Goal: Task Accomplishment & Management: Use online tool/utility

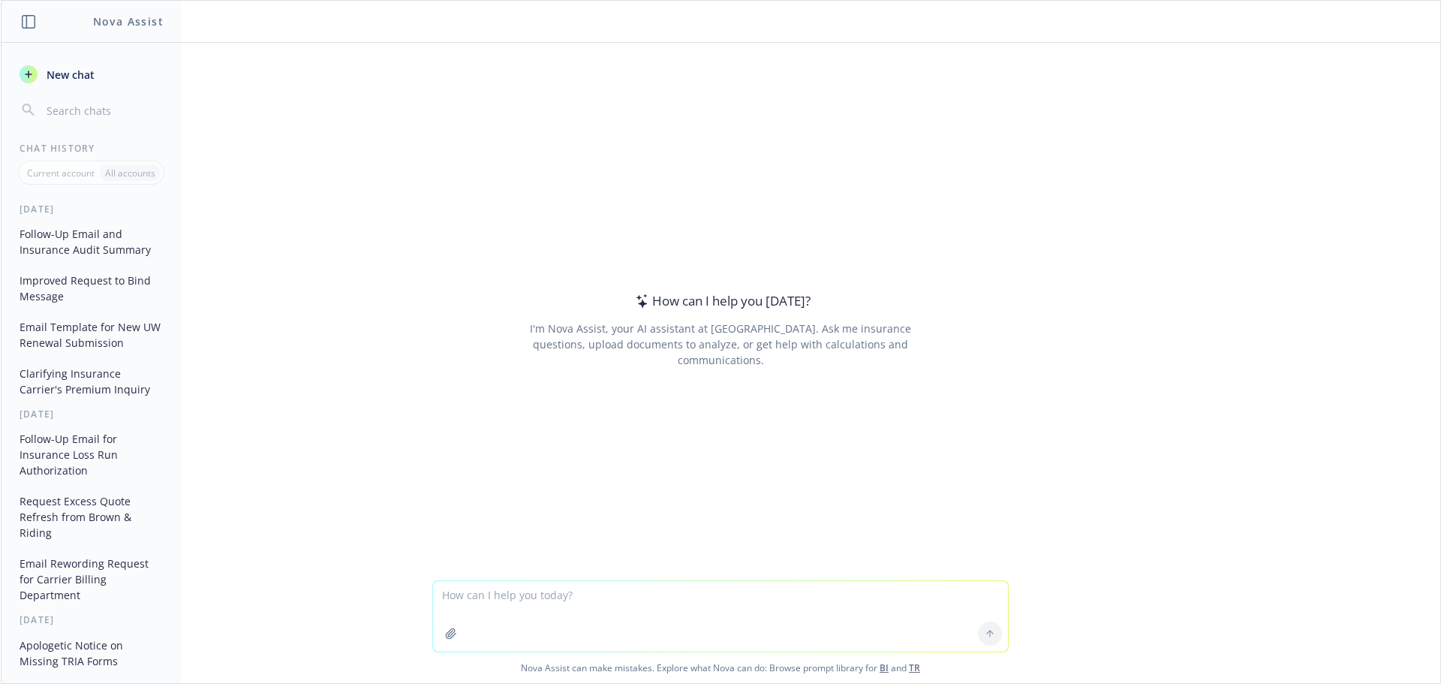
click at [93, 248] on button "Follow-Up Email and Insurance Audit Summary" at bounding box center [91, 241] width 155 height 41
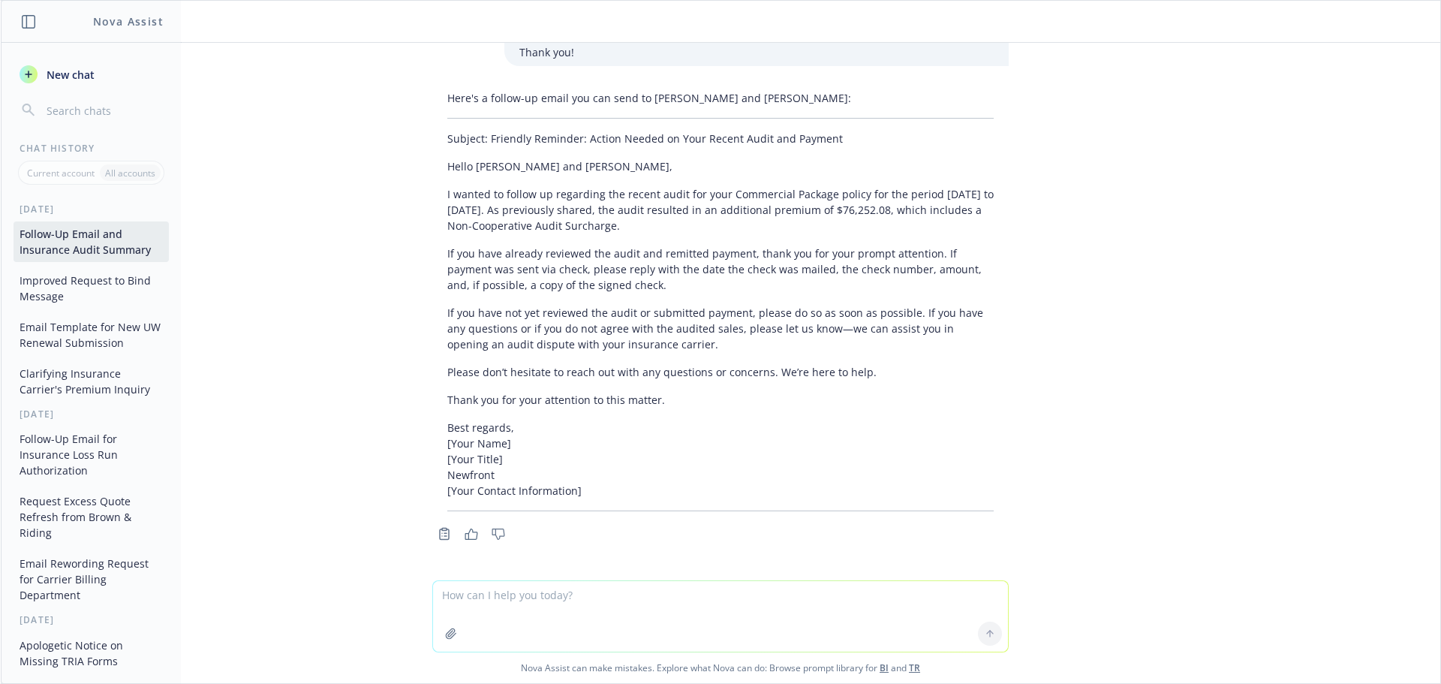
scroll to position [997, 0]
type textarea "Good afternoon, I hope this message finds you well! We're pleased to present yo…"
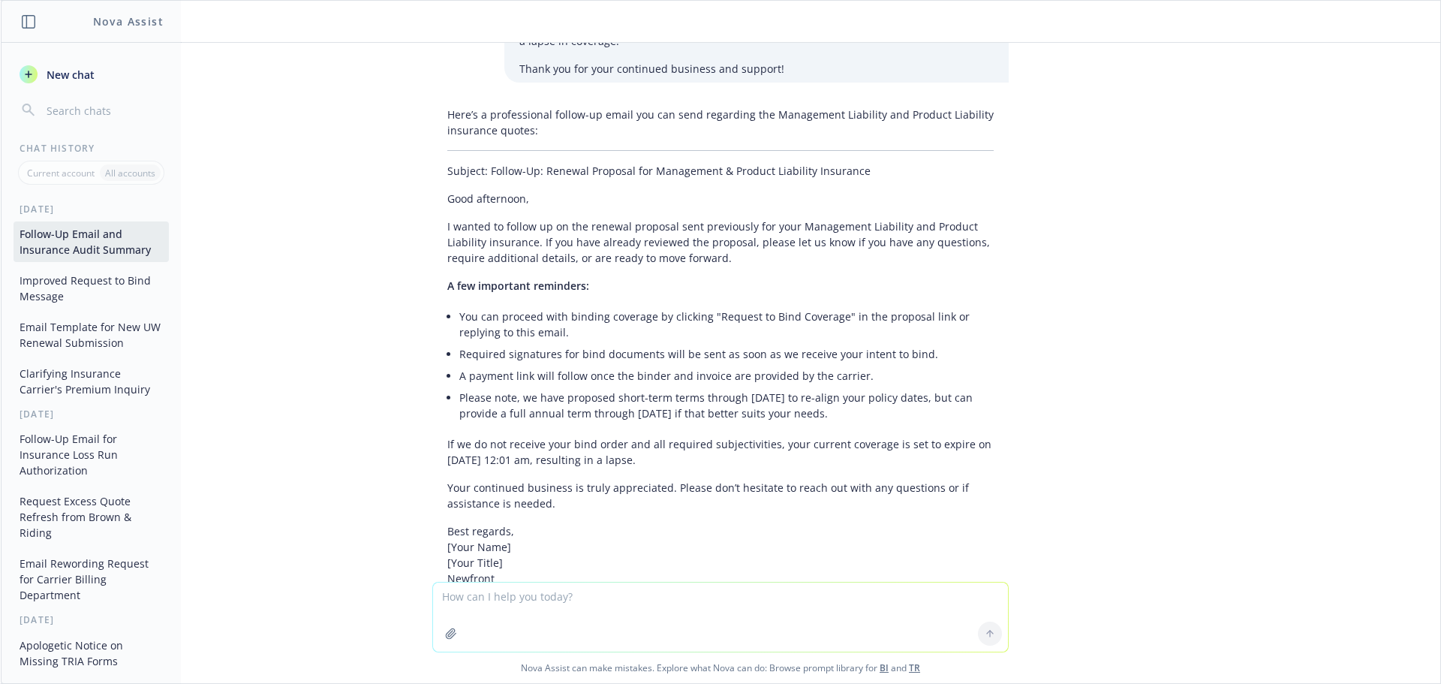
scroll to position [1811, 0]
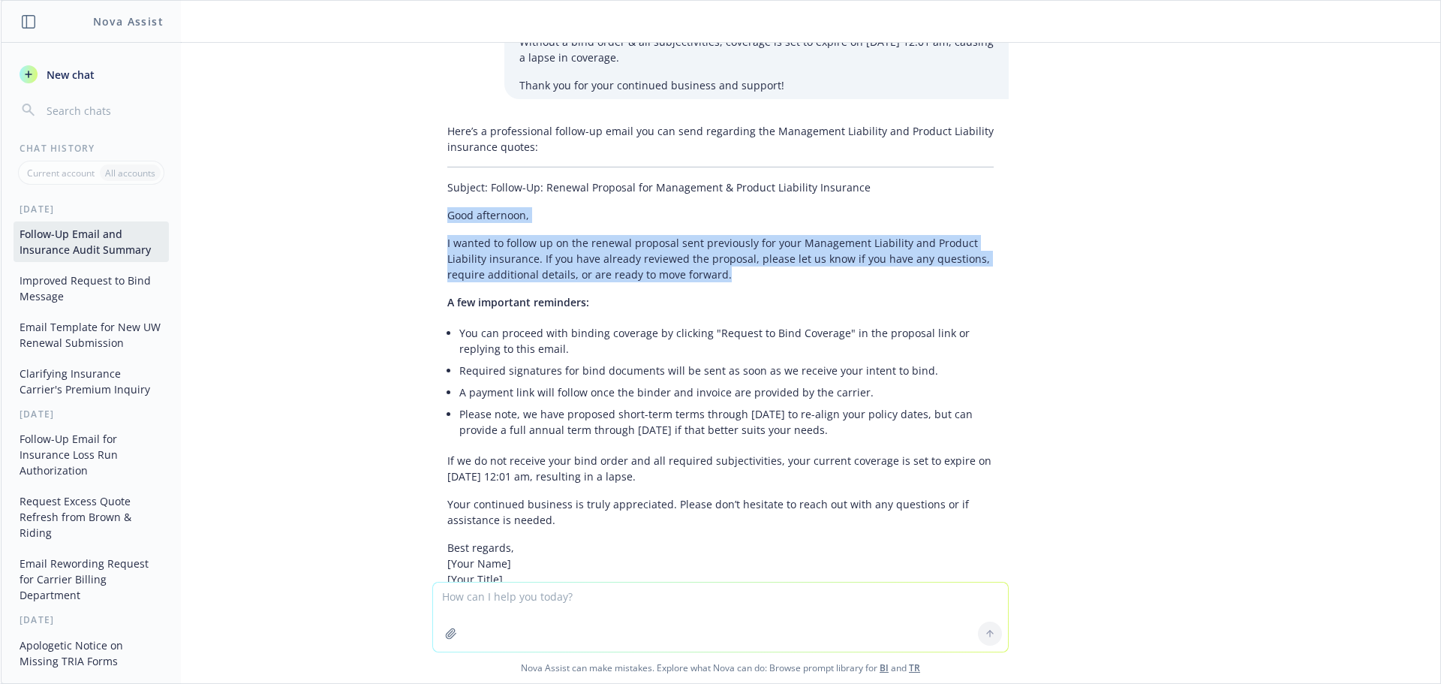
drag, startPoint x: 732, startPoint y: 302, endPoint x: 430, endPoint y: 248, distance: 307.1
click at [432, 248] on div "Here’s a professional follow-up email you can send regarding the Management Lia…" at bounding box center [720, 377] width 576 height 520
copy div "Good afternoon, I wanted to follow up on the renewal proposal sent previously f…"
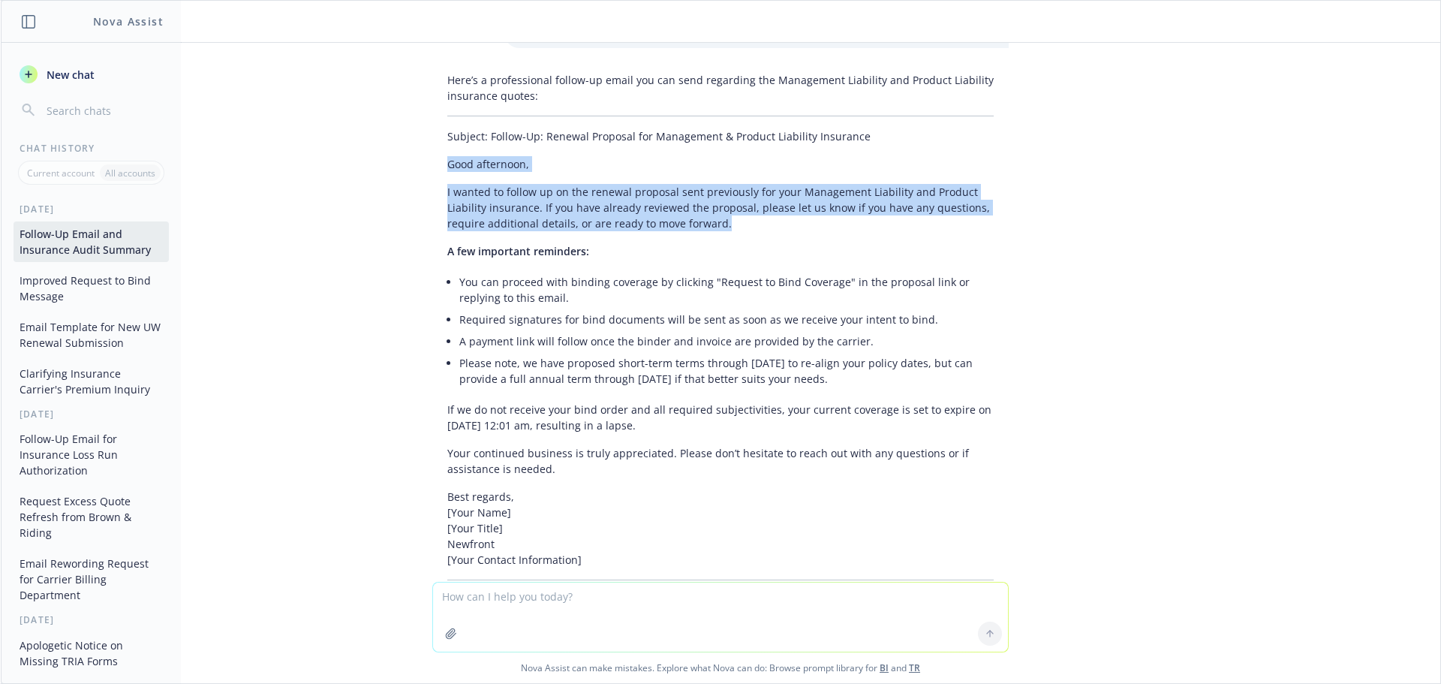
scroll to position [1886, 0]
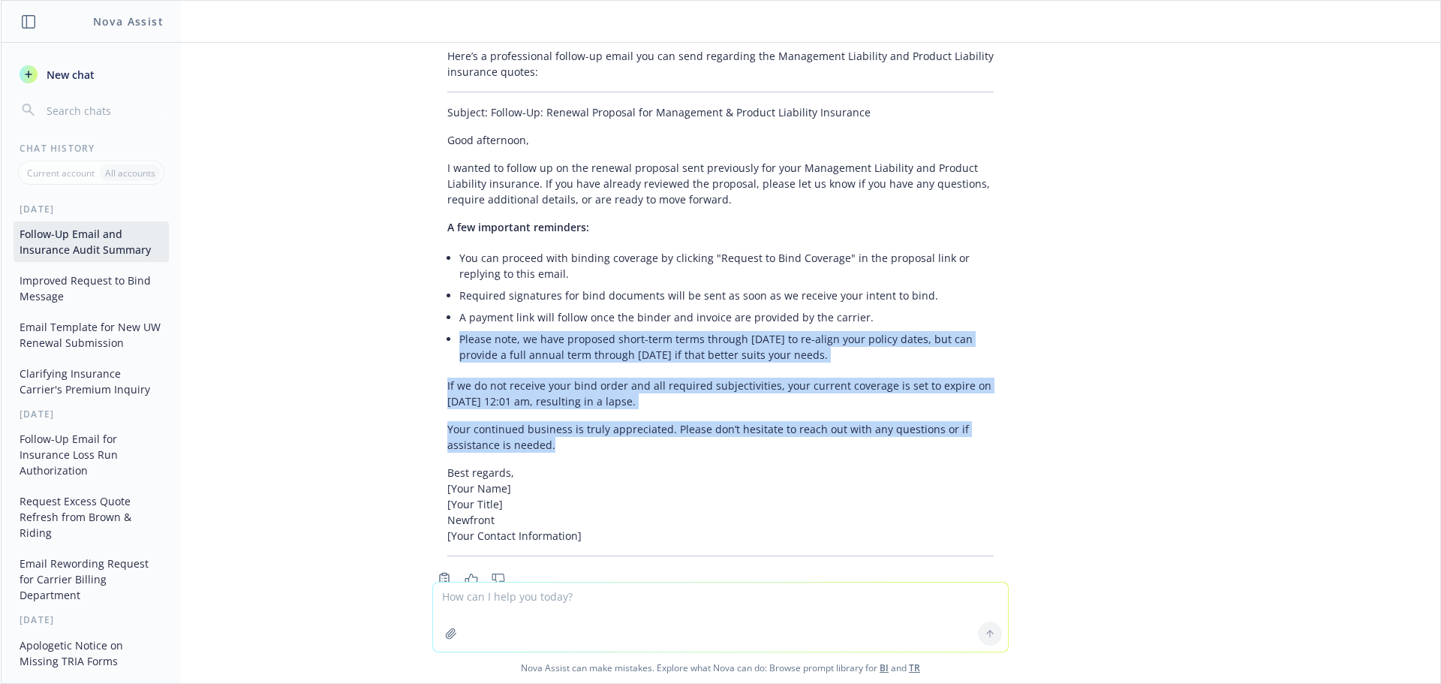
drag, startPoint x: 599, startPoint y: 477, endPoint x: 449, endPoint y: 372, distance: 183.2
click at [449, 372] on div "Here’s a professional follow-up email you can send regarding the Management Lia…" at bounding box center [720, 302] width 576 height 520
copy div "Please note, we have proposed short-term terms through 08/31/2026 to re-align y…"
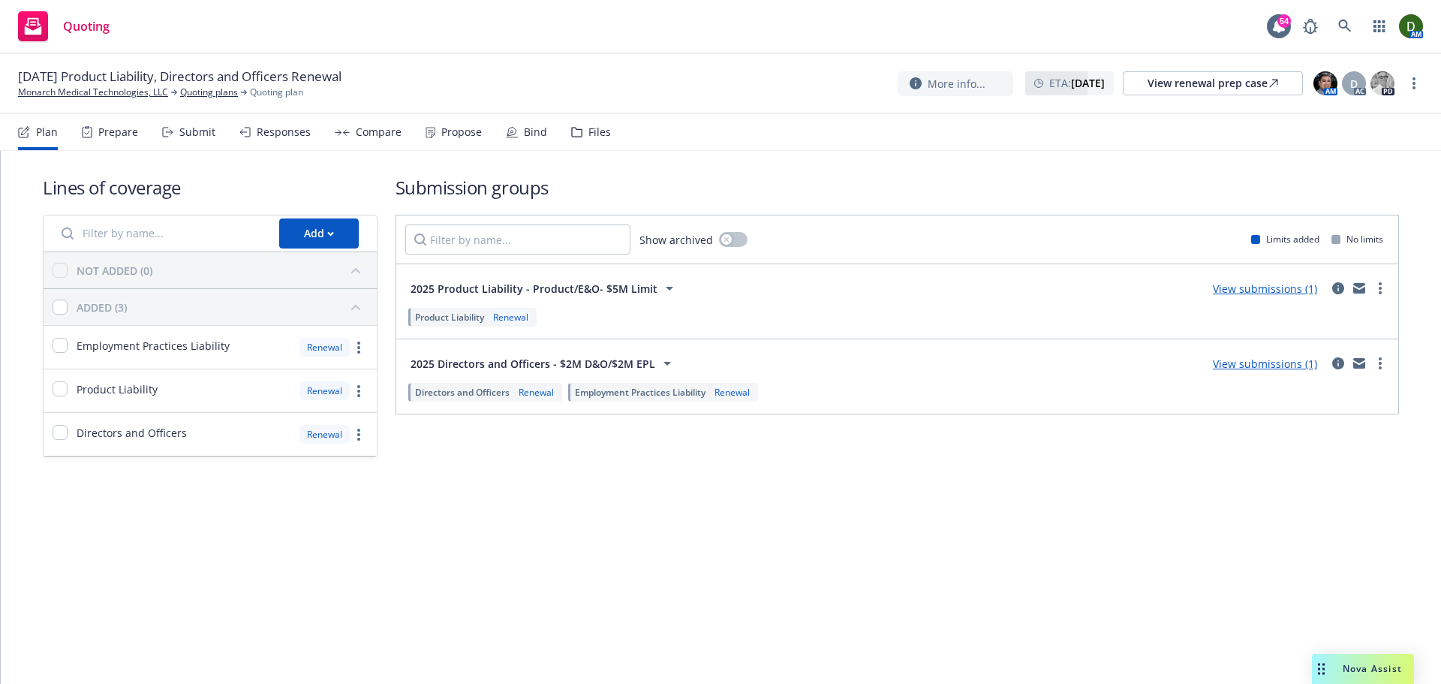
click at [462, 139] on div "Propose" at bounding box center [453, 132] width 56 height 36
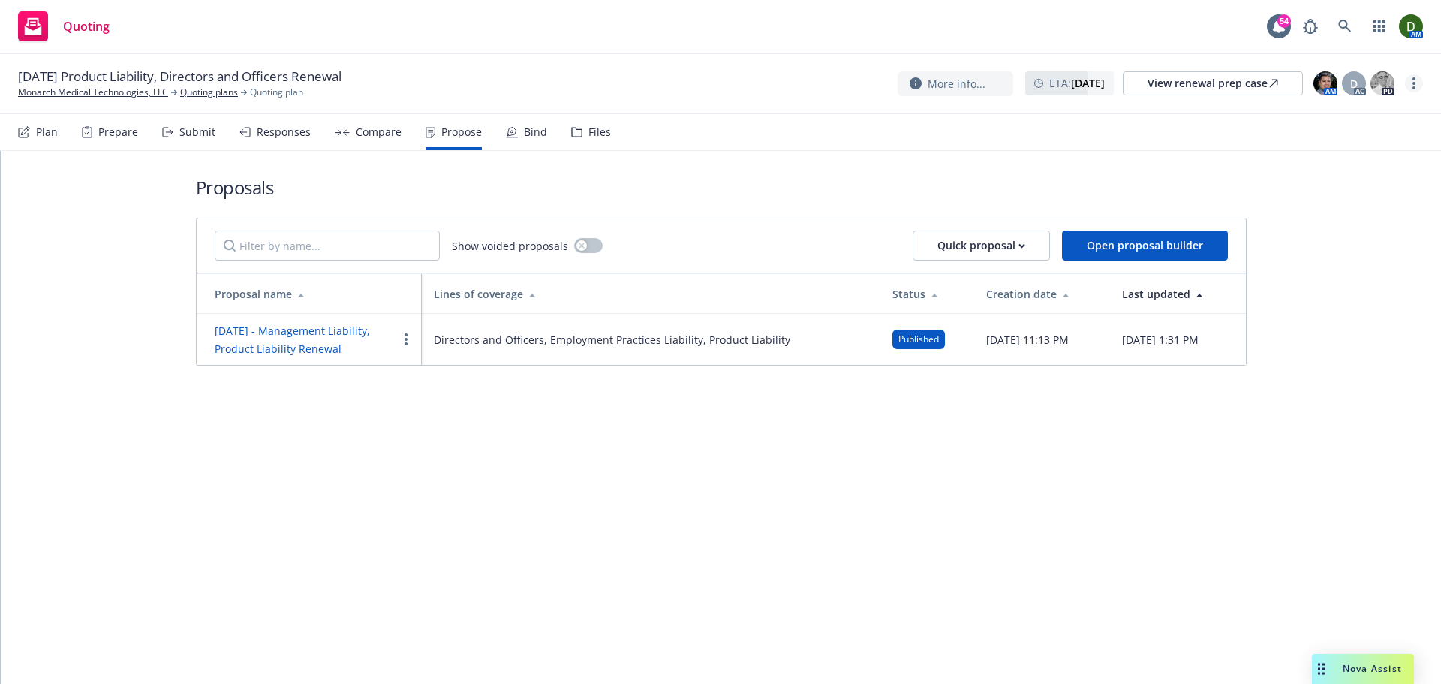
click at [1416, 83] on link "more" at bounding box center [1414, 83] width 18 height 18
drag, startPoint x: 1315, startPoint y: 224, endPoint x: 1262, endPoint y: 224, distance: 52.5
click at [1313, 226] on link "Archive quoting plan" at bounding box center [1338, 234] width 167 height 30
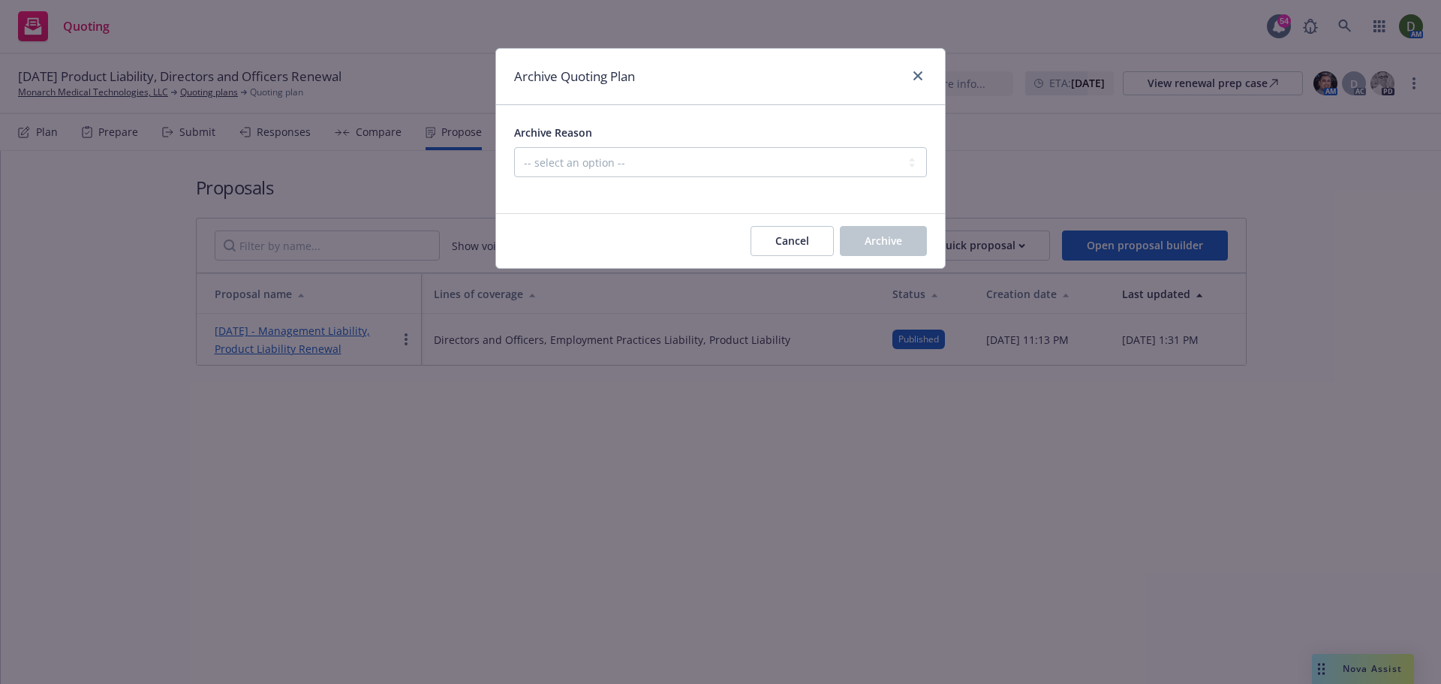
drag, startPoint x: 657, startPoint y: 146, endPoint x: 650, endPoint y: 155, distance: 11.9
click at [651, 150] on div "Archive Reason -- select an option -- All policies in this renewal plan are aut…" at bounding box center [720, 150] width 413 height 54
click at [650, 155] on select "-- select an option -- All policies in this renewal plan are auto-renewed Creat…" at bounding box center [720, 162] width 413 height 30
select select "ARCHIVED_RENEWAL_ACCOUNT_CHURNED"
click at [514, 147] on select "-- select an option -- All policies in this renewal plan are auto-renewed Creat…" at bounding box center [720, 162] width 413 height 30
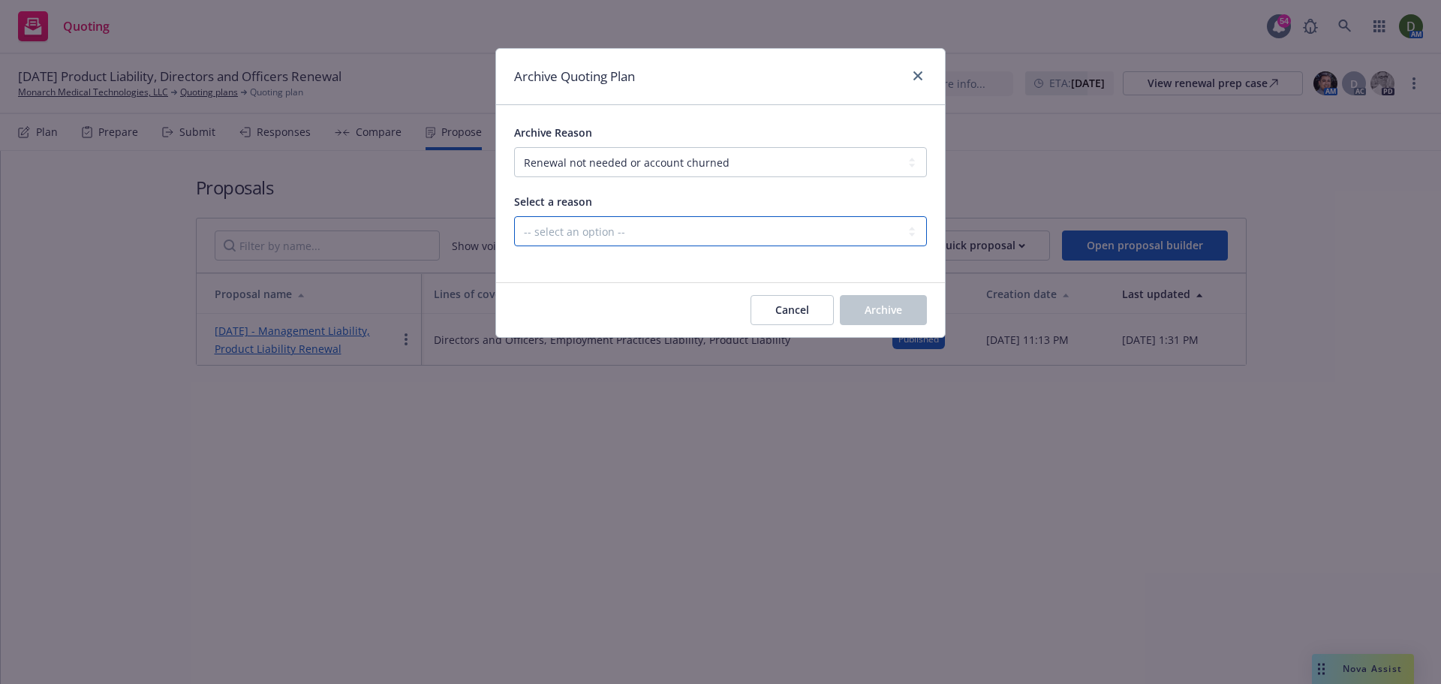
click at [658, 232] on select "-- select an option -- Blocked Client acquired, or no longer in business Client…" at bounding box center [720, 231] width 413 height 30
select select "ARCHIVED_RENEWAL_CLIENT_NO_LONGER_IN_BUSINESS"
click at [514, 216] on select "-- select an option -- Blocked Client acquired, or no longer in business Client…" at bounding box center [720, 231] width 413 height 30
click at [914, 302] on button "Archive" at bounding box center [883, 310] width 87 height 30
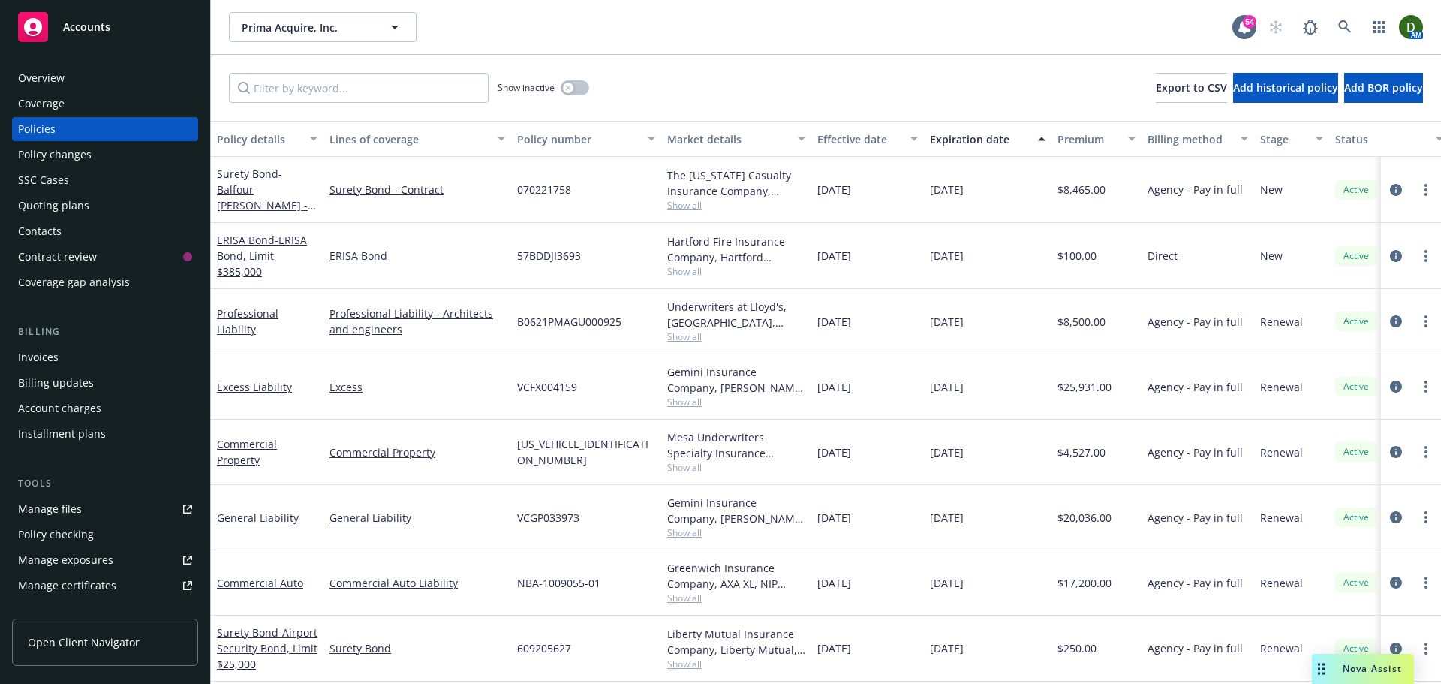
click at [104, 77] on div "Overview" at bounding box center [105, 78] width 174 height 24
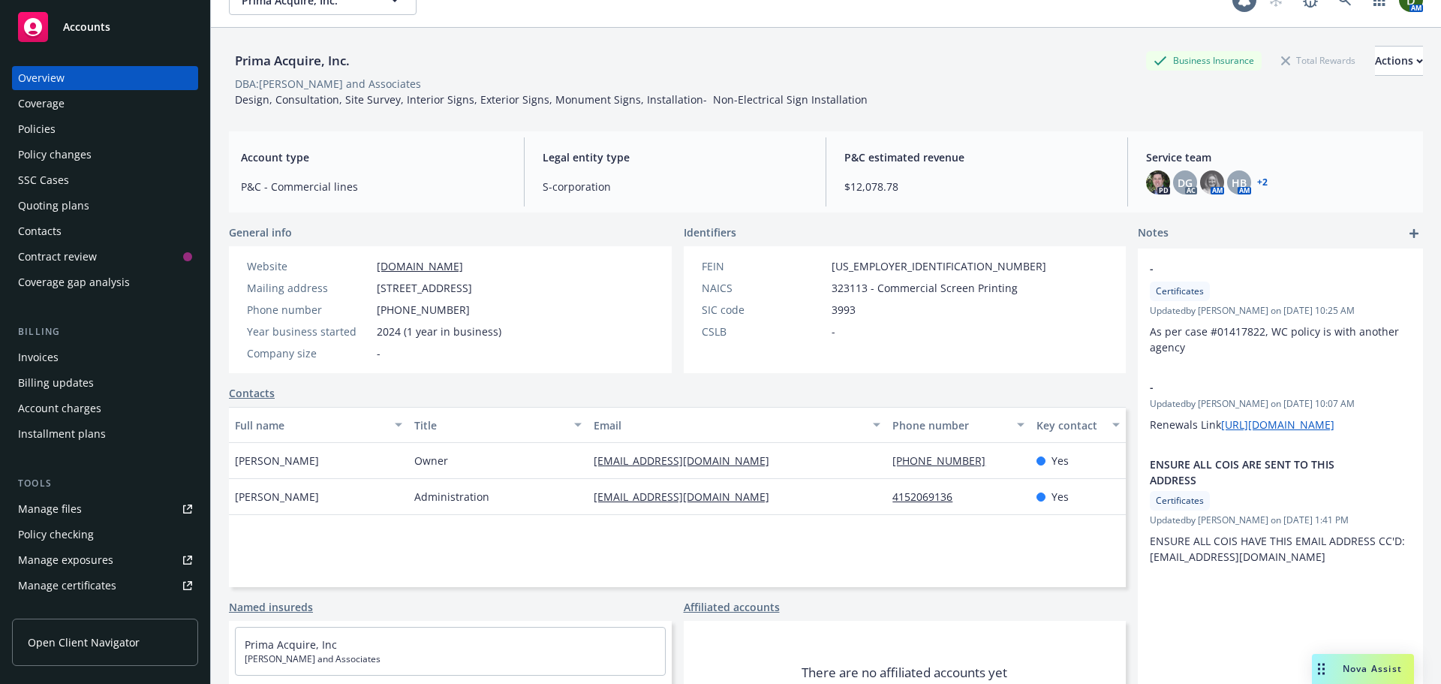
scroll to position [75, 0]
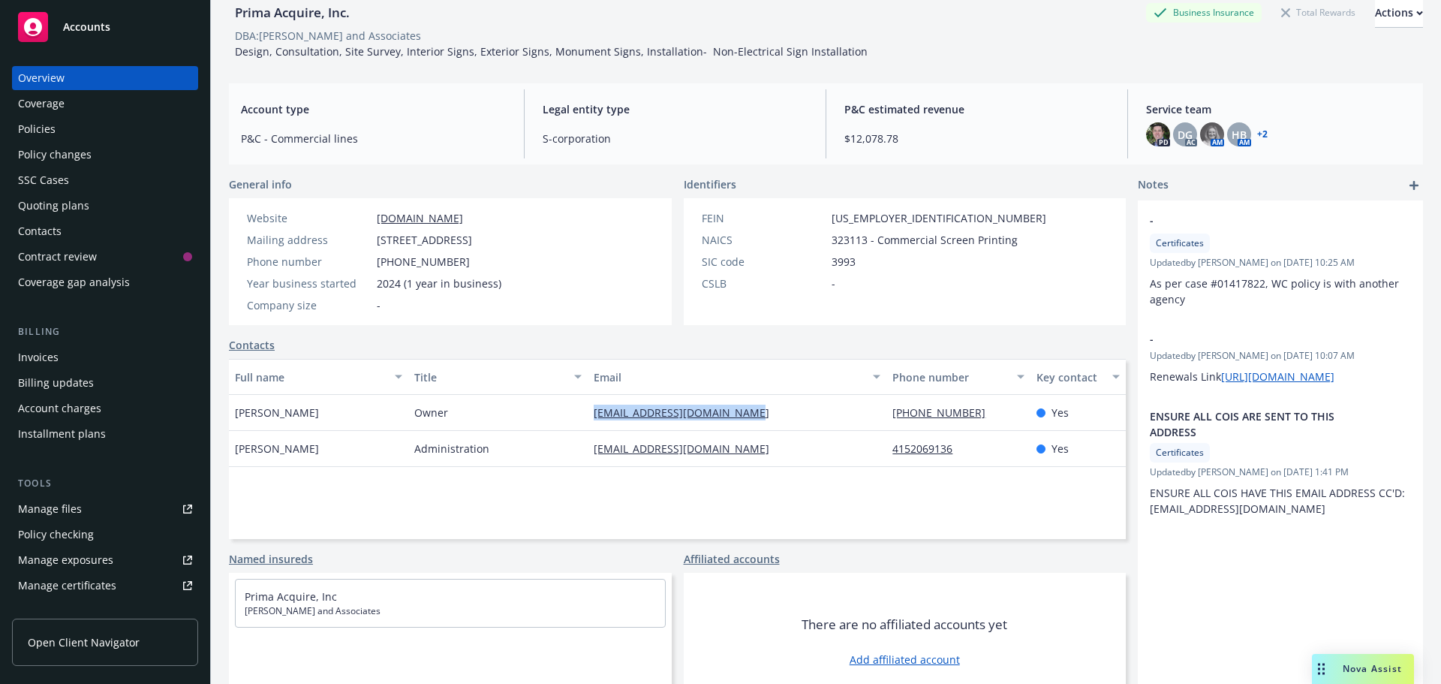
drag, startPoint x: 771, startPoint y: 420, endPoint x: 501, endPoint y: 423, distance: 270.2
click at [501, 423] on div "Aldi Gunawan Owner aldi@lahueandassociates.com (650) 521-3866 Yes" at bounding box center [677, 413] width 897 height 36
copy div "aldi@lahueandassociates.com"
drag, startPoint x: 792, startPoint y: 455, endPoint x: 583, endPoint y: 457, distance: 209.4
click at [588, 457] on div "admin@lahueandassociates.com" at bounding box center [737, 449] width 299 height 36
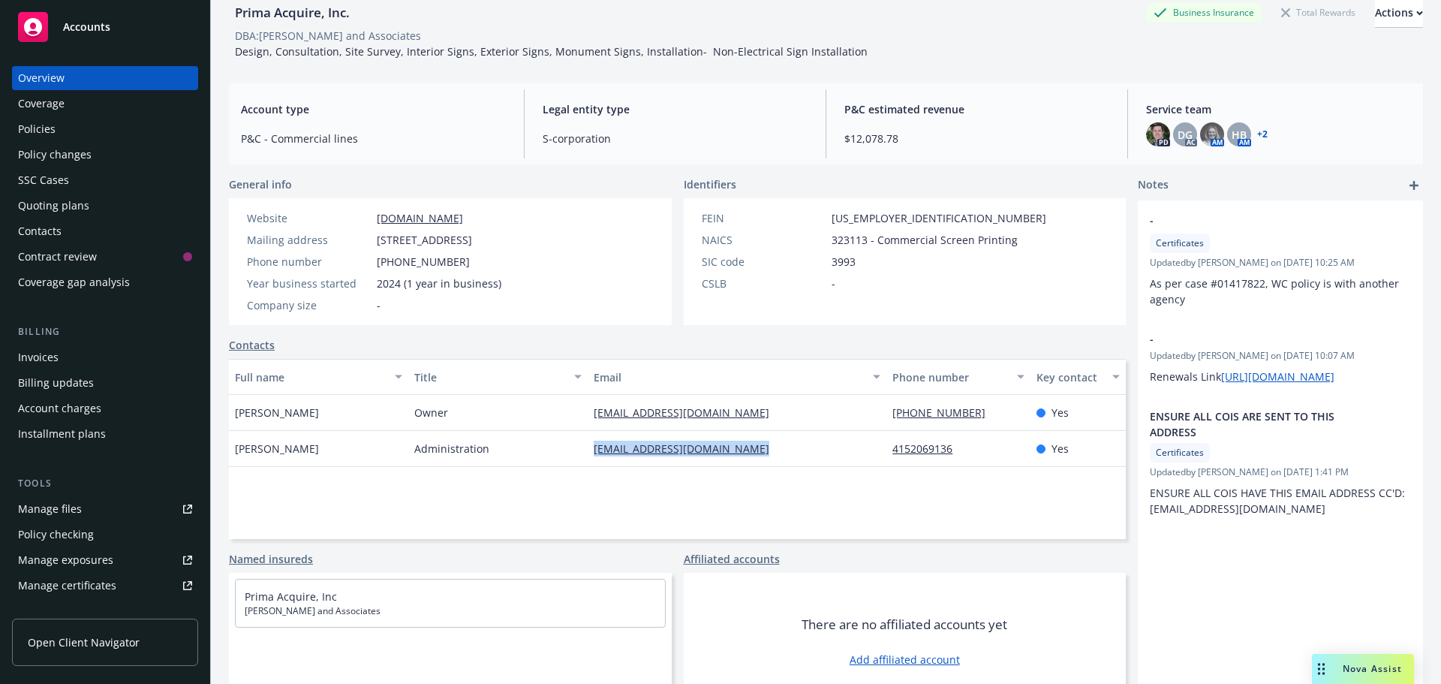
copy link "admin@lahueandassociates.com"
click at [83, 143] on div "Policy changes" at bounding box center [55, 155] width 74 height 24
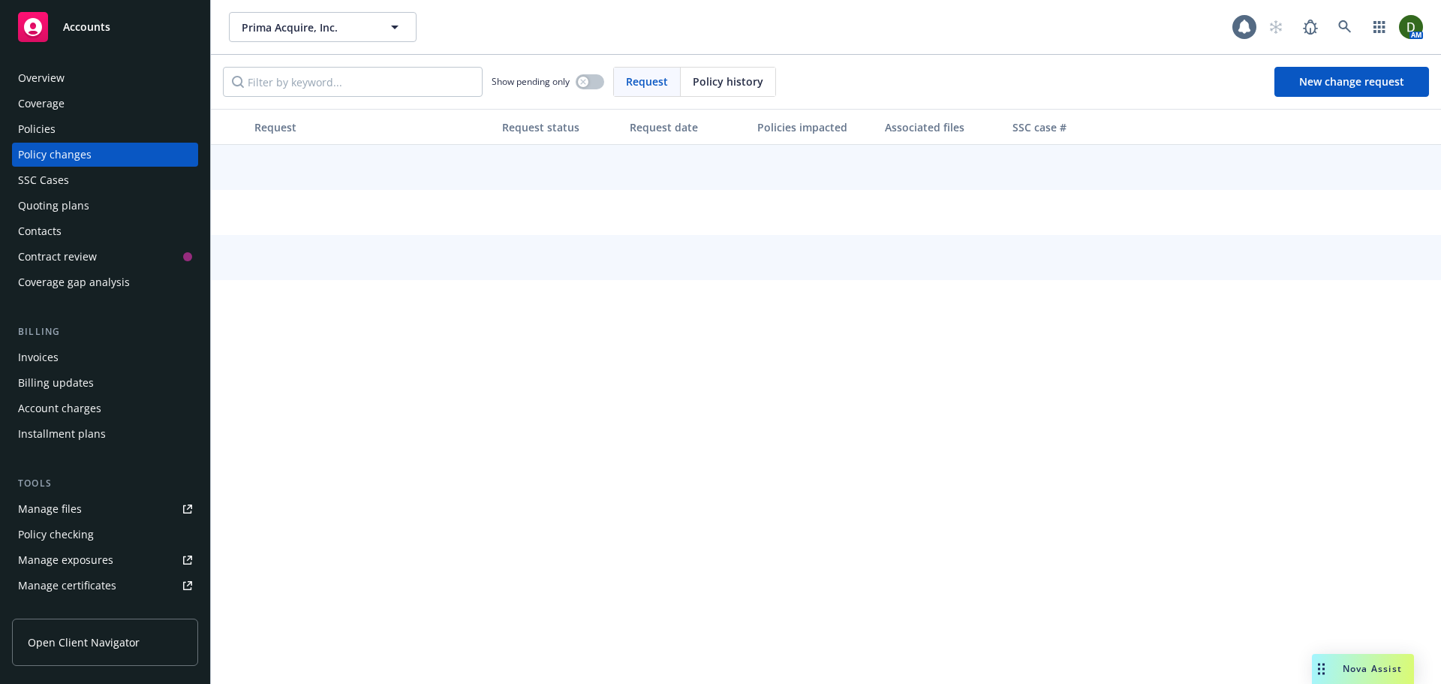
click at [92, 121] on div "Policies" at bounding box center [105, 129] width 174 height 24
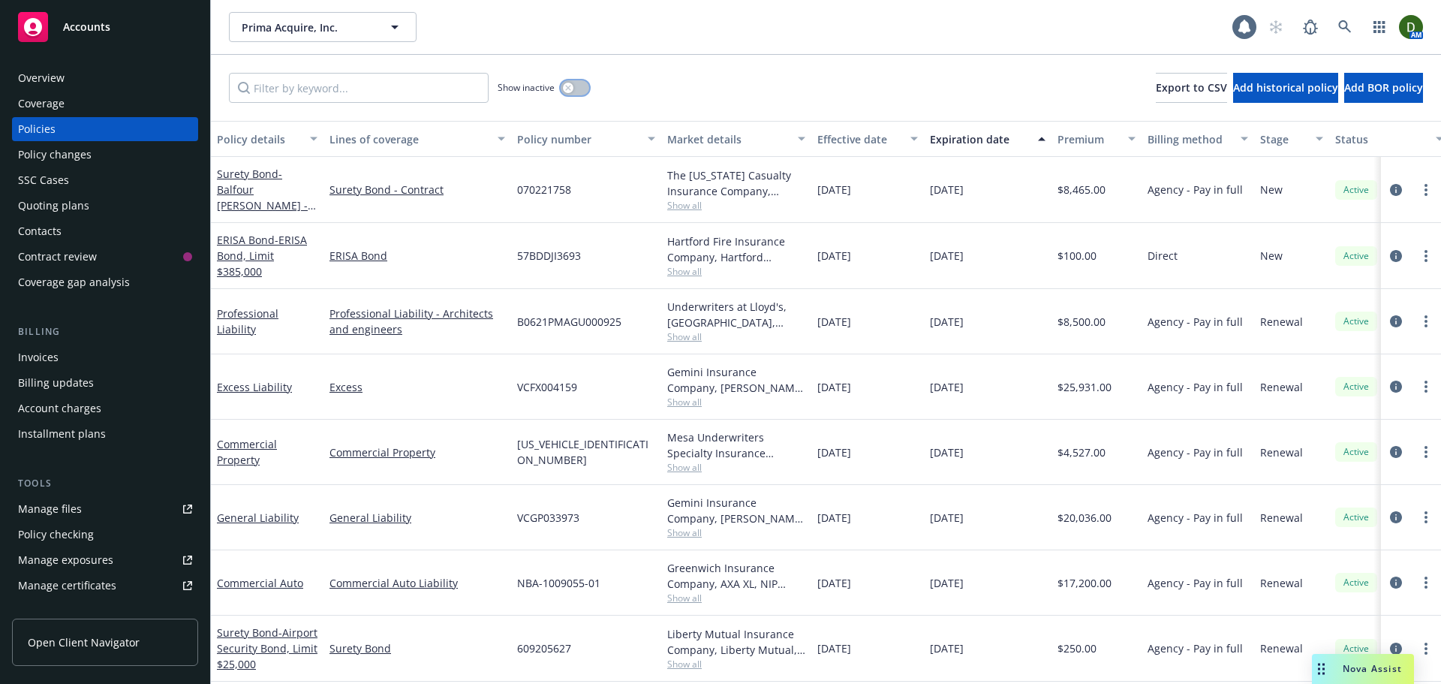
click at [577, 81] on button "button" at bounding box center [575, 87] width 29 height 15
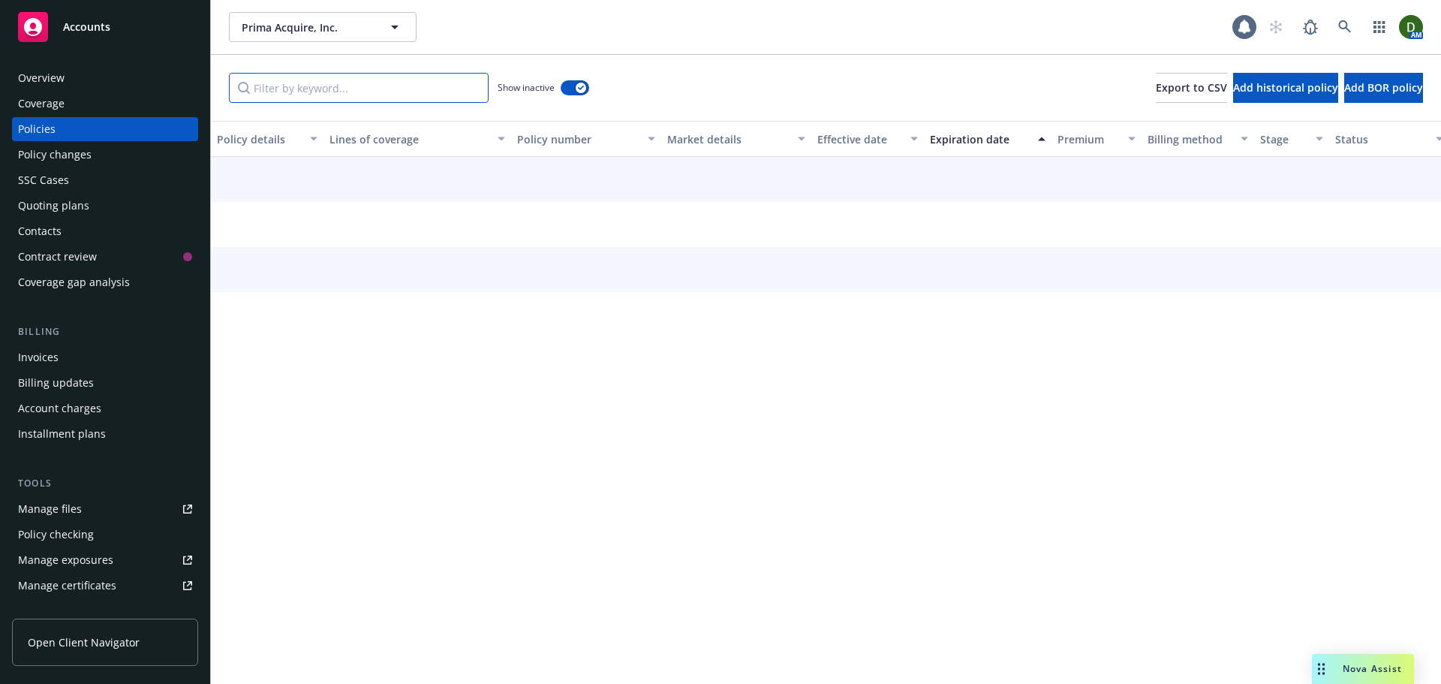
click at [449, 90] on input "Filter by keyword..." at bounding box center [359, 88] width 260 height 30
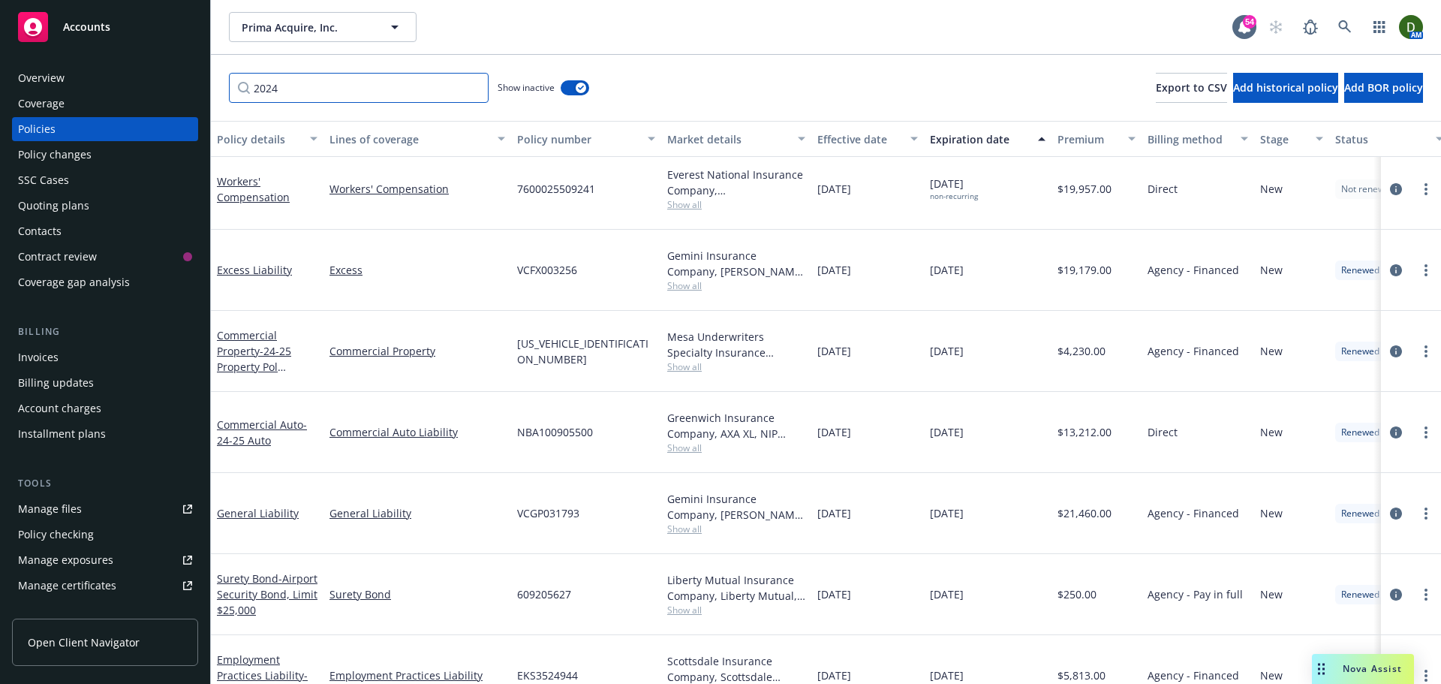
scroll to position [118, 0]
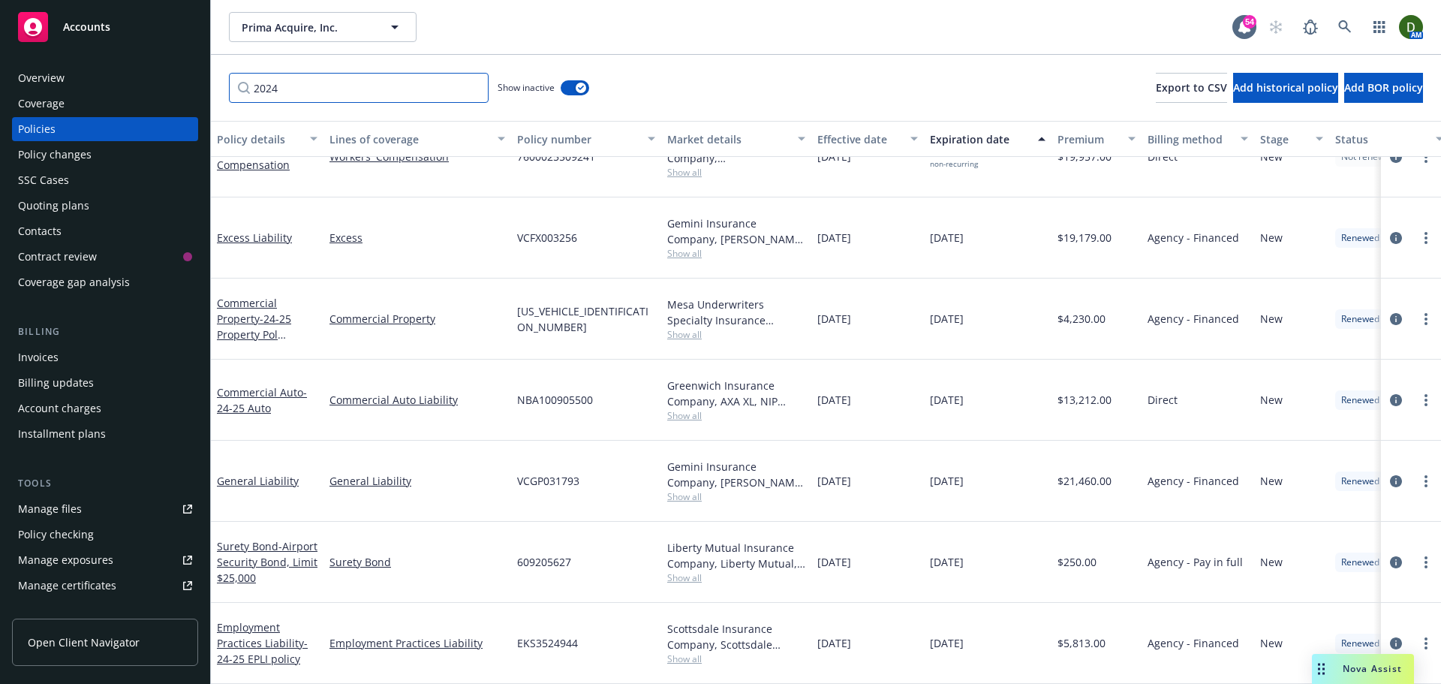
type input "2024"
click at [696, 490] on span "Show all" at bounding box center [736, 496] width 138 height 13
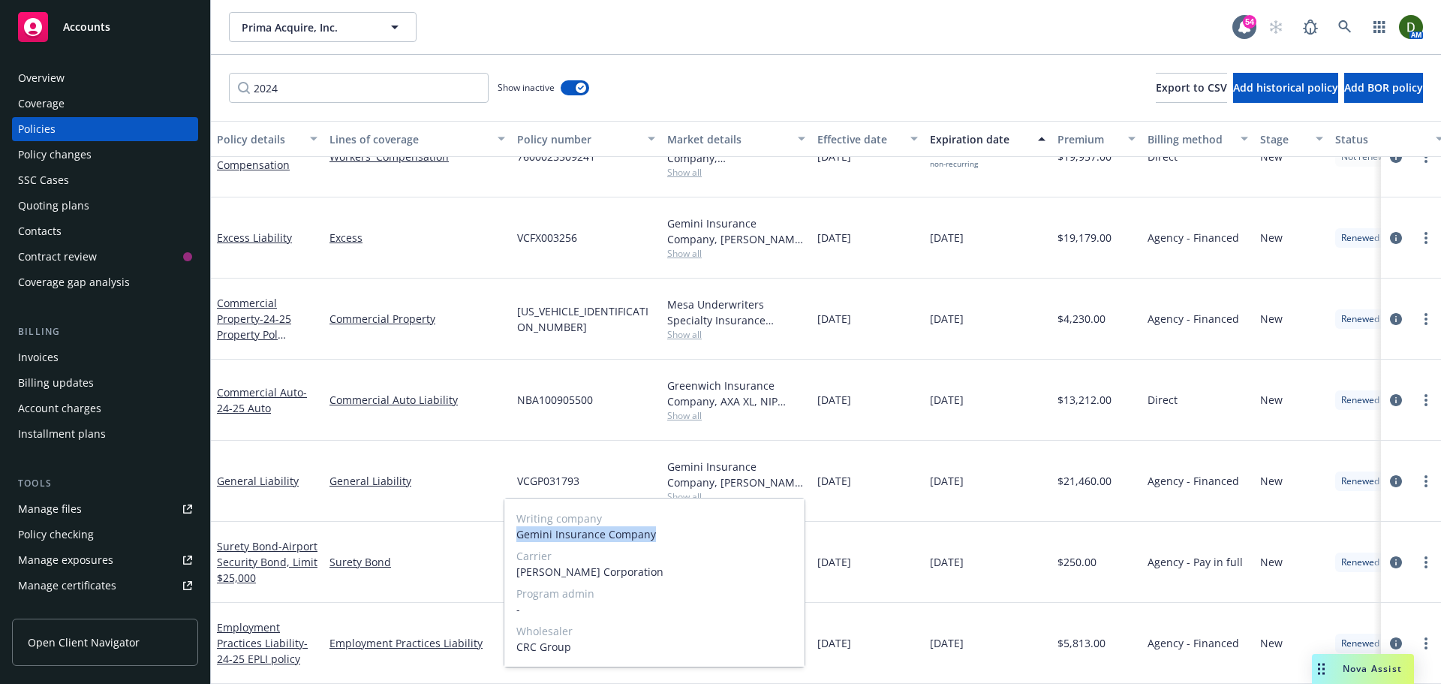
click at [666, 526] on div "Writing company Gemini Insurance Company" at bounding box center [654, 526] width 276 height 32
copy div "Gemini Insurance Company"
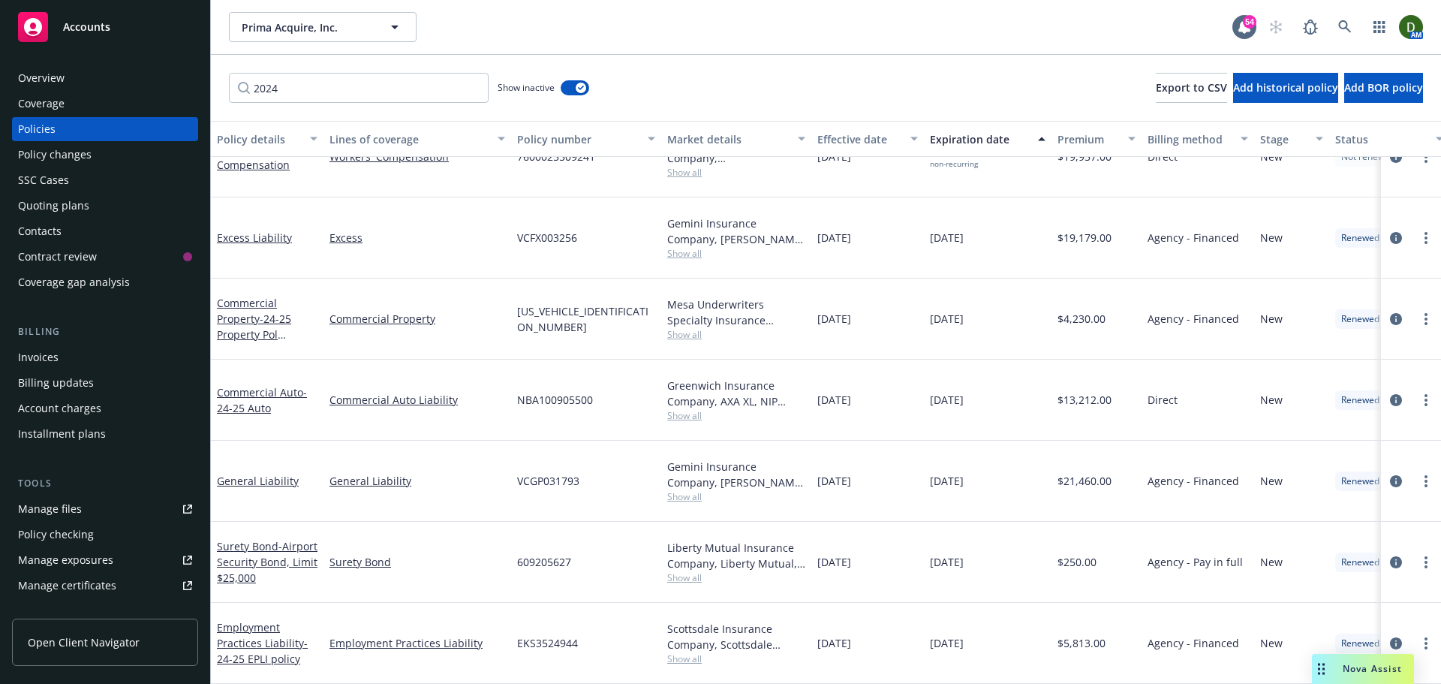
click at [103, 353] on div "Invoices" at bounding box center [105, 357] width 174 height 24
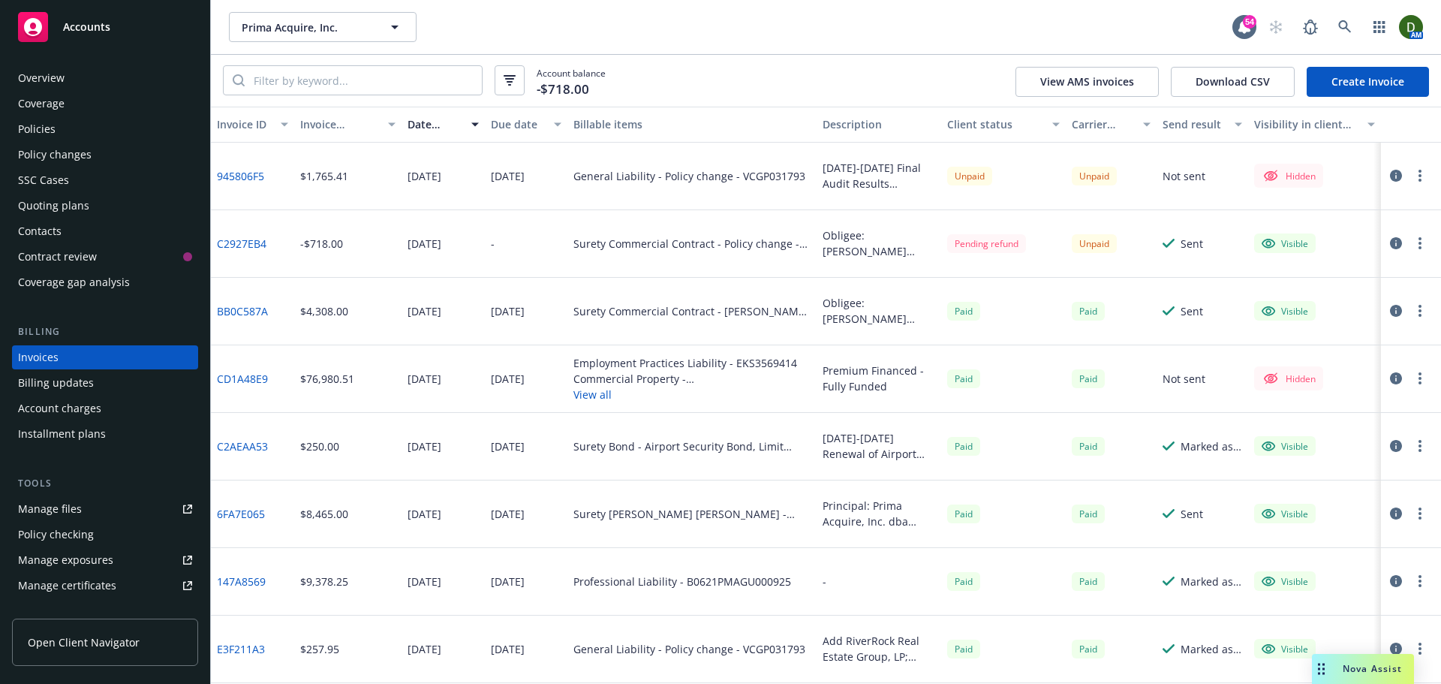
click at [1411, 176] on button "button" at bounding box center [1420, 176] width 18 height 18
click at [1318, 215] on link "Edit invoice" at bounding box center [1320, 206] width 191 height 30
click at [104, 119] on div "Policies" at bounding box center [105, 129] width 174 height 24
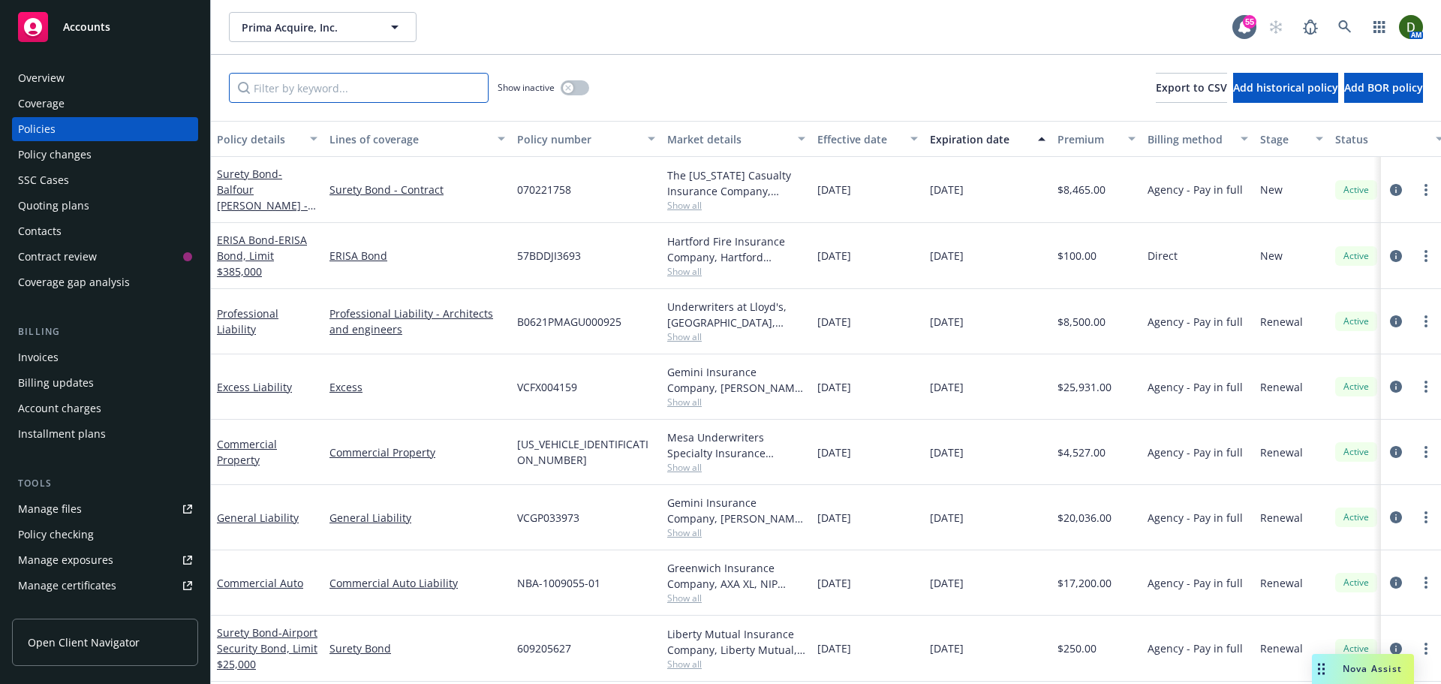
click at [404, 78] on input "Filter by keyword..." at bounding box center [359, 88] width 260 height 30
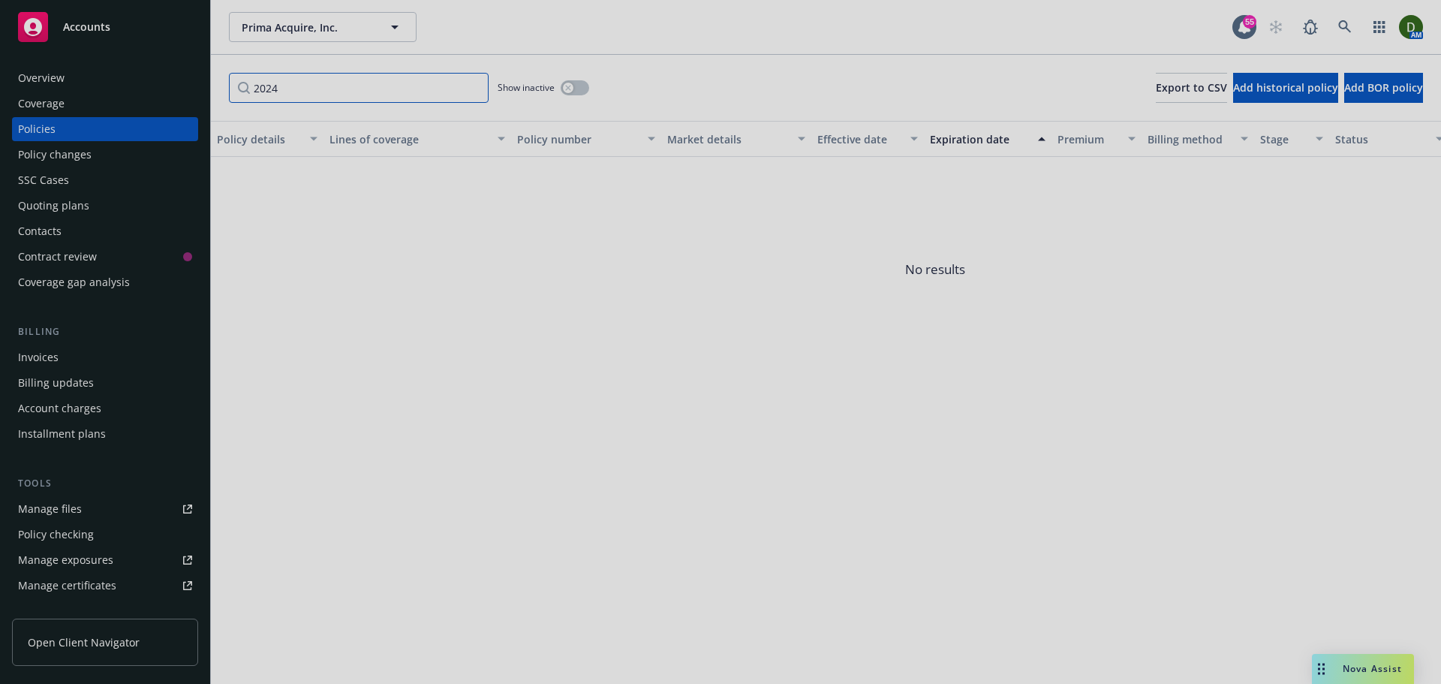
type input "2024"
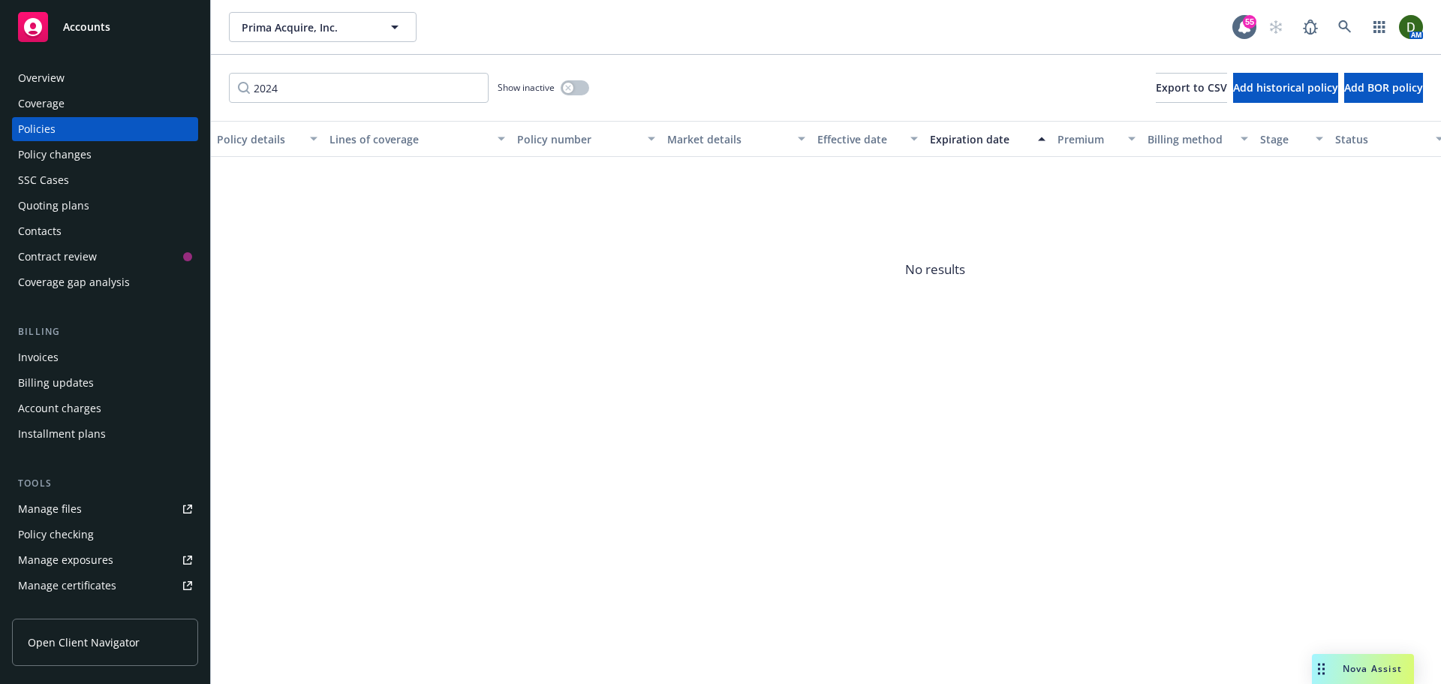
click at [576, 77] on div "Show inactive" at bounding box center [544, 88] width 92 height 30
click at [582, 83] on div "Show inactive" at bounding box center [544, 88] width 92 height 30
click at [563, 87] on div "button" at bounding box center [568, 88] width 11 height 11
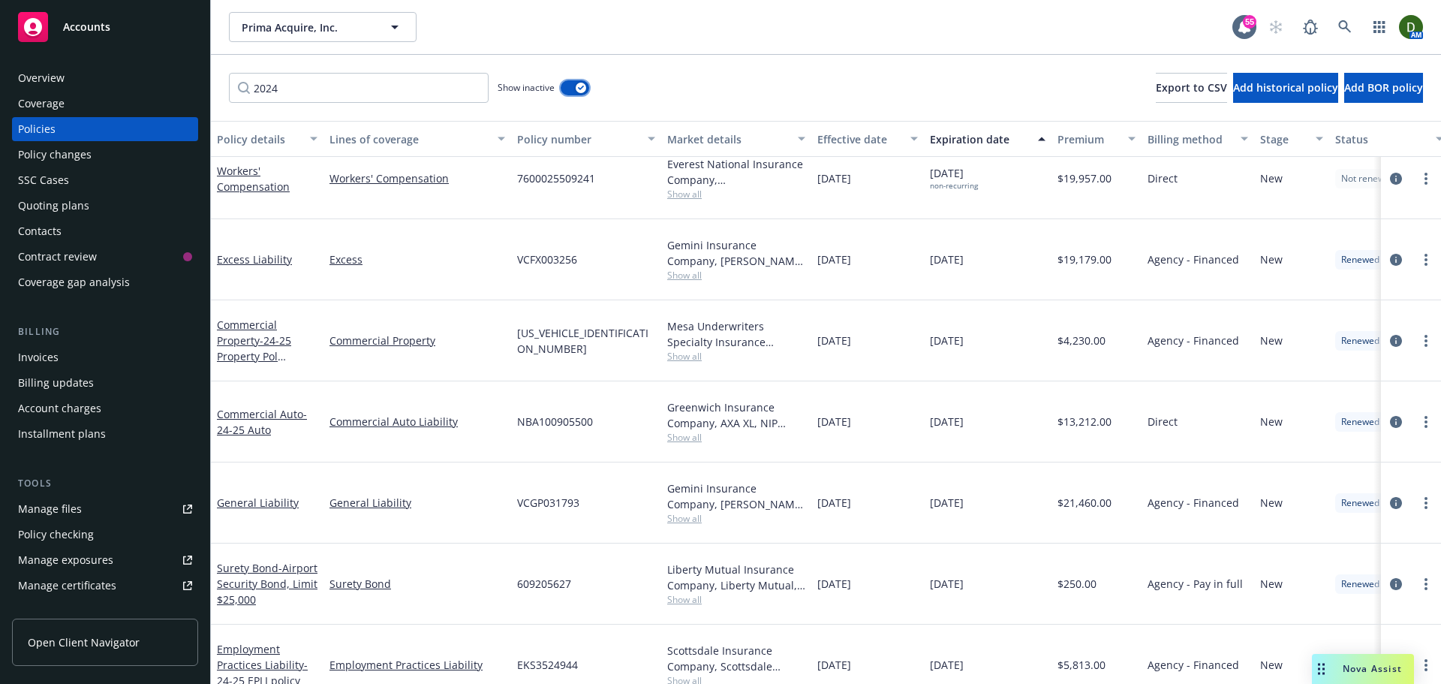
scroll to position [118, 0]
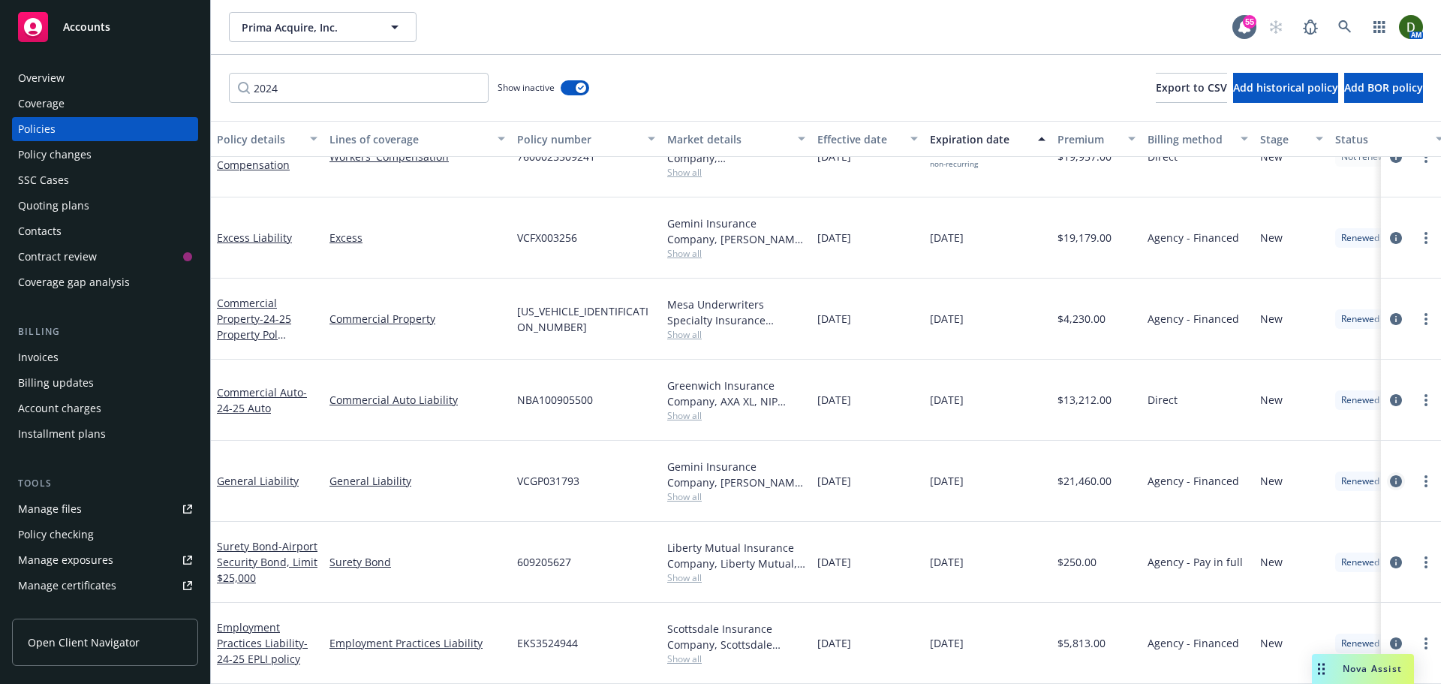
click at [1387, 475] on link "circleInformation" at bounding box center [1396, 481] width 18 height 18
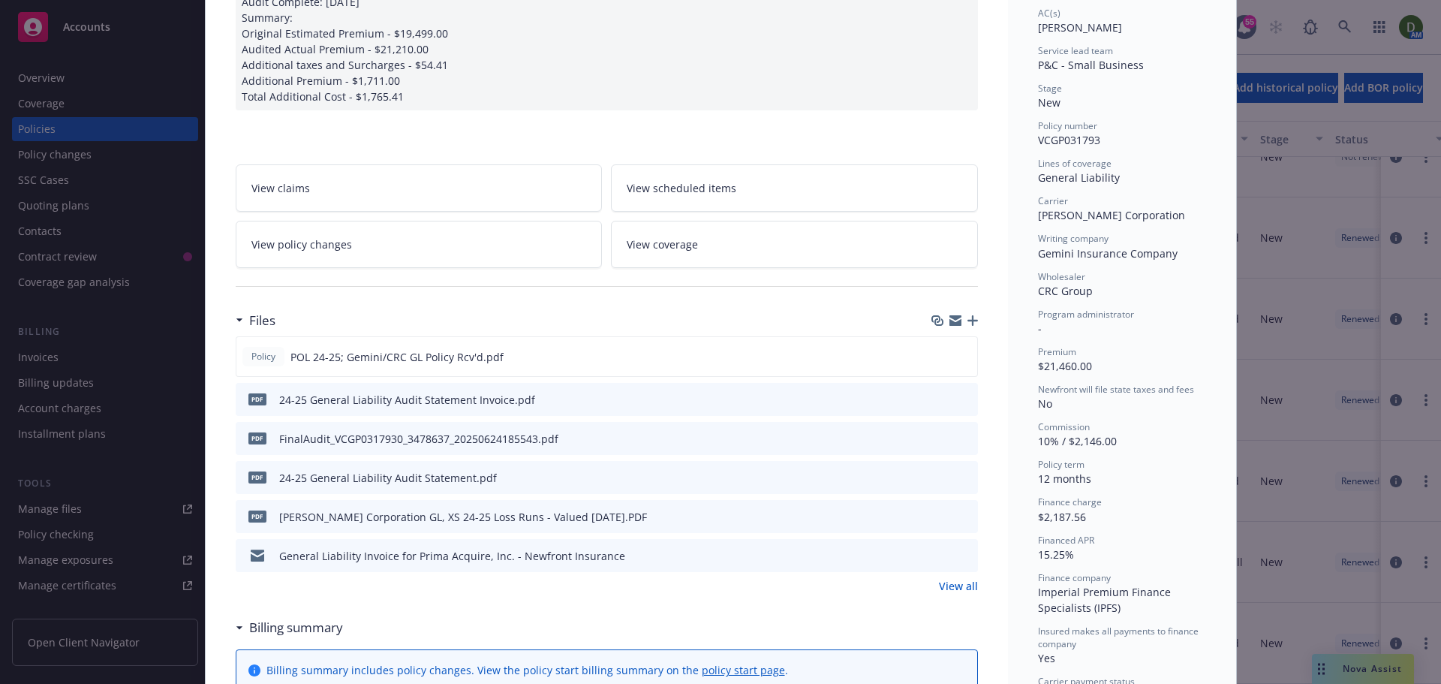
scroll to position [300, 0]
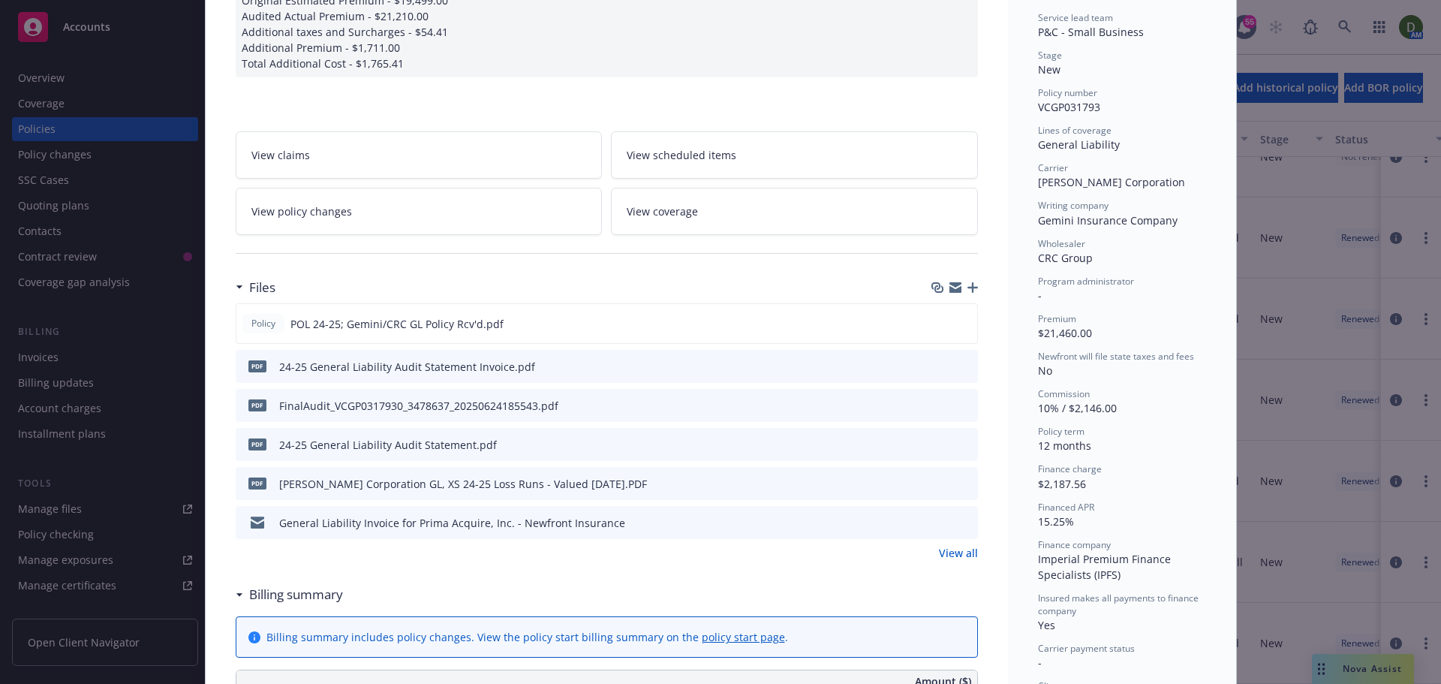
click at [969, 284] on icon "button" at bounding box center [972, 287] width 11 height 11
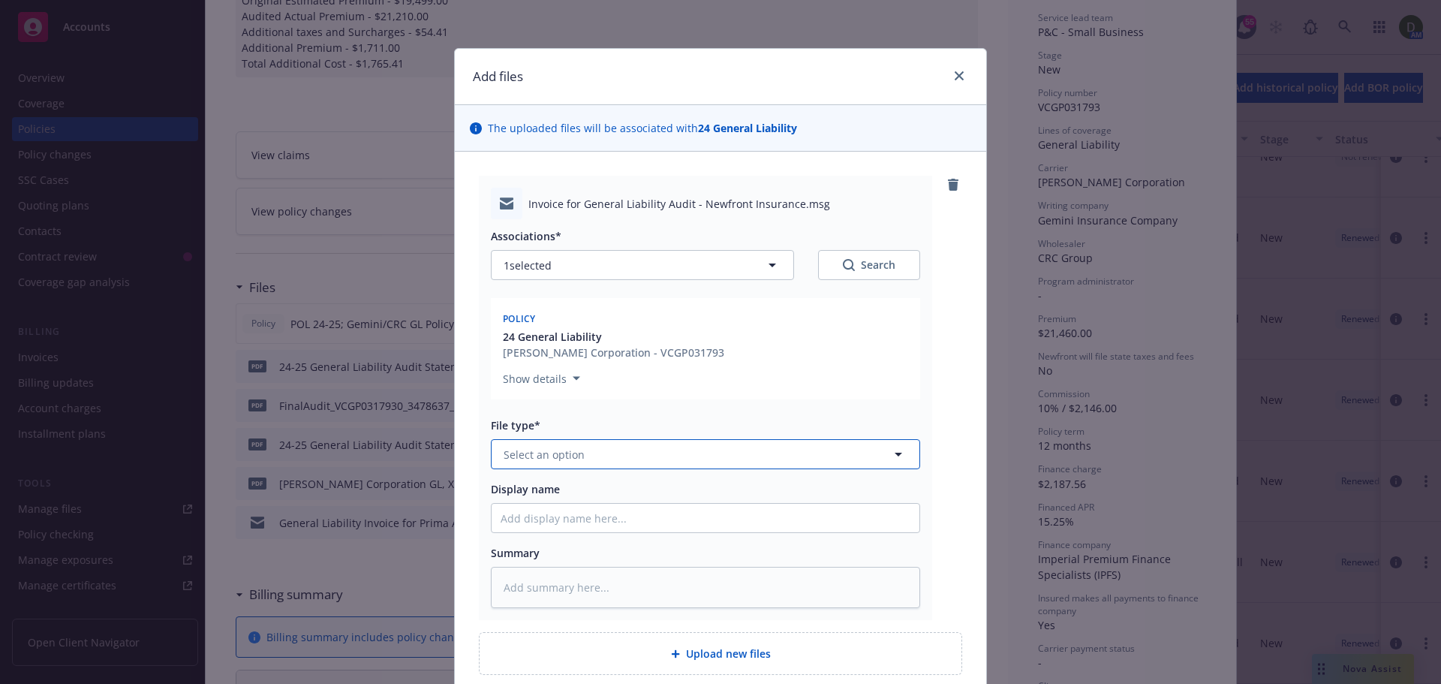
click at [687, 439] on button "Select an option" at bounding box center [705, 454] width 429 height 30
type input "audit"
click at [590, 524] on div "Audit Statement" at bounding box center [705, 536] width 428 height 40
click at [643, 511] on input "Display name" at bounding box center [705, 518] width 428 height 29
type textarea "x"
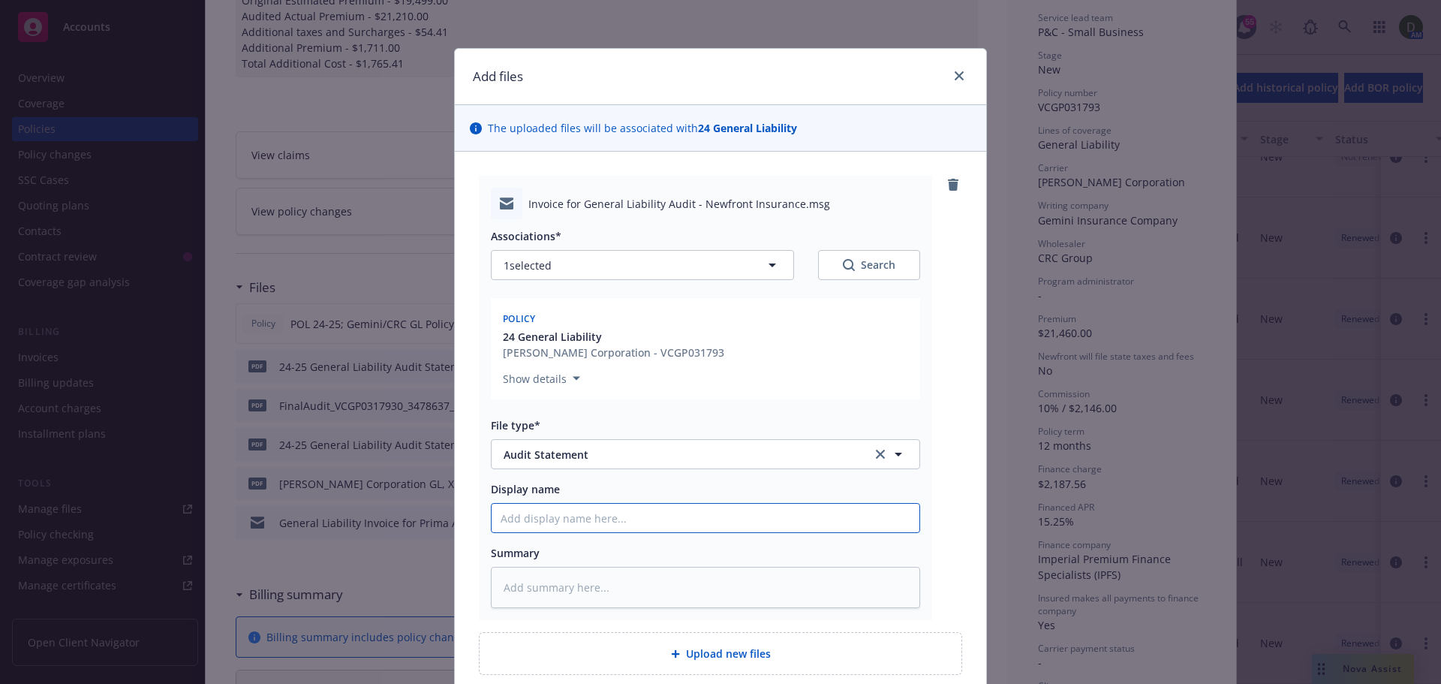
type input "2"
type textarea "x"
type input "24"
type textarea "x"
type input "24-"
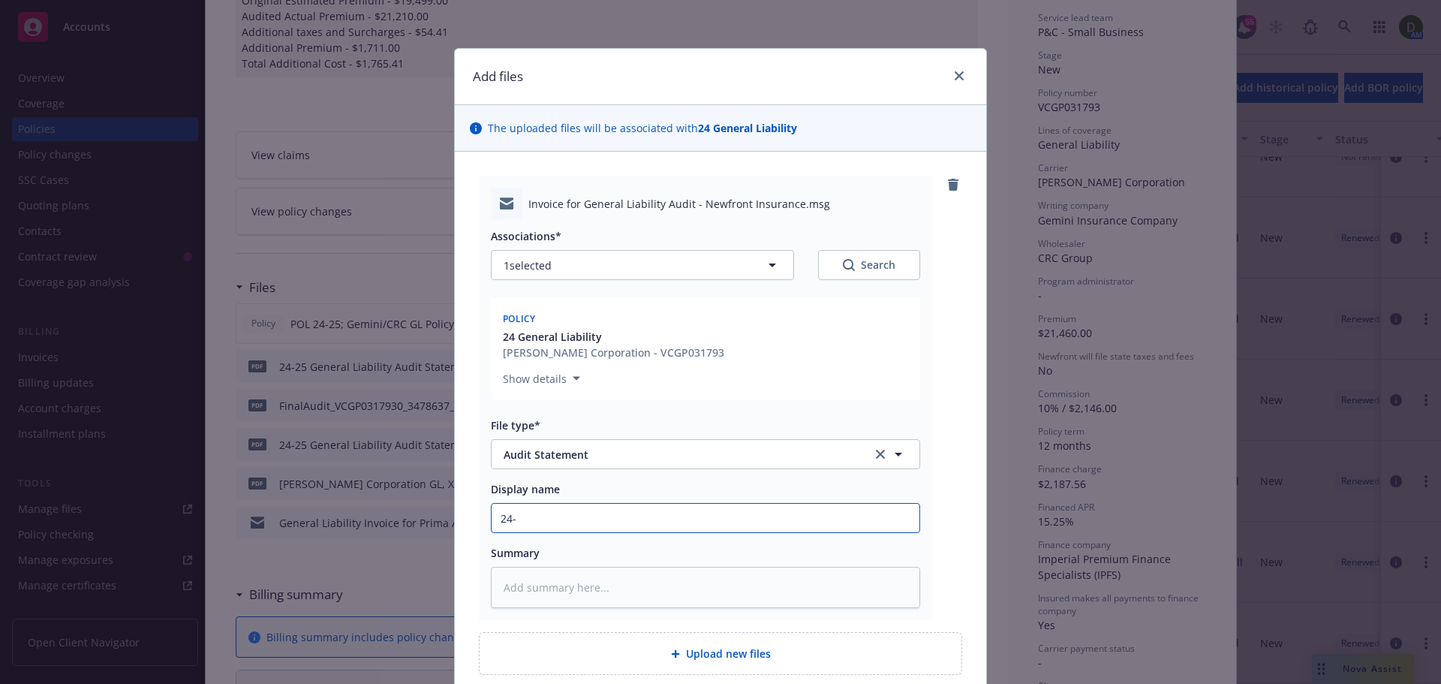
type textarea "x"
type input "24-2"
type textarea "x"
type input "24-25"
type textarea "x"
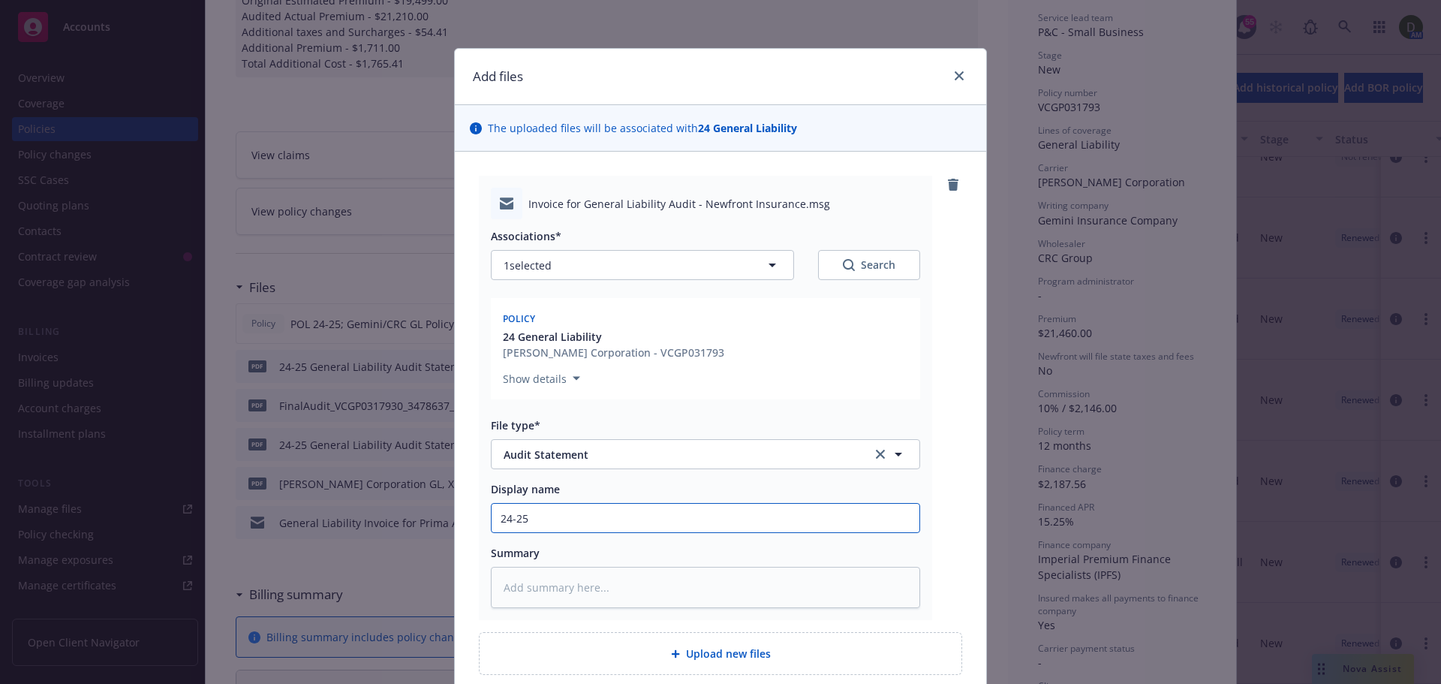
type input "24-25"
type textarea "x"
type input "24-25 G"
type textarea "x"
type input "24-25 GL"
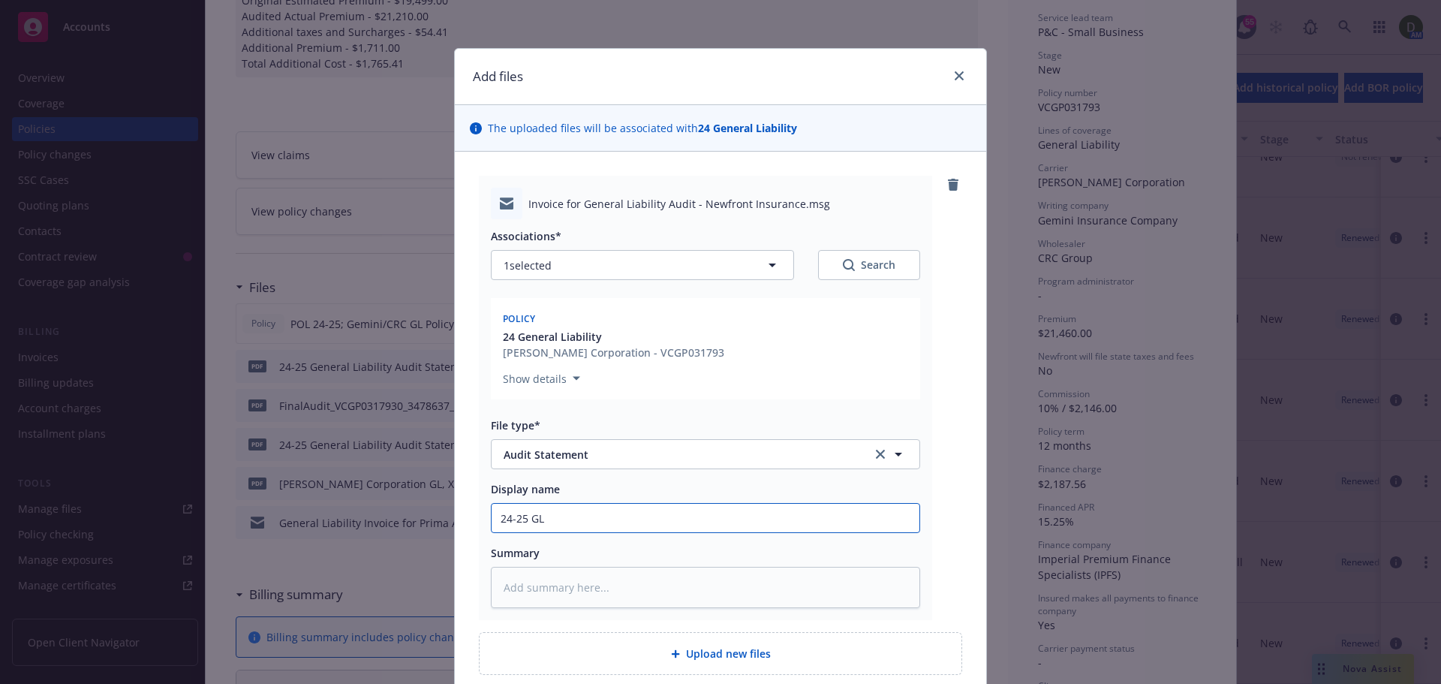
type textarea "x"
type input "24-25 GL"
type textarea "x"
type input "24-25 GL -"
type textarea "x"
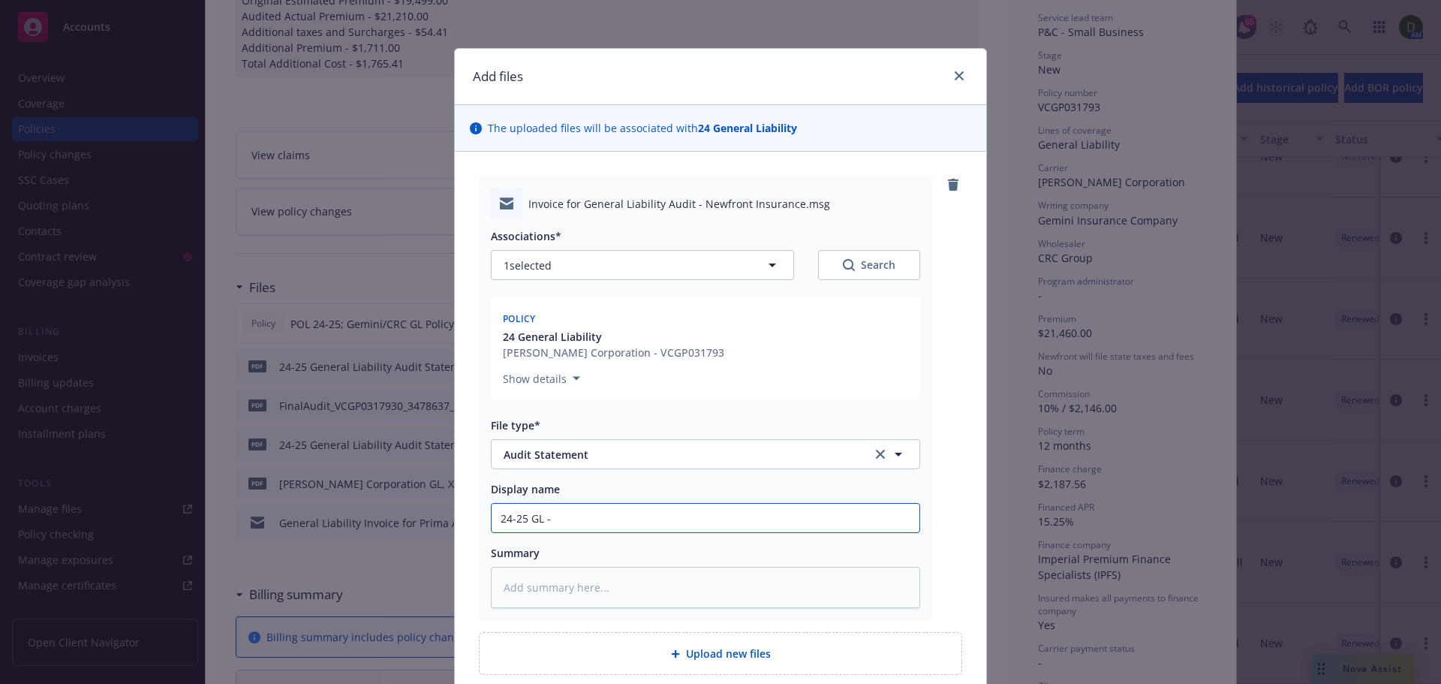
type input "24-25 GL -"
type textarea "x"
type input "24-25 GL - T"
type textarea "x"
type input "24-25 GL - To"
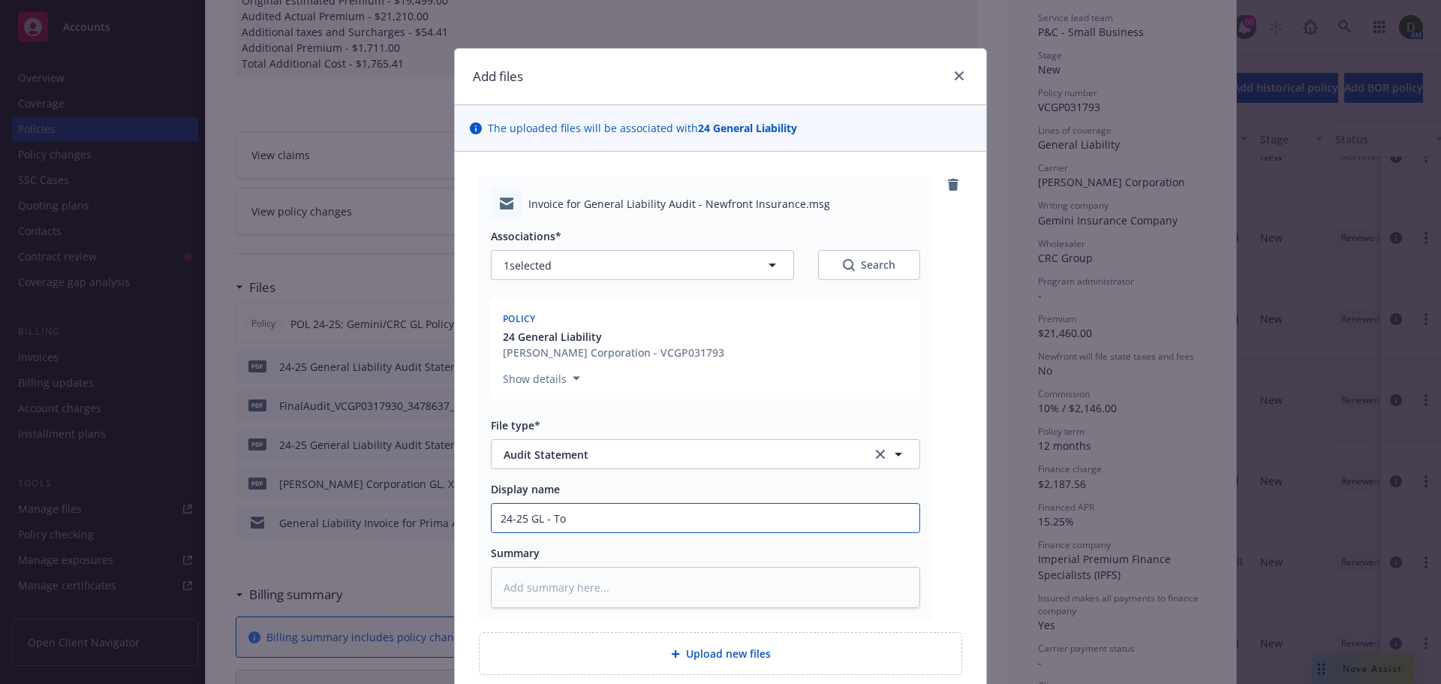
type textarea "x"
type input "24-25 GL - To"
type textarea "x"
type input "24-25 GL - To i"
type textarea "x"
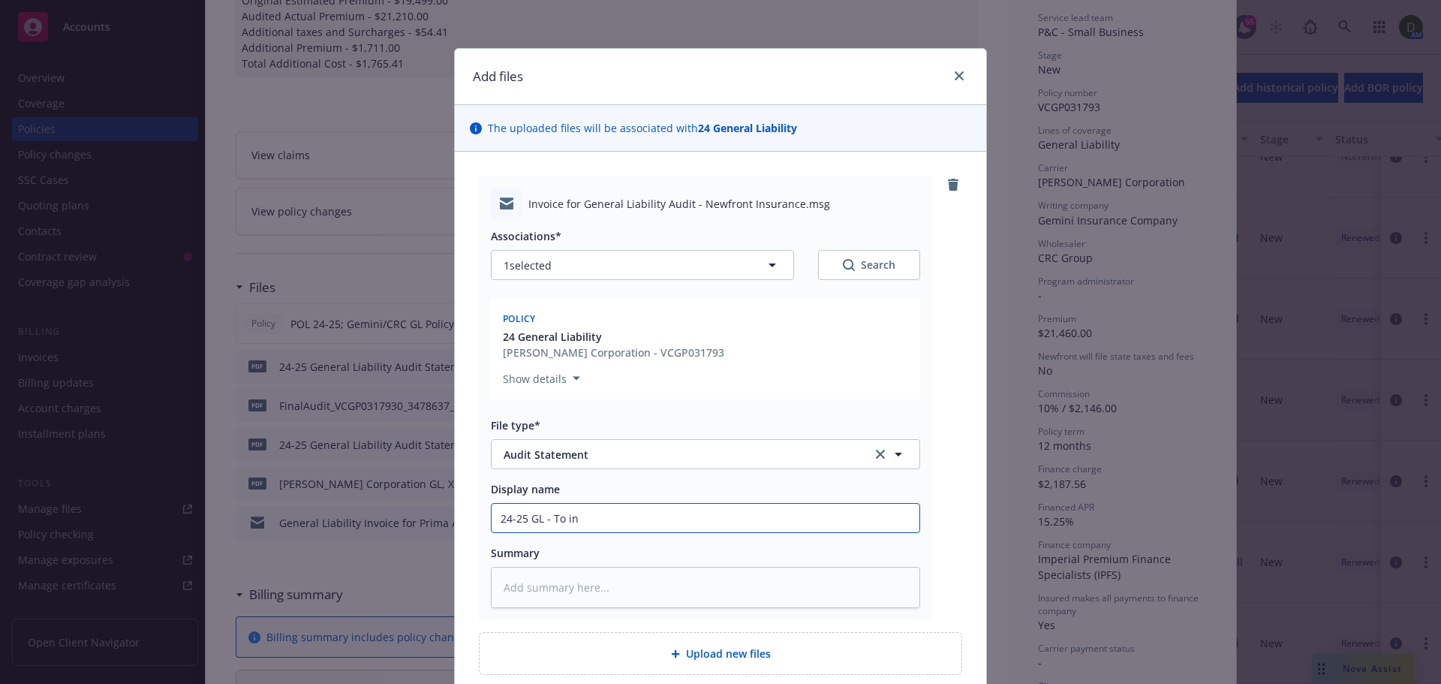
type input "24-25 GL - To ins"
type textarea "x"
type input "24-25 GL - To ins"
type textarea "x"
type input "24-25 GL - To ins -"
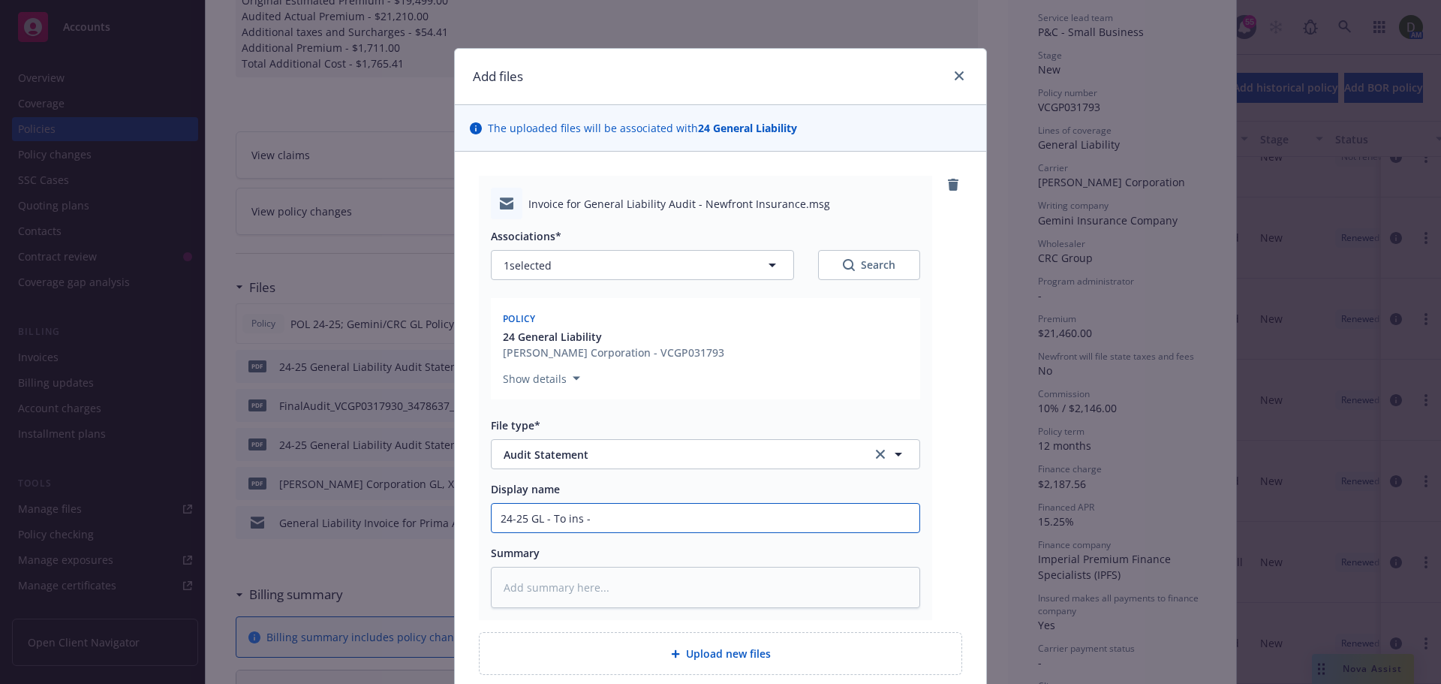
type textarea "x"
type input "24-25 GL - To ins -"
type textarea "x"
type input "24-25 GL - To ins - A"
type textarea "x"
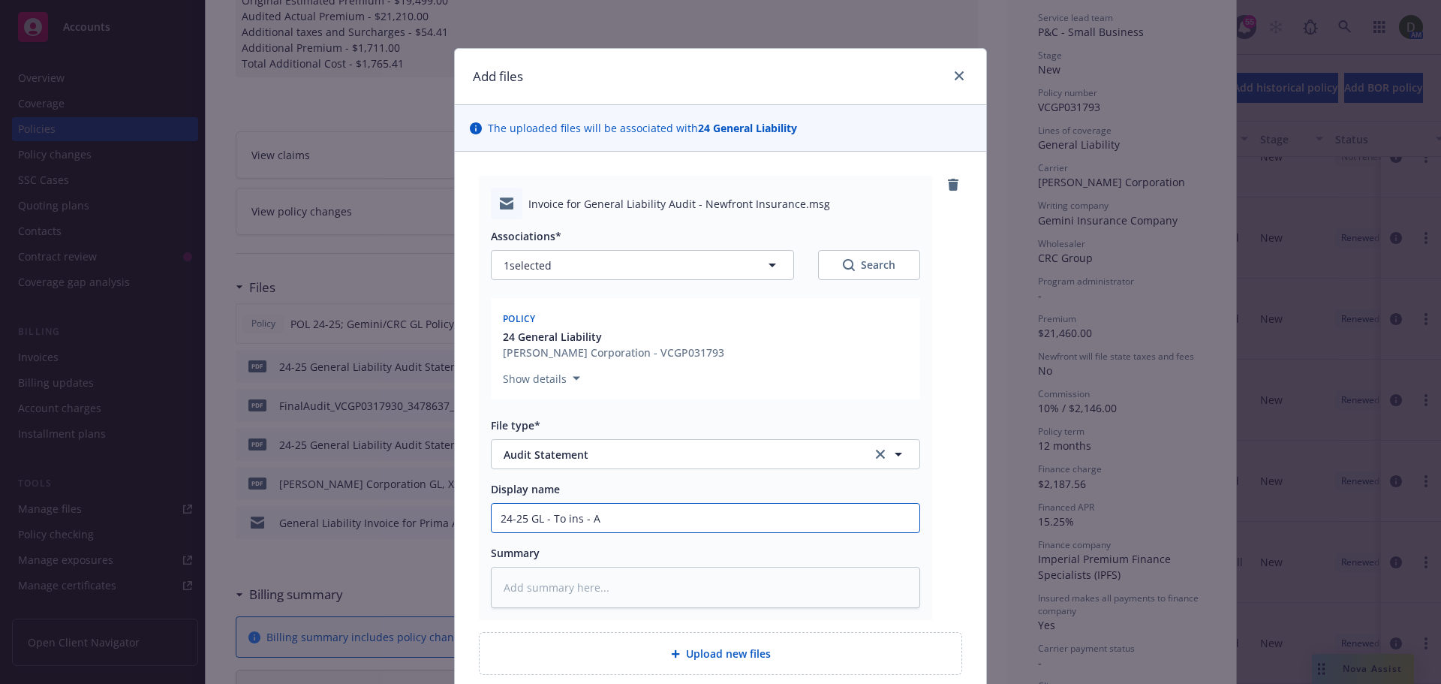
type input "24-25 GL - To ins - Au"
type textarea "x"
type input "24-25 GL - To ins - Aud"
type textarea "x"
type input "24-25 GL - To ins - Audi"
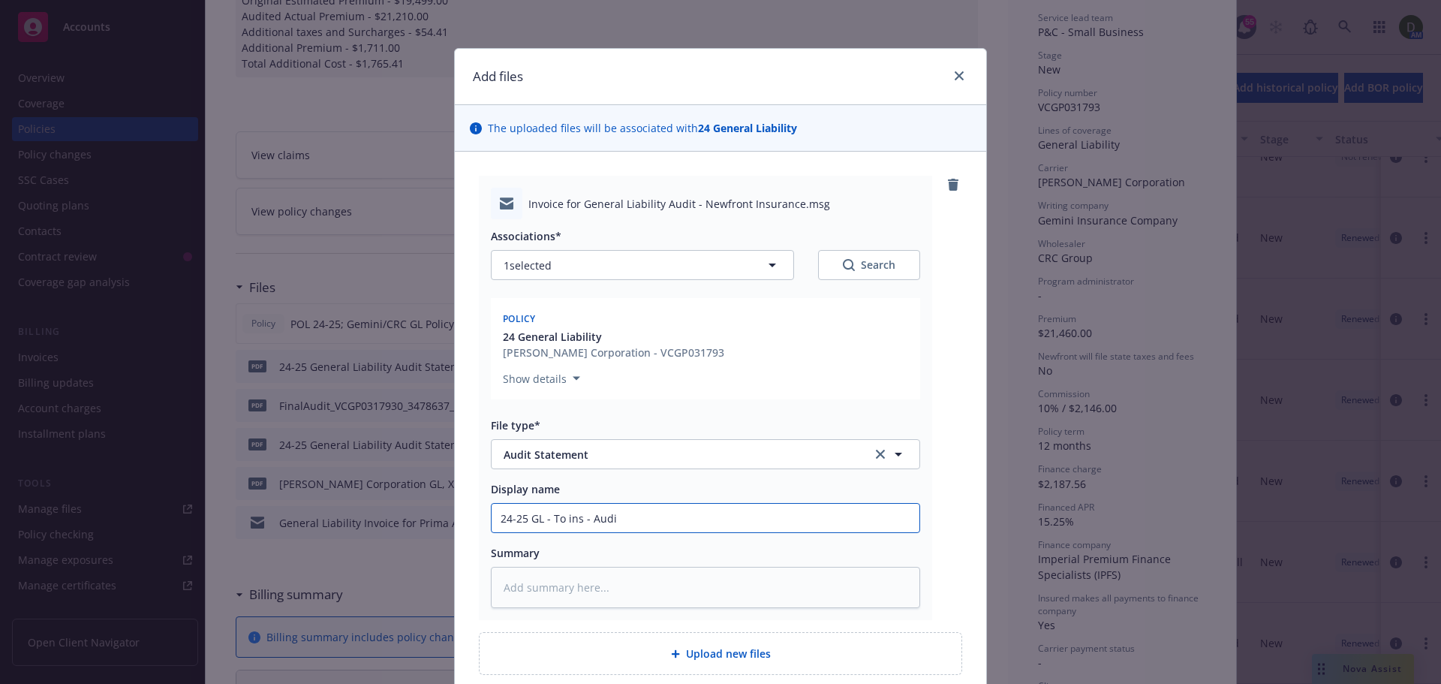
type textarea "x"
type input "24-25 GL - To ins - Audit"
type textarea "x"
type input "24-25 GL - To ins - Audit s"
type textarea "x"
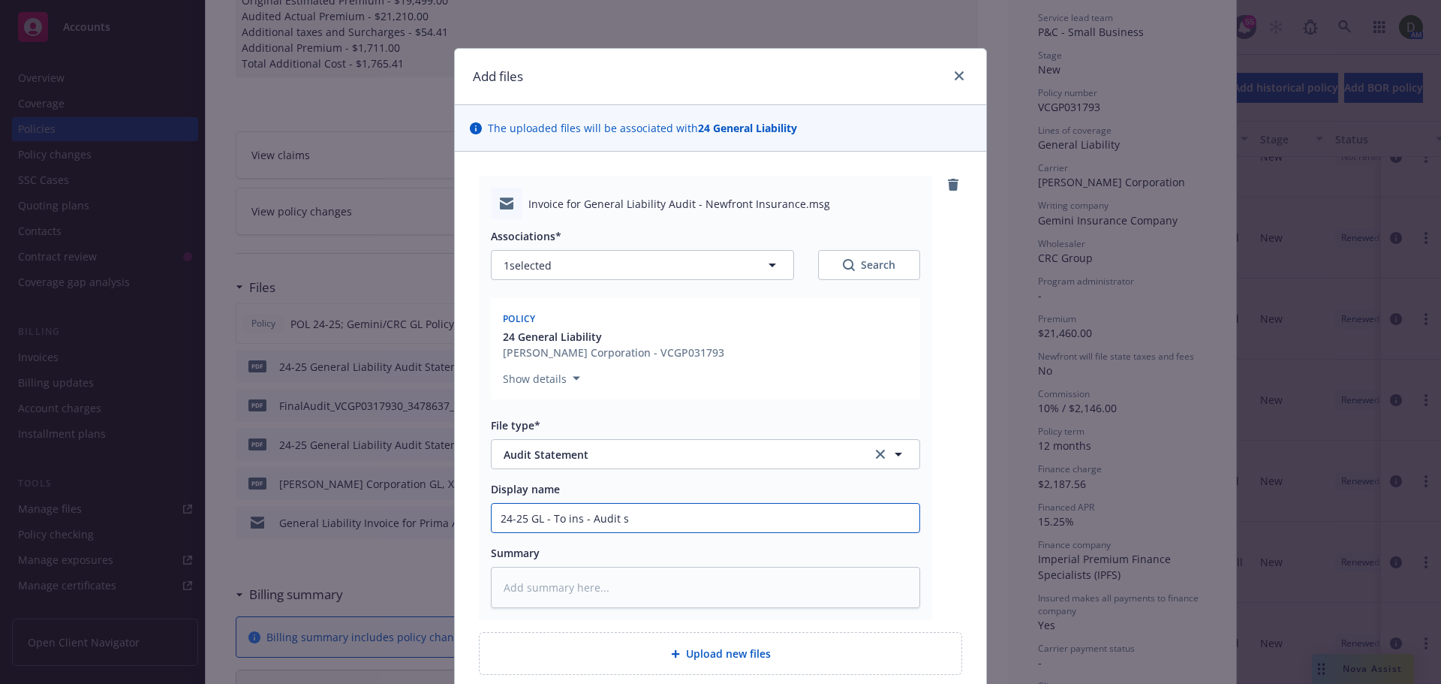
type input "24-25 GL - To ins - Audit st"
type textarea "x"
type input "24-25 GL - To ins - Audit sta"
type textarea "x"
type input "24-25 GL - To ins - Audit stat"
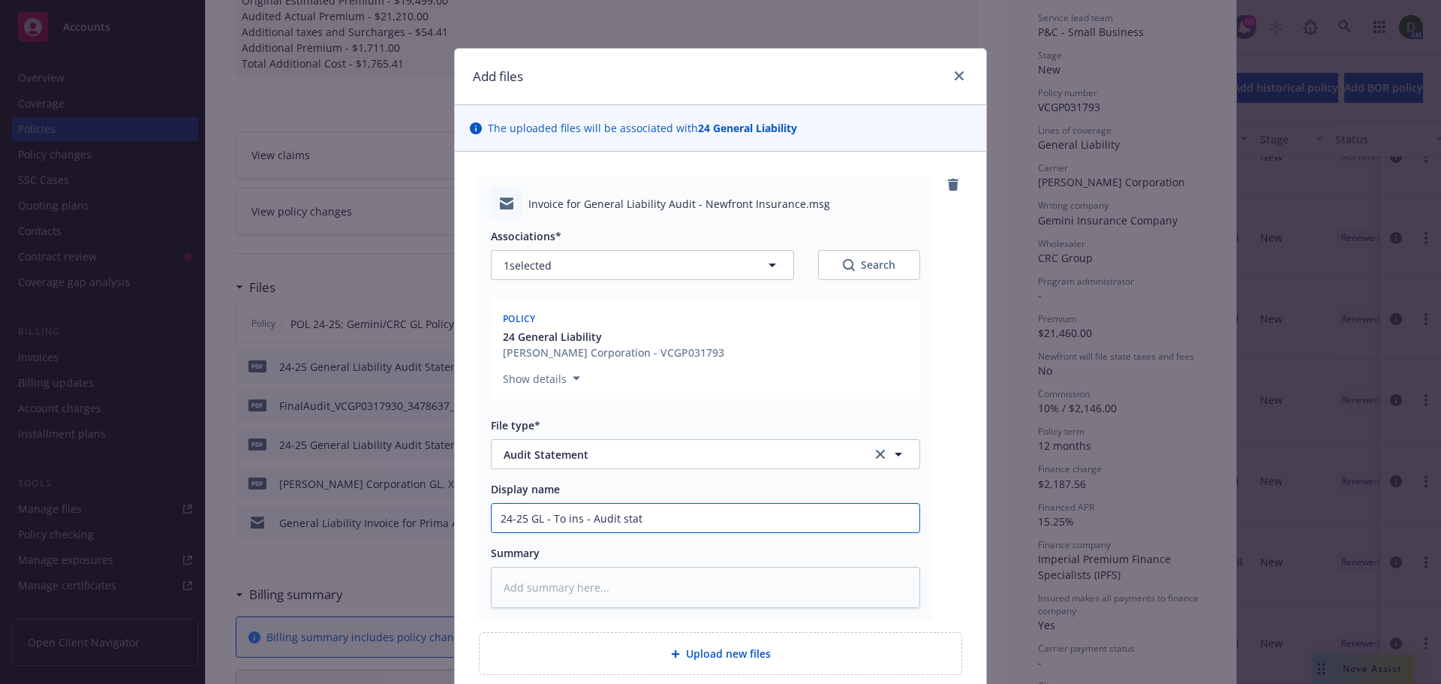
type textarea "x"
type input "24-25 GL - To ins - Audit state"
type textarea "x"
type input "24-25 GL - To ins - Audit statem"
type textarea "x"
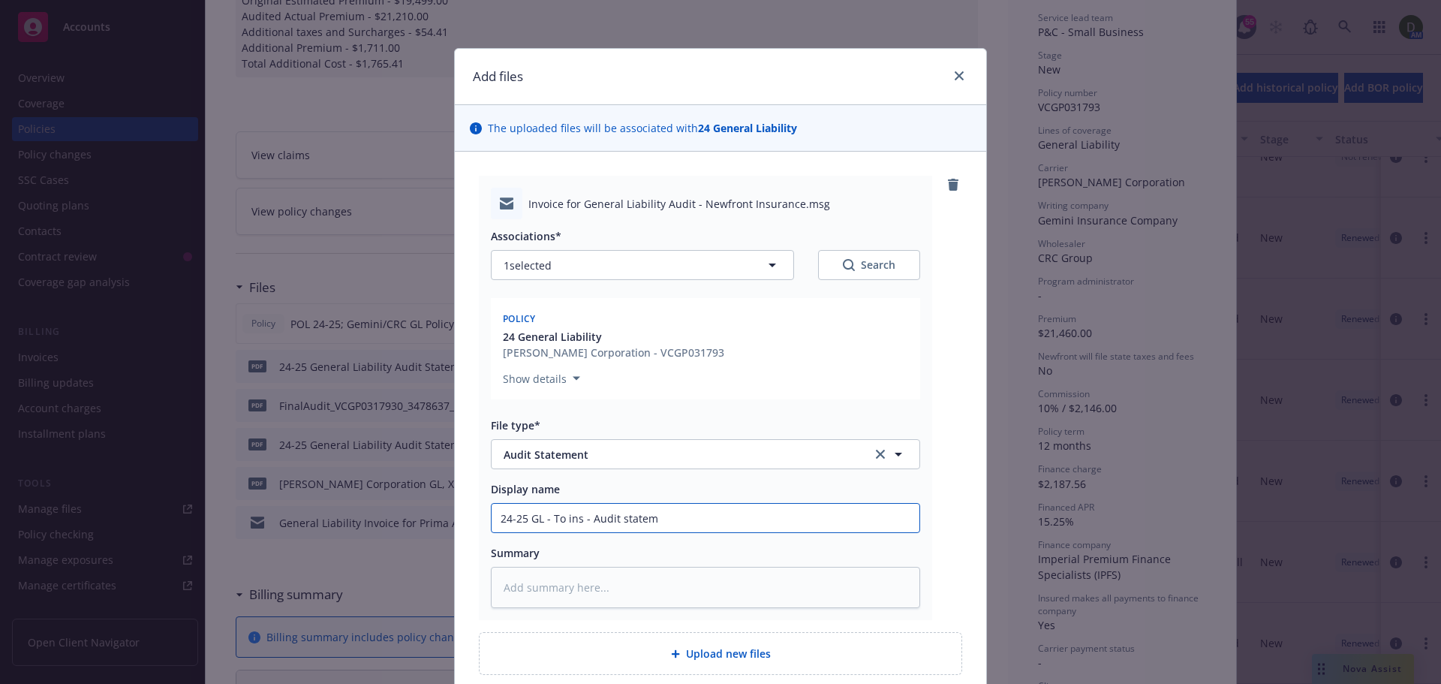
type input "24-25 GL - To ins - Audit stateme"
type textarea "x"
type input "24-25 GL - To ins - Audit statement"
type textarea "x"
type input "24-25 GL - To ins - Audit statement"
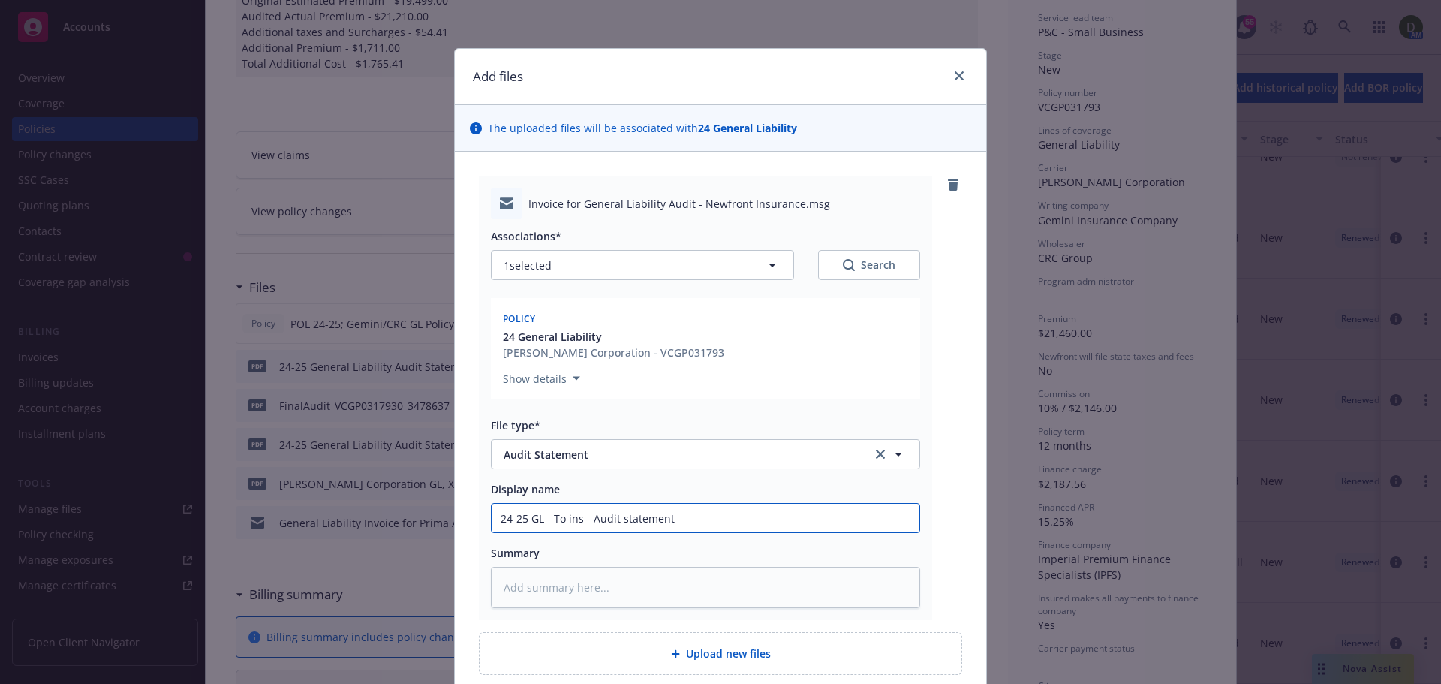
type textarea "x"
type input "24-25 GL - To ins - Audit statement a"
type textarea "x"
type input "24-25 GL - To ins - Audit statement an"
type textarea "x"
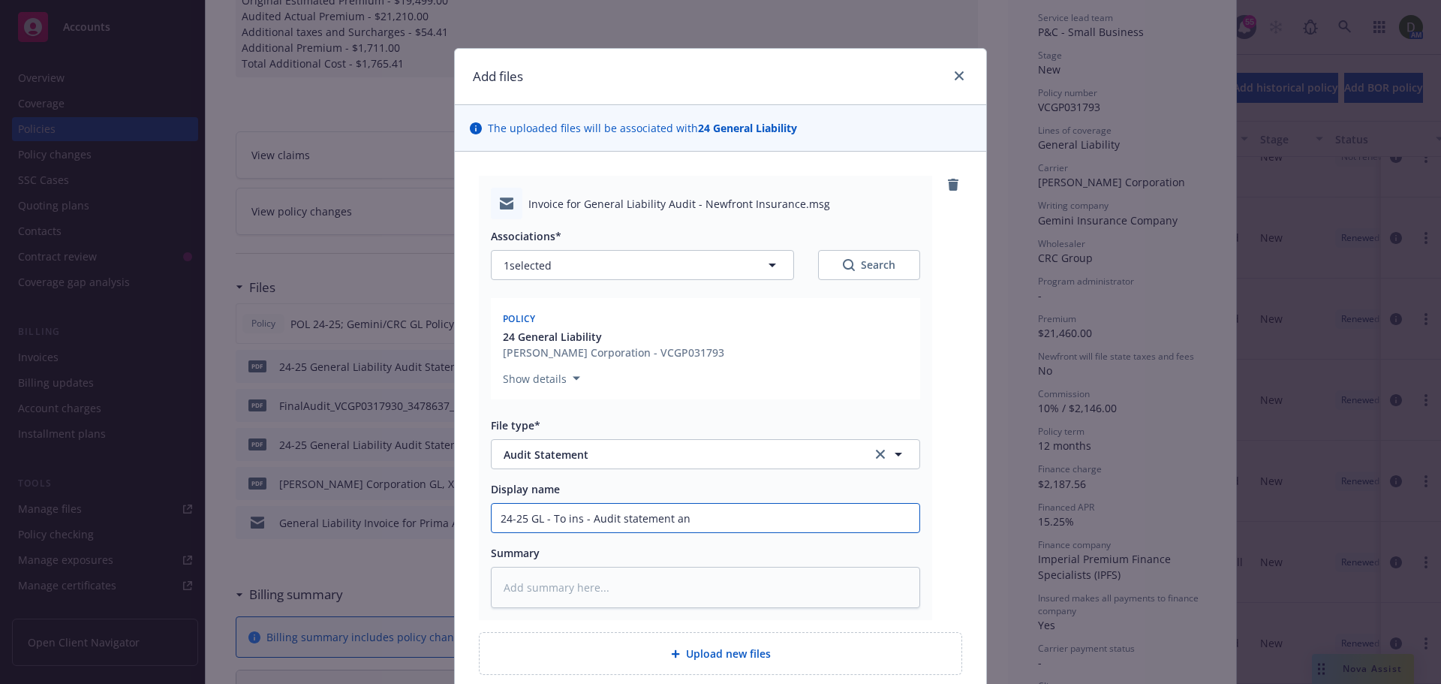
type input "24-25 GL - To ins - Audit statement and"
type textarea "x"
type input "24-25 GL - To ins - Audit statement and"
type textarea "x"
type input "24-25 GL - To ins - Audit statement and i"
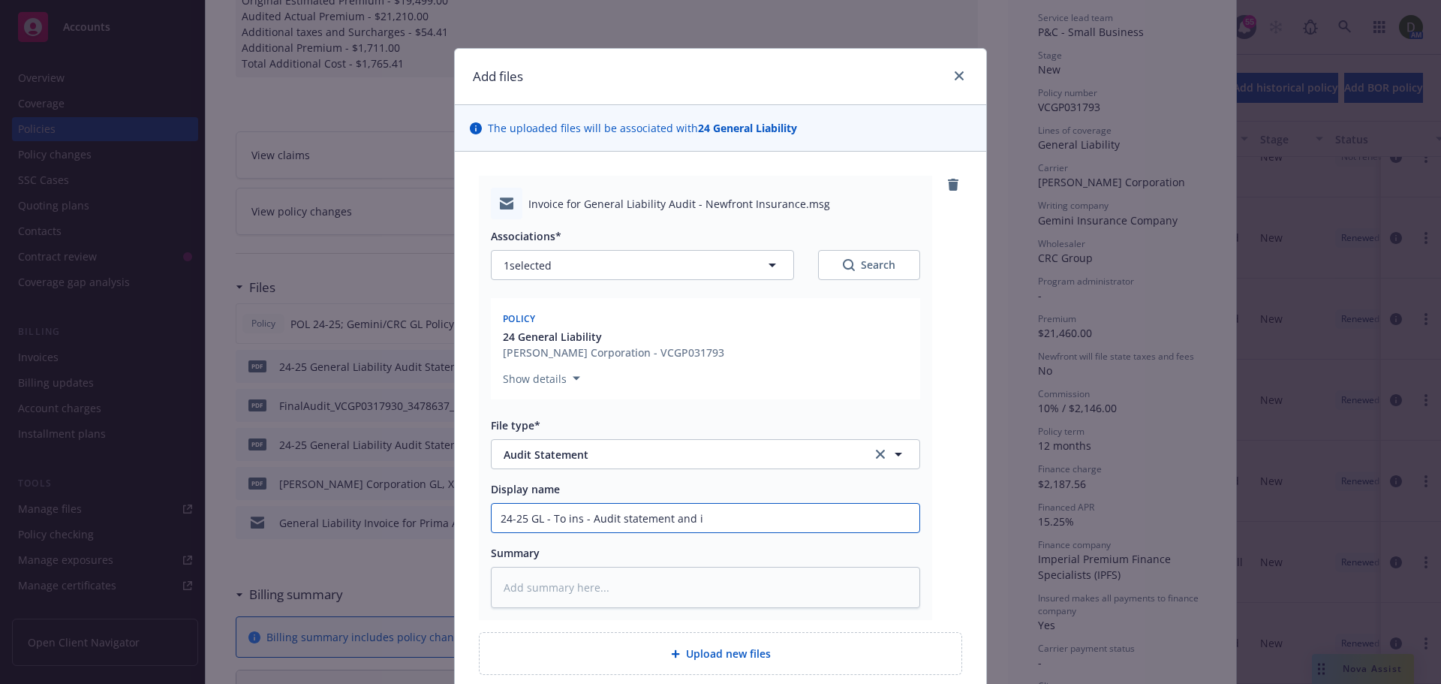
type textarea "x"
type input "24-25 GL - To ins - Audit statement and in"
type textarea "x"
type input "24-25 GL - To ins - Audit statement and inv"
type textarea "x"
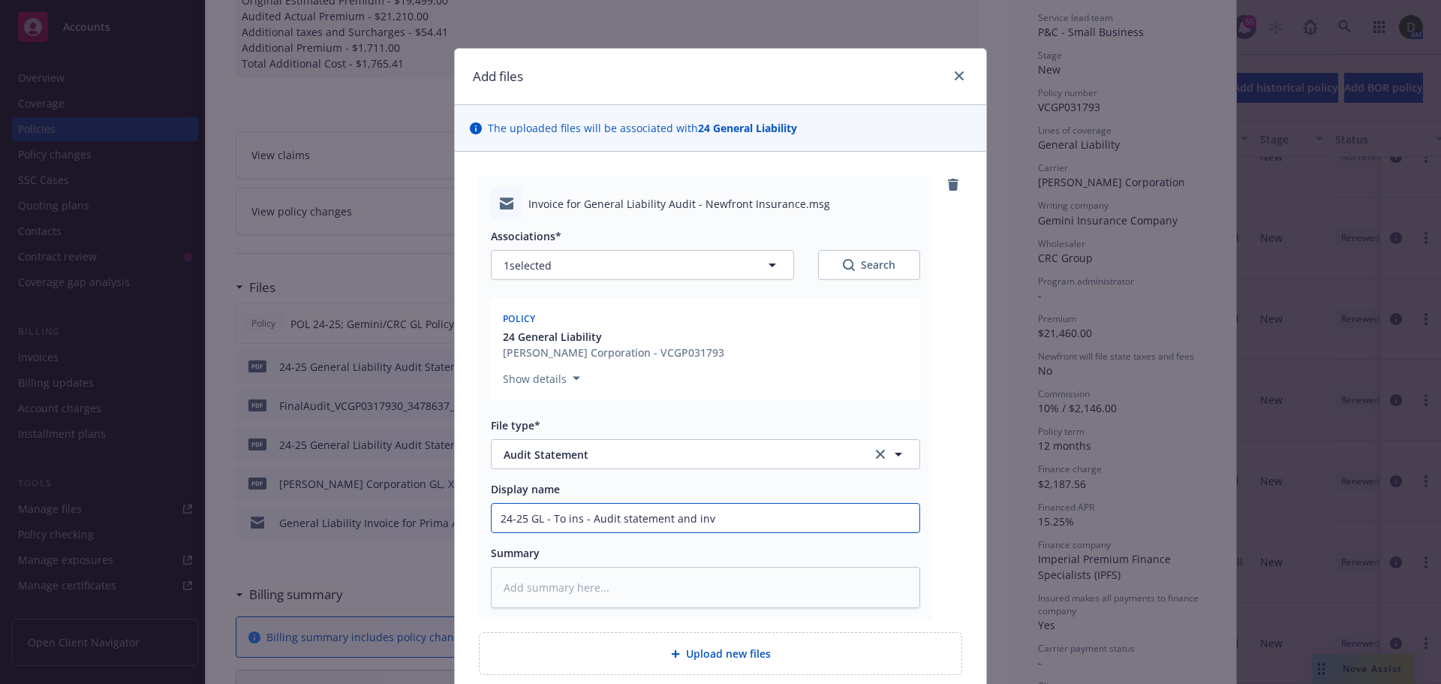
type input "24-25 GL - To ins - Audit statement and invo"
type textarea "x"
type input "24-25 GL - To ins - Audit statement and invoi"
type textarea "x"
type input "24-25 GL - To ins - Audit statement and invoic"
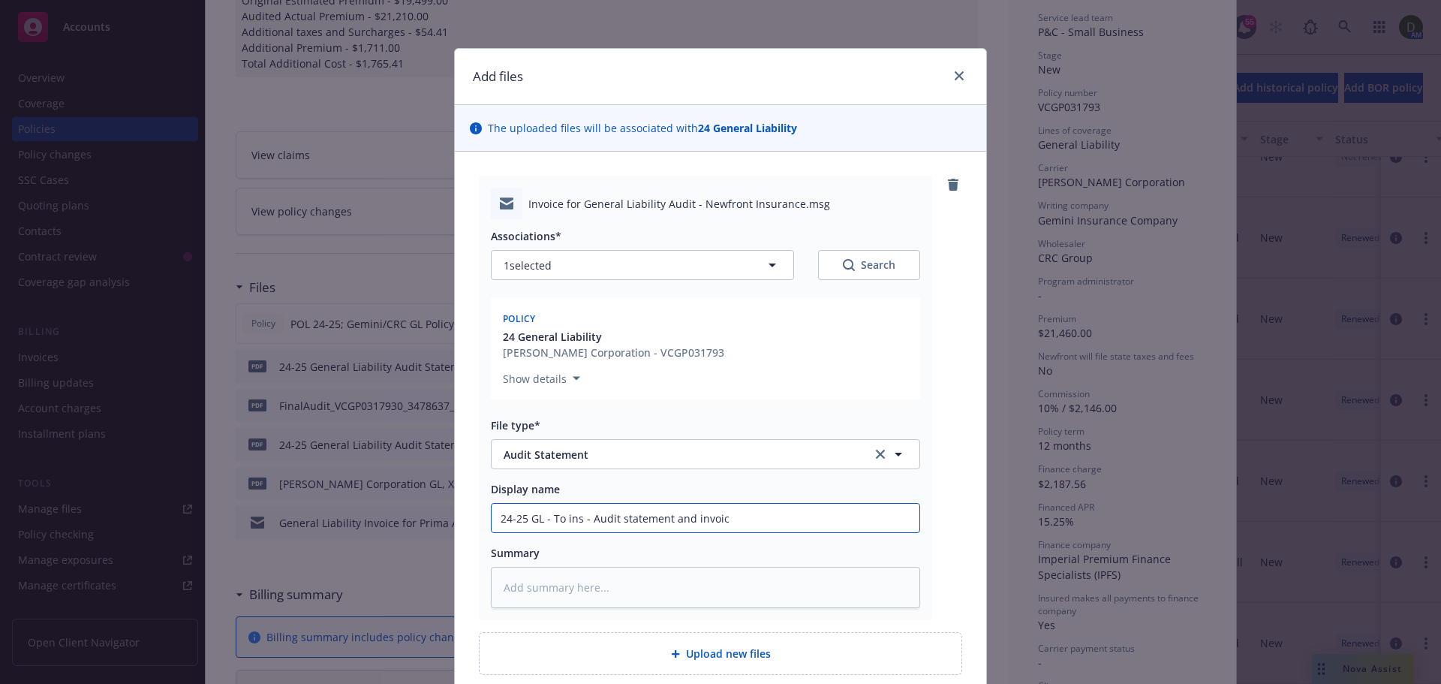
type textarea "x"
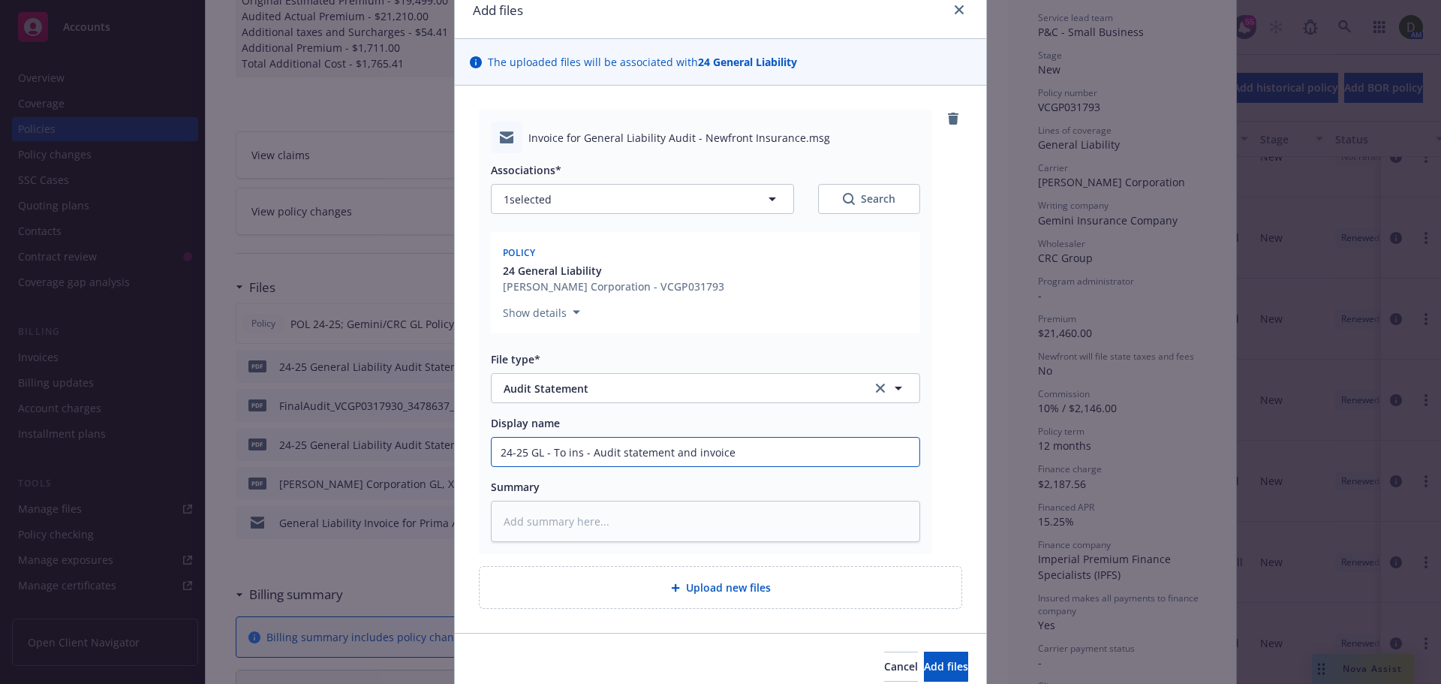
scroll to position [131, 0]
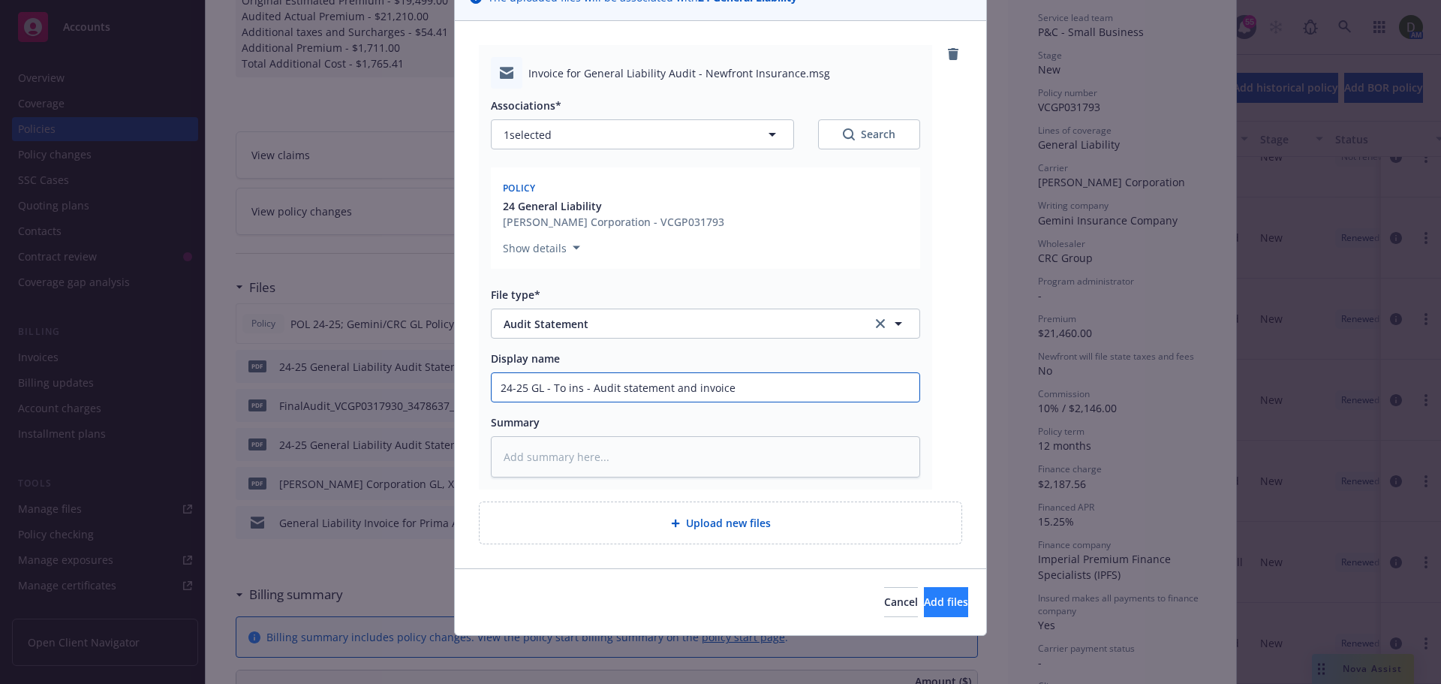
type input "24-25 GL - To ins - Audit statement and invoice"
click at [924, 594] on button "Add files" at bounding box center [946, 602] width 44 height 30
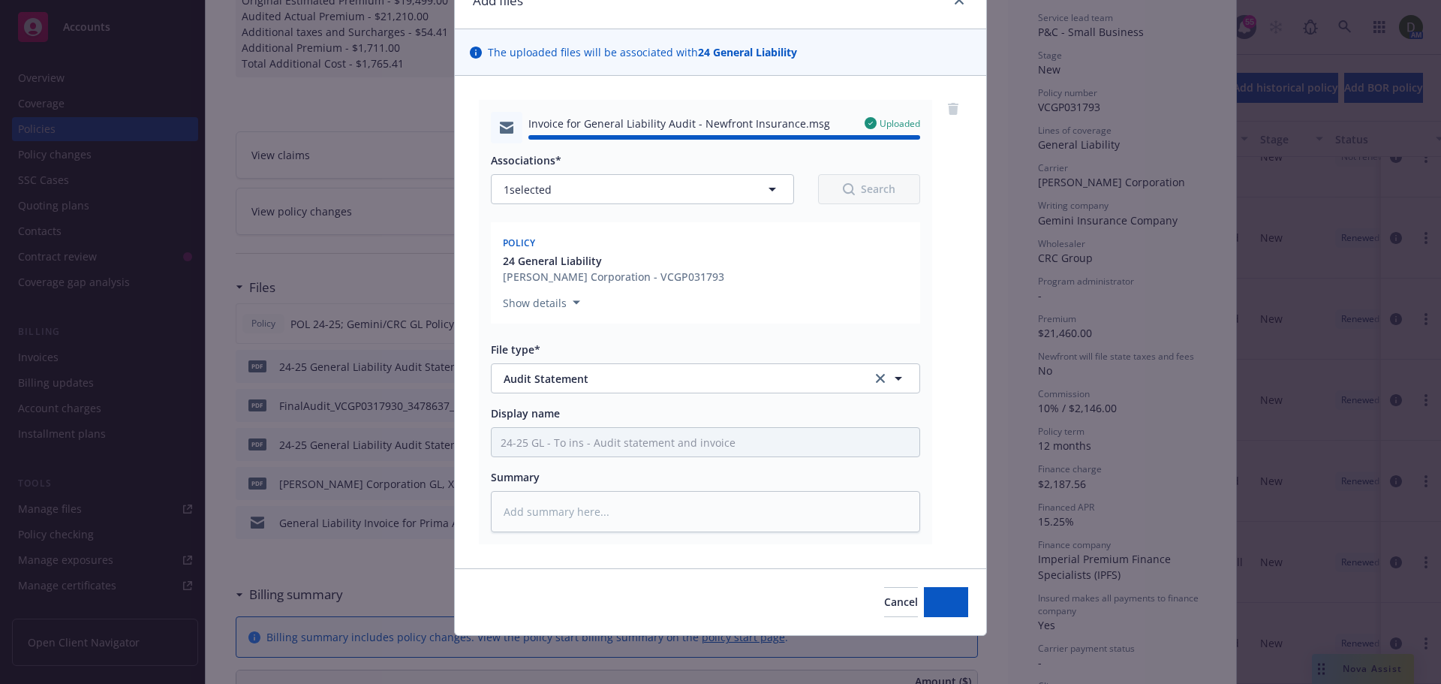
type textarea "x"
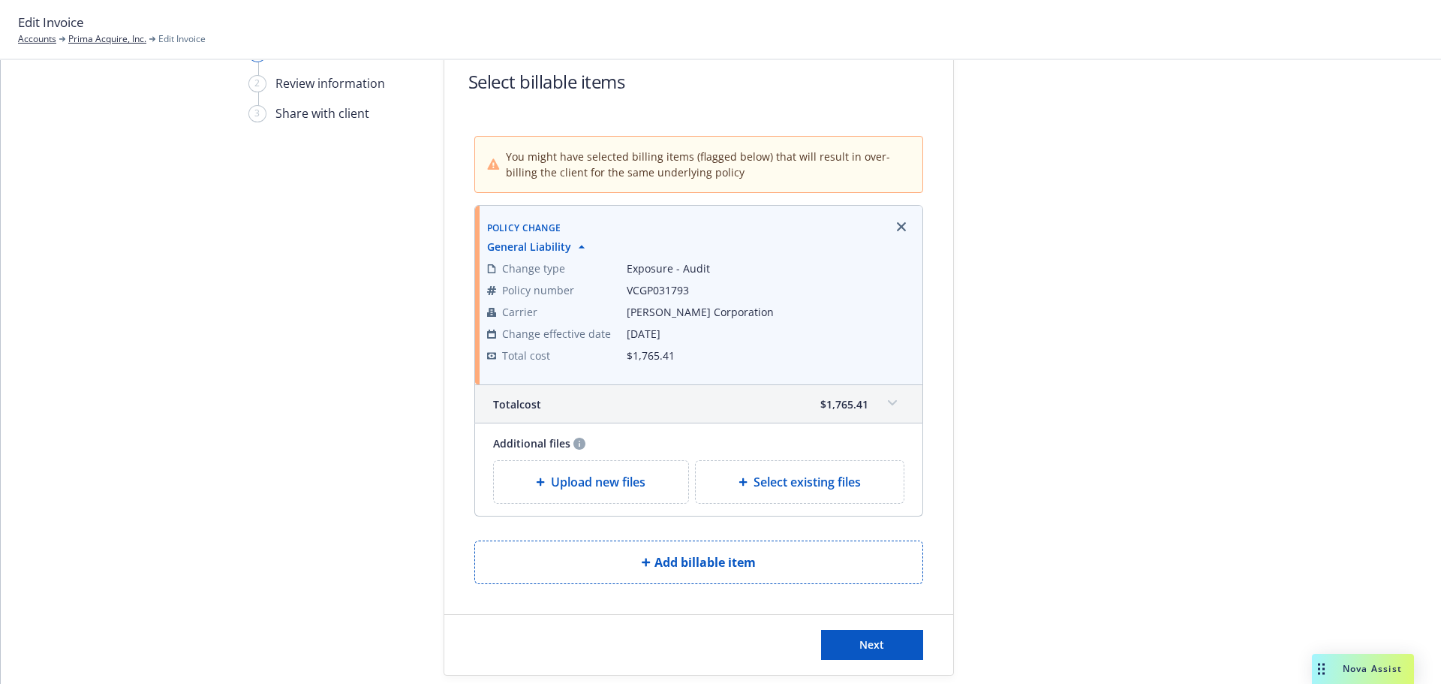
scroll to position [128, 0]
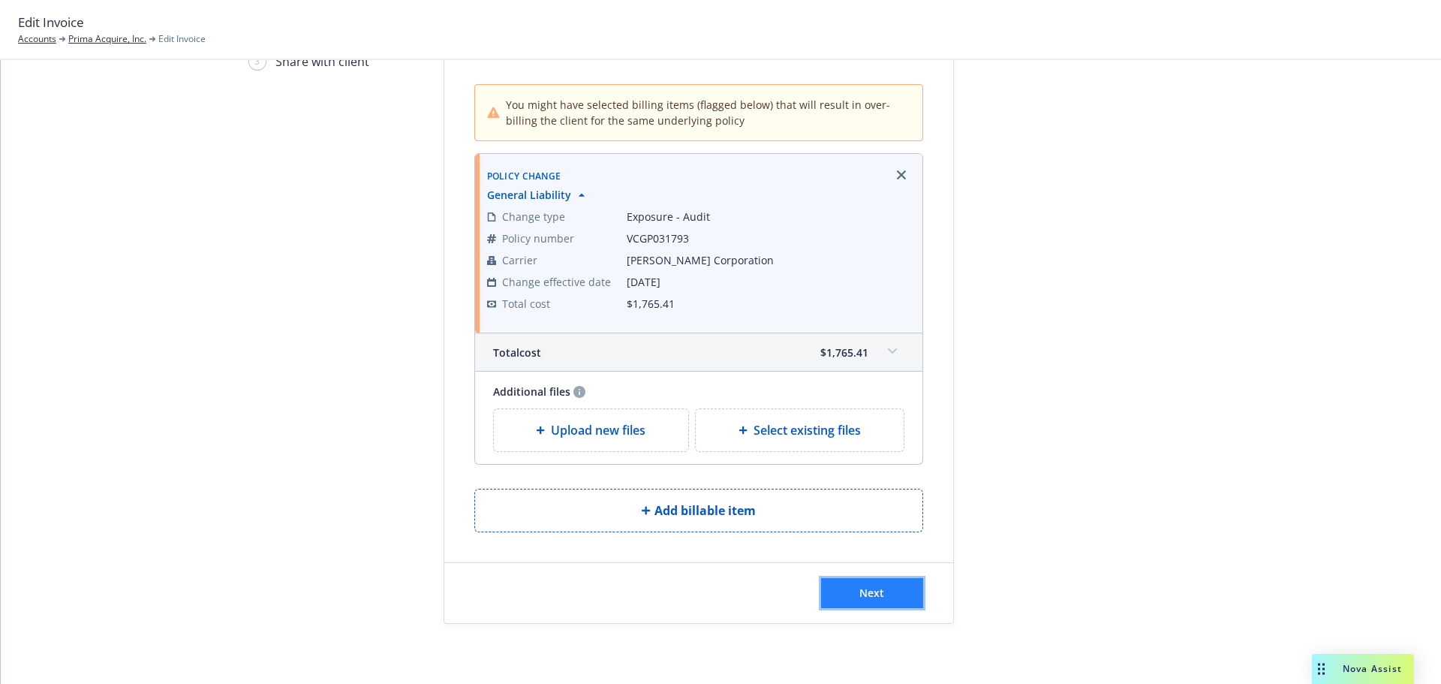
click at [903, 579] on button "Next" at bounding box center [872, 593] width 102 height 30
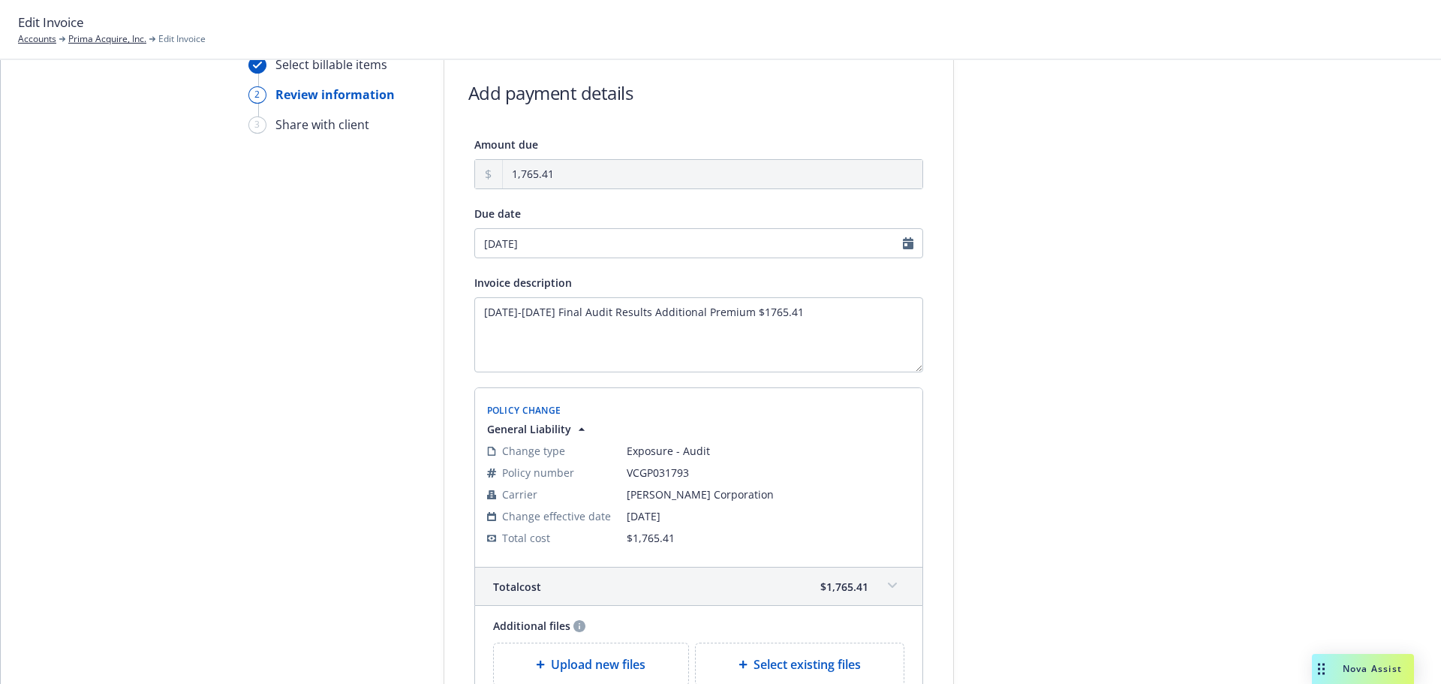
scroll to position [0, 0]
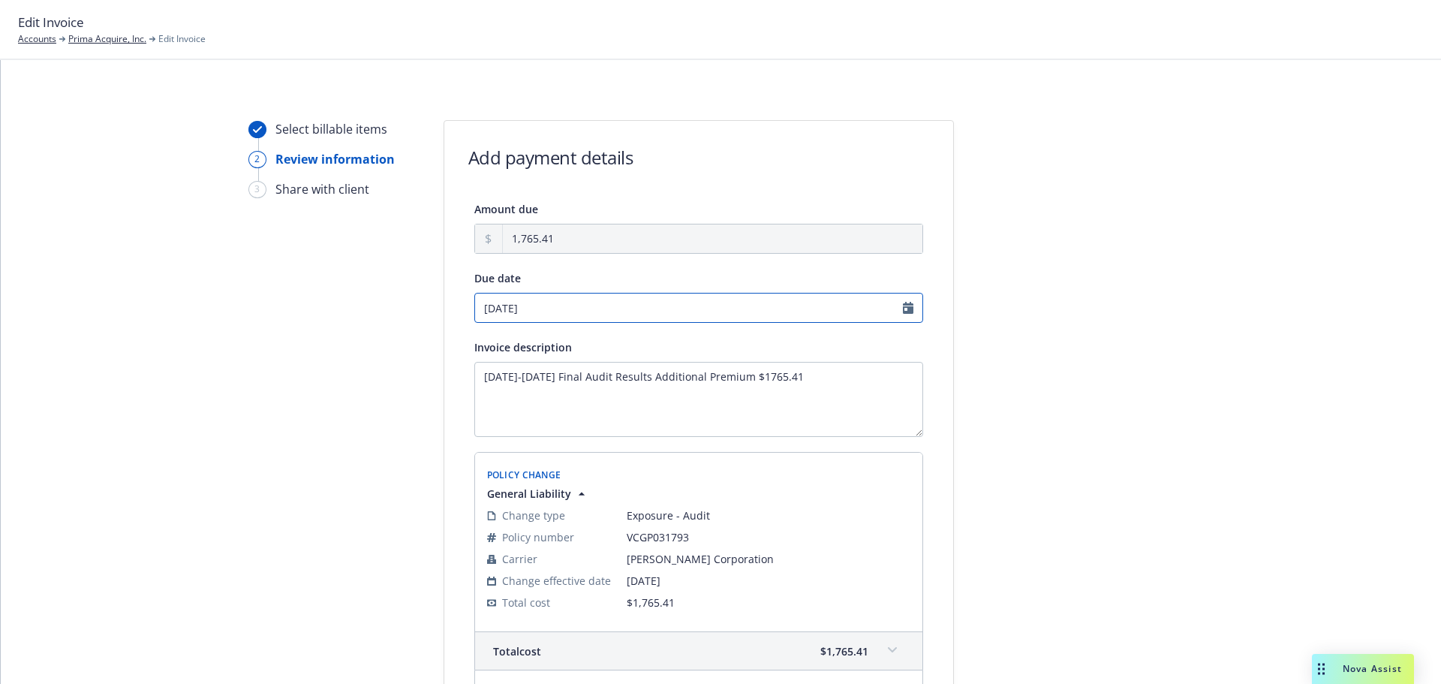
click at [491, 299] on input "09/25/2025" at bounding box center [698, 308] width 449 height 30
select select "September"
select select "2025"
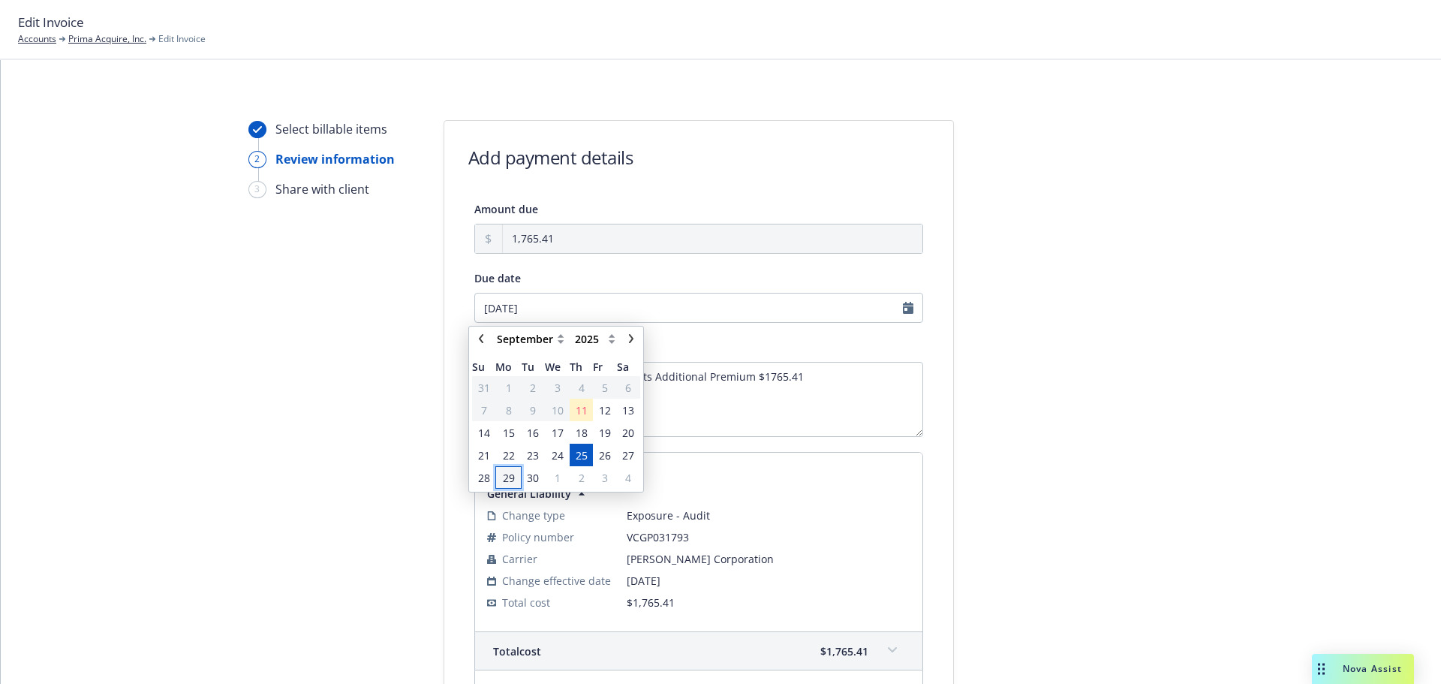
click at [504, 482] on span "29" at bounding box center [509, 478] width 12 height 16
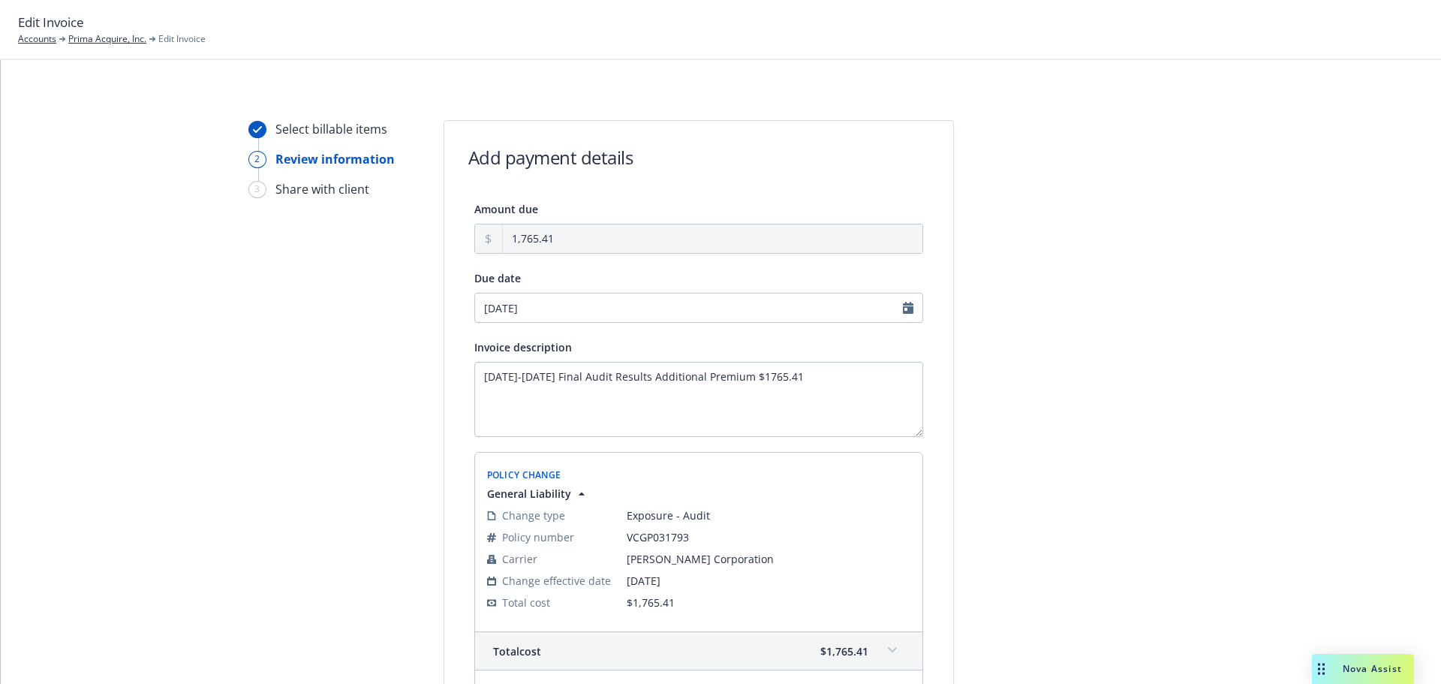
type input "[DATE]"
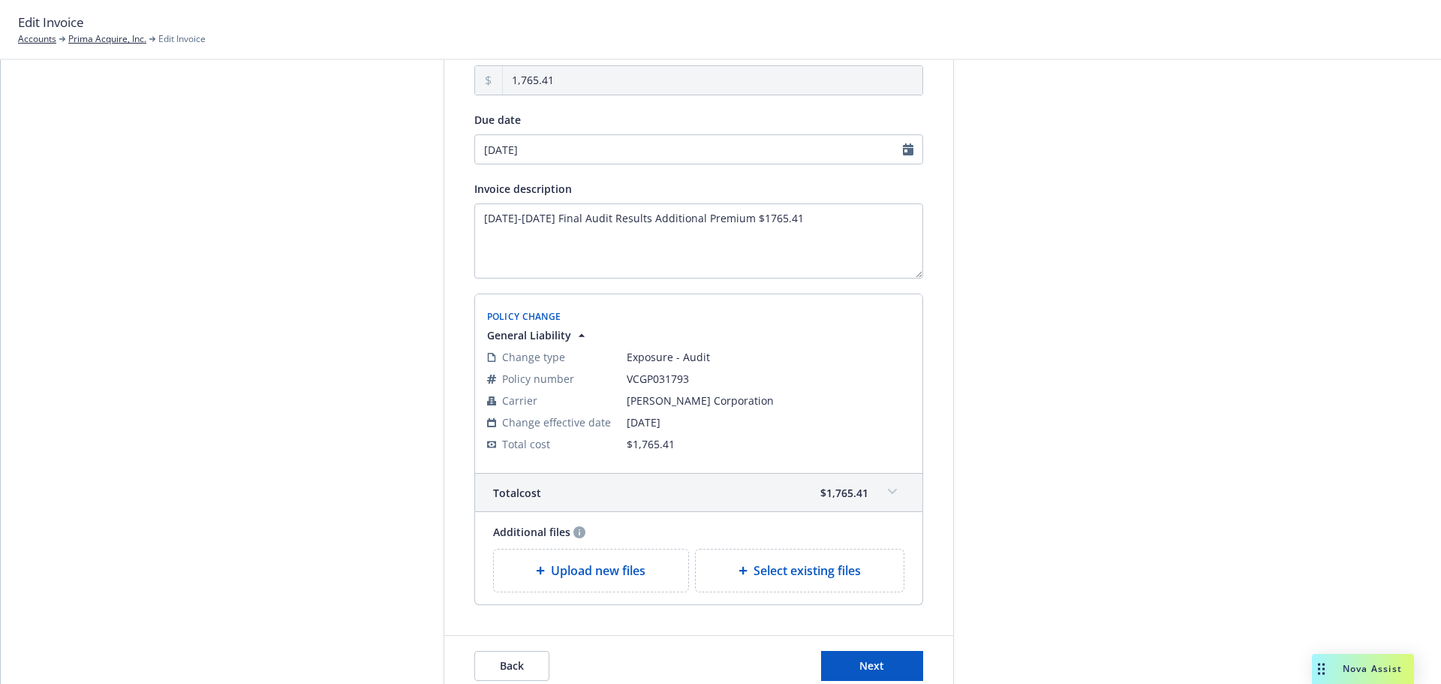
scroll to position [231, 0]
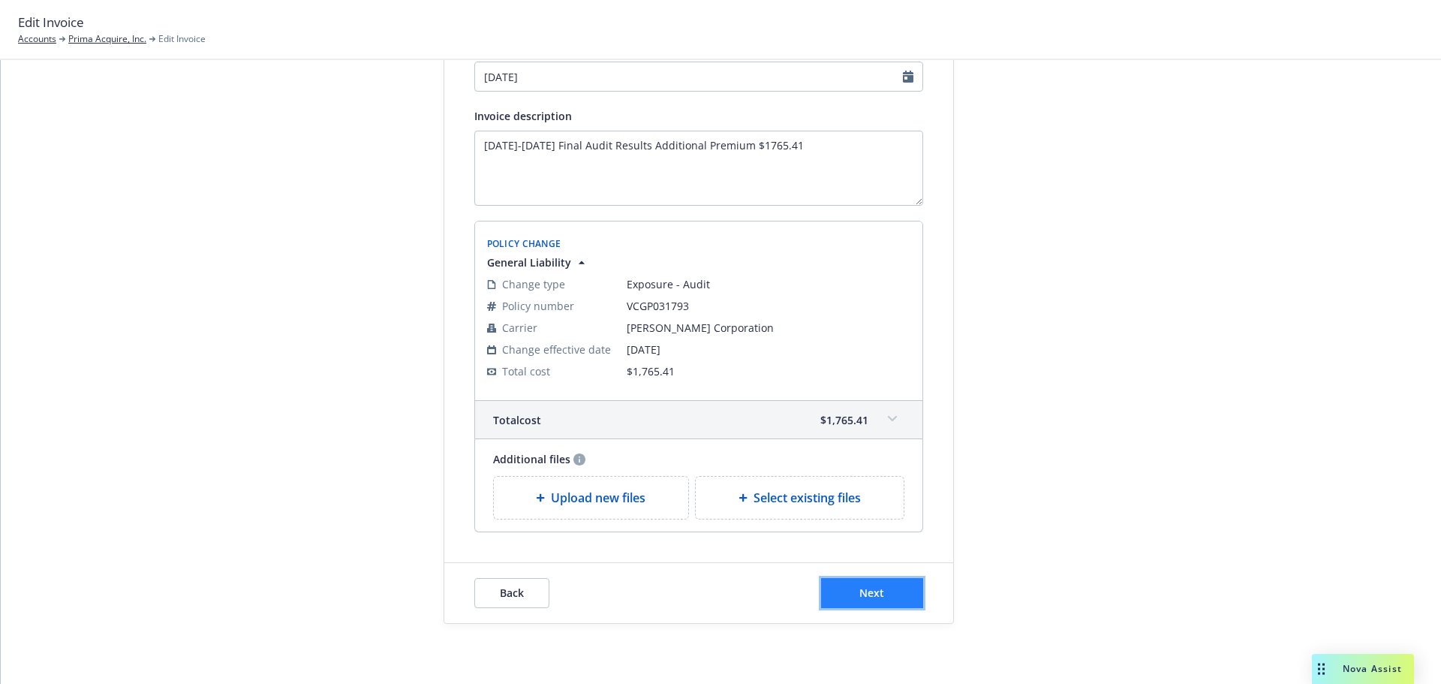
click at [855, 579] on button "Next" at bounding box center [872, 593] width 102 height 30
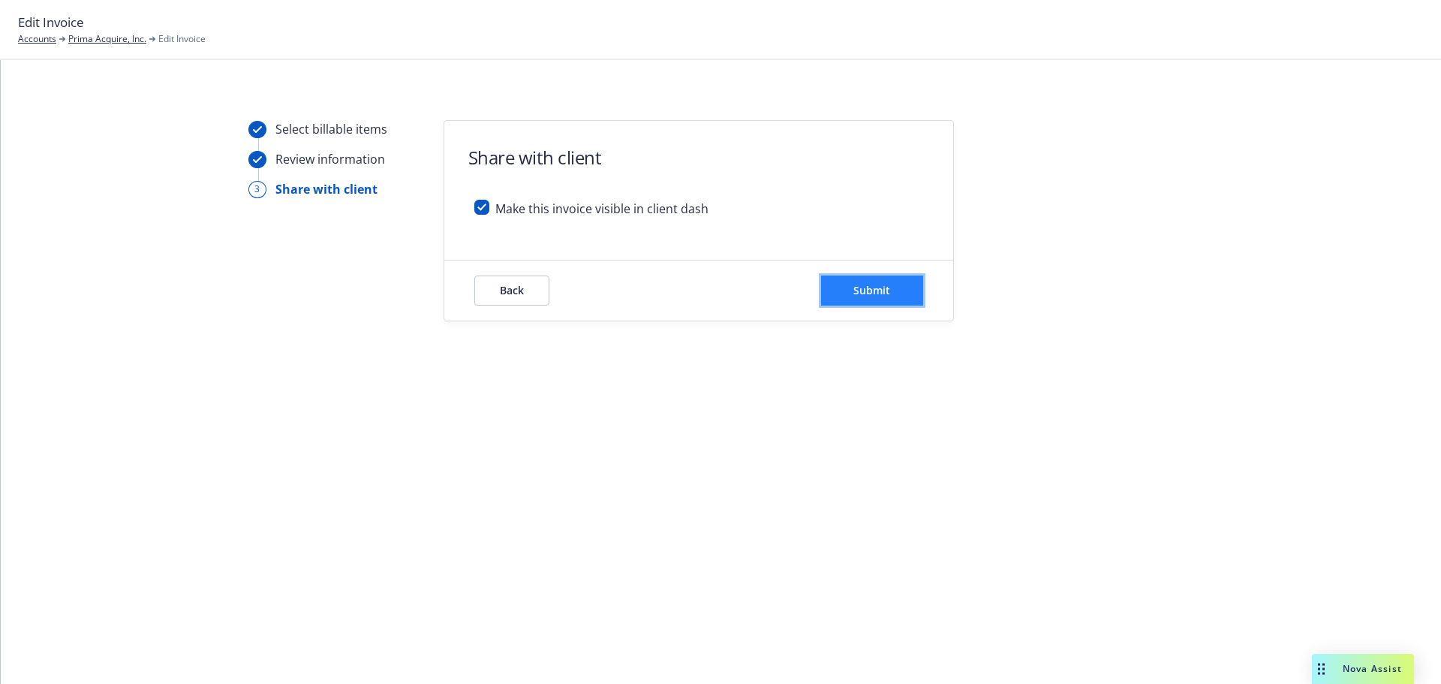
click at [832, 293] on button "Submit" at bounding box center [872, 290] width 102 height 30
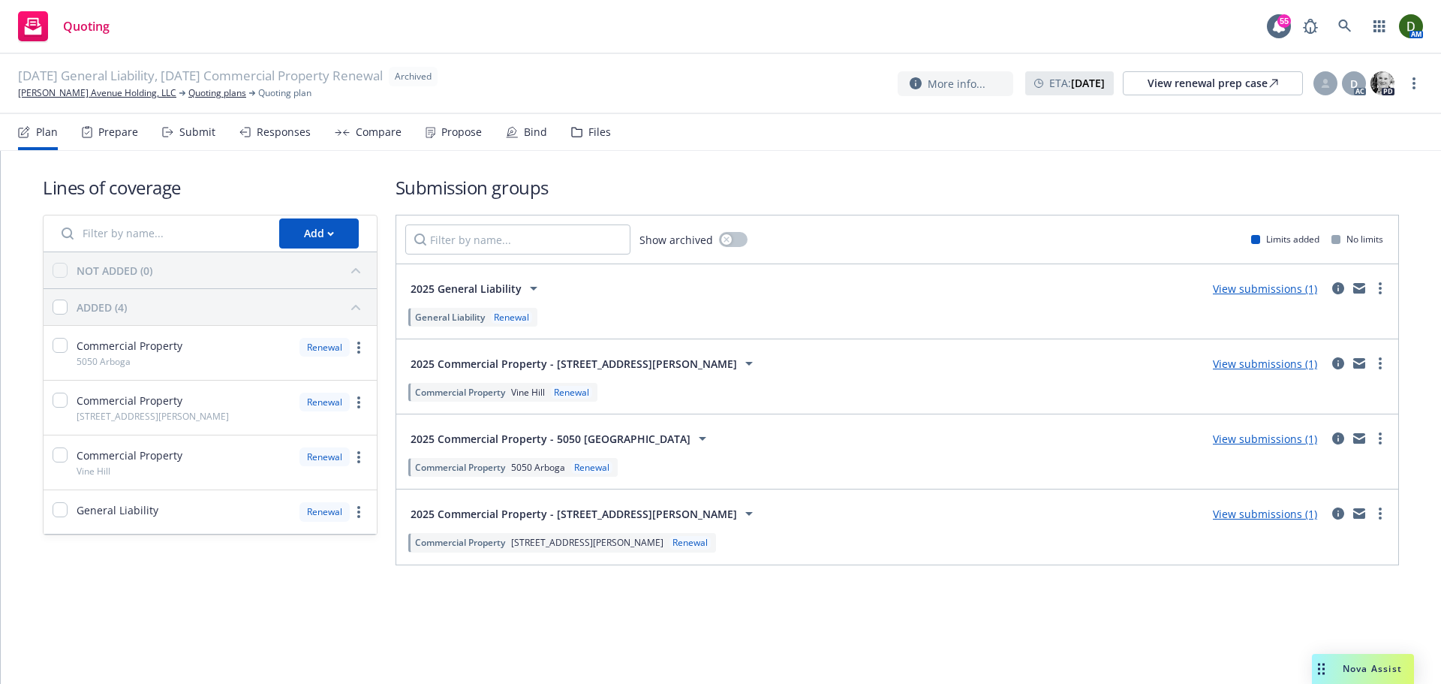
click at [586, 122] on div "Files" at bounding box center [591, 132] width 40 height 36
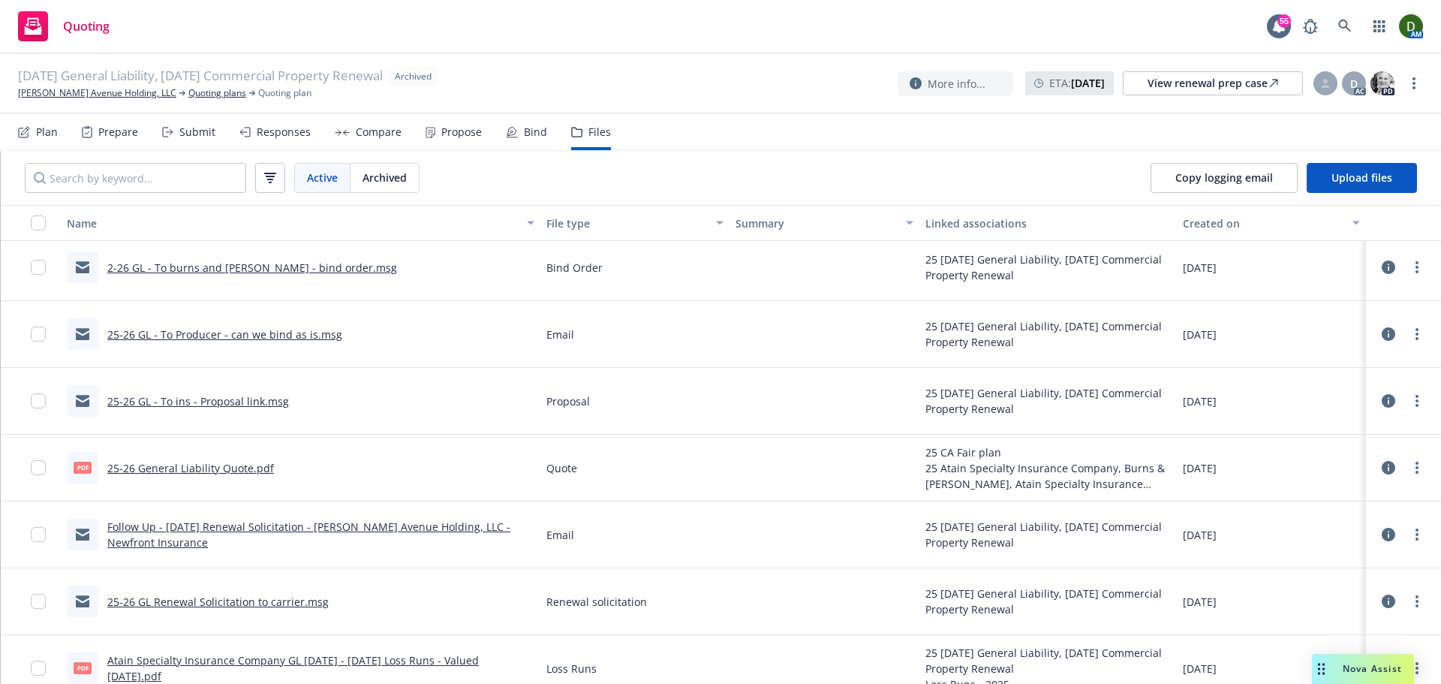
scroll to position [290, 0]
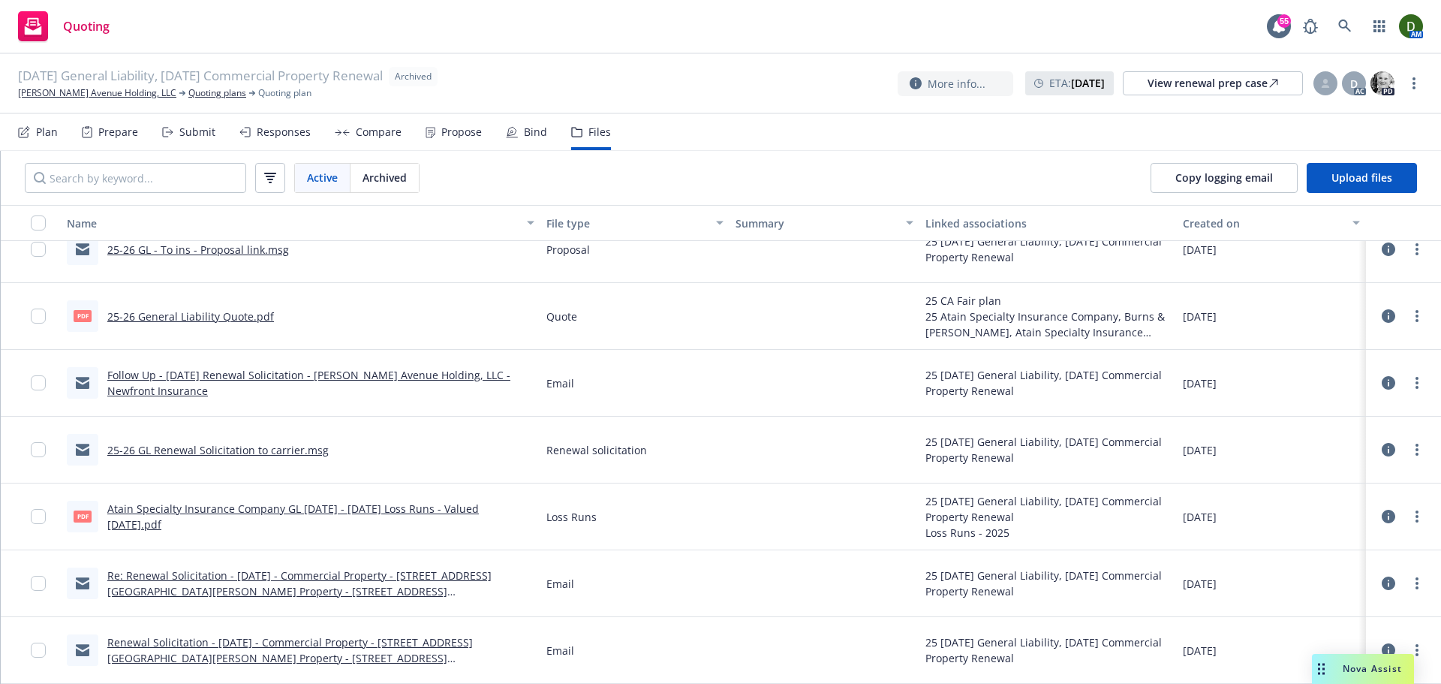
click at [326, 382] on div "Follow Up - [DATE] Renewal Solicitation - [PERSON_NAME] Avenue Holding, LLC - N…" at bounding box center [320, 383] width 427 height 32
click at [332, 379] on link "Follow Up - [DATE] Renewal Solicitation - [PERSON_NAME] Avenue Holding, LLC - N…" at bounding box center [308, 383] width 403 height 30
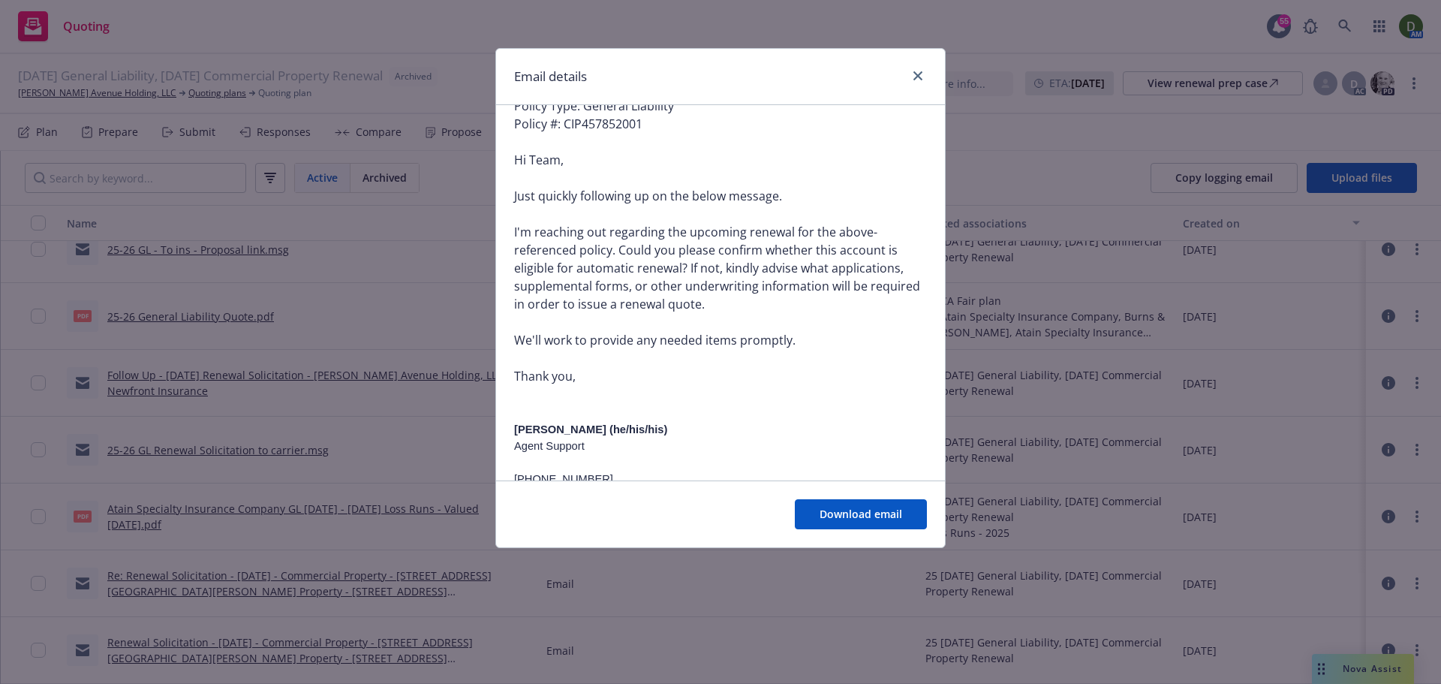
scroll to position [225, 0]
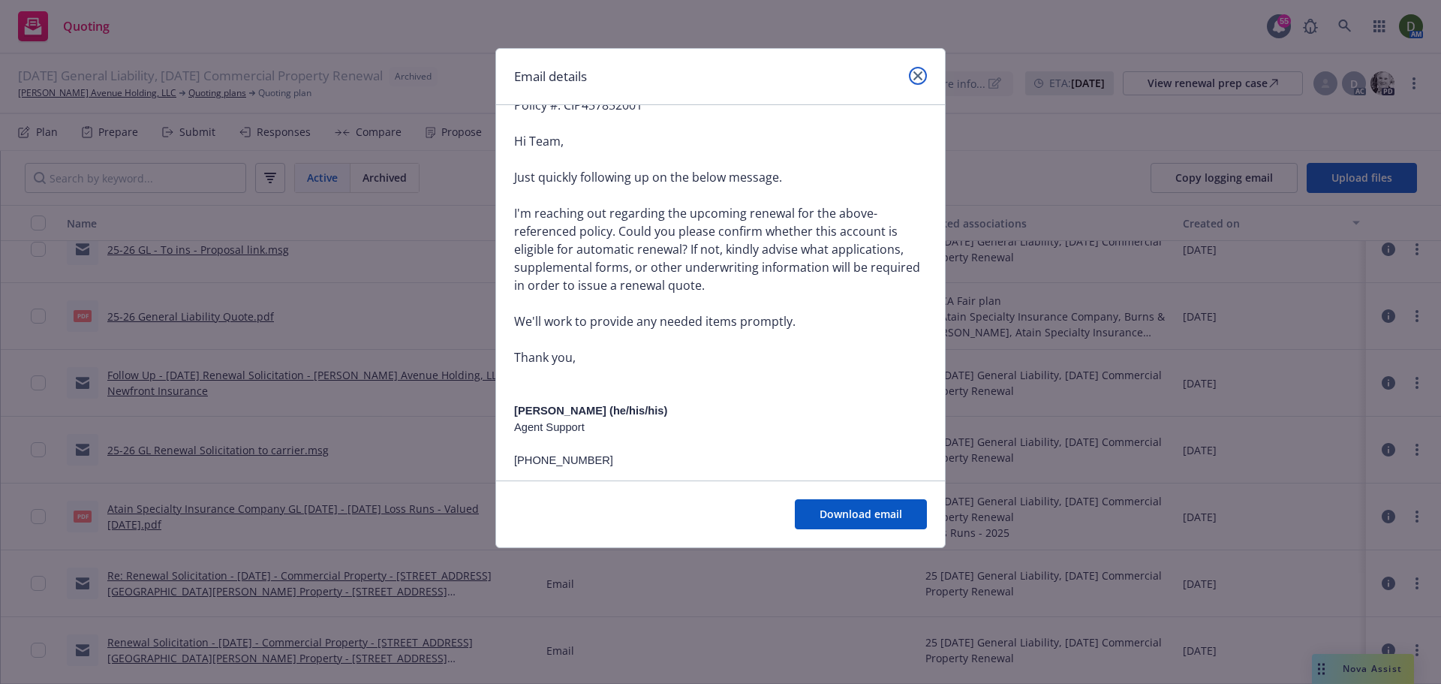
click at [920, 79] on icon "close" at bounding box center [917, 75] width 9 height 9
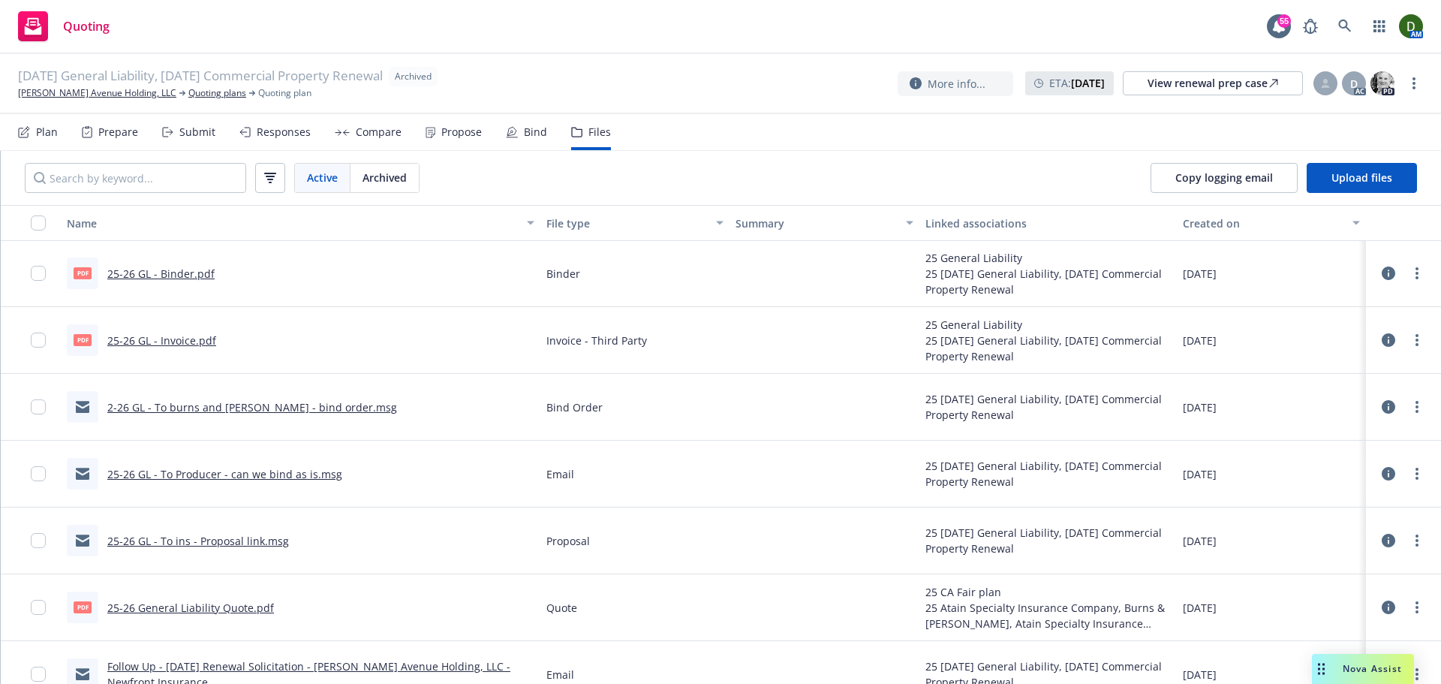
scroll to position [0, 0]
click at [1230, 81] on div "View renewal prep case" at bounding box center [1212, 83] width 131 height 23
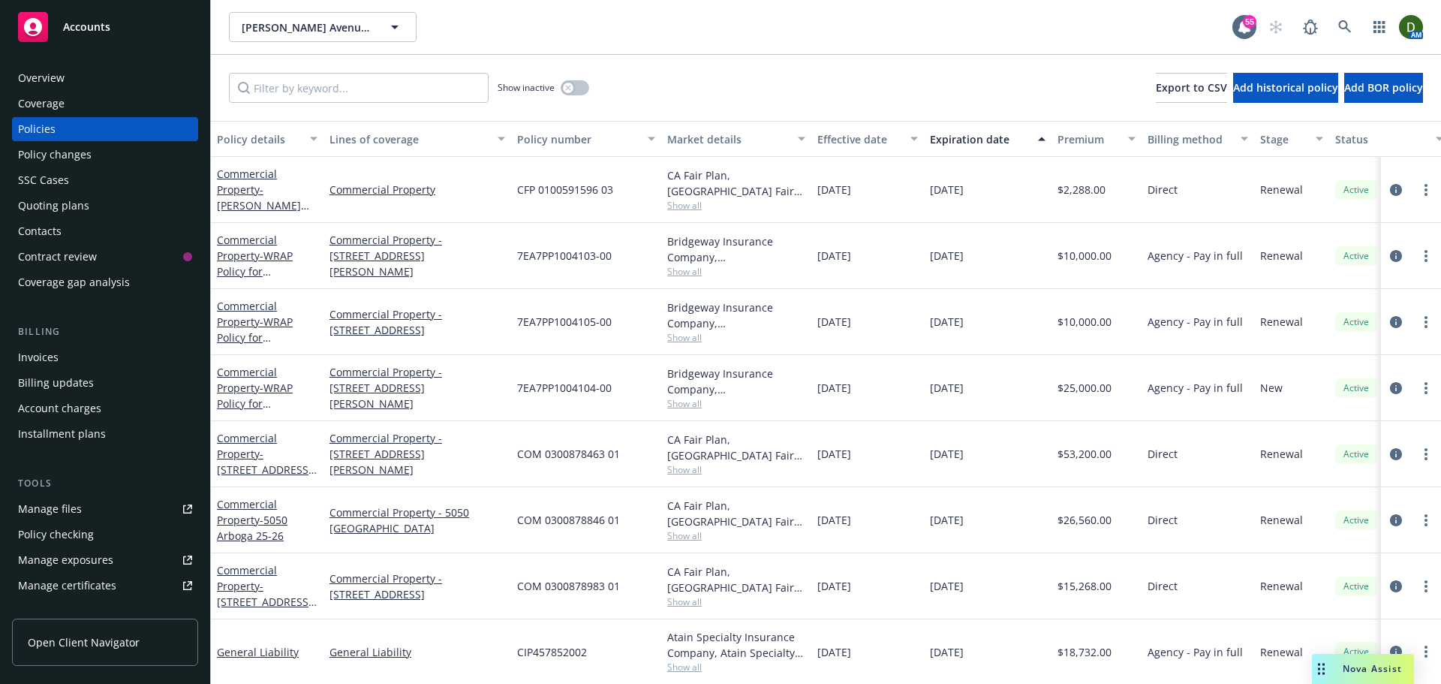
click at [144, 194] on div "Quoting plans" at bounding box center [105, 206] width 174 height 24
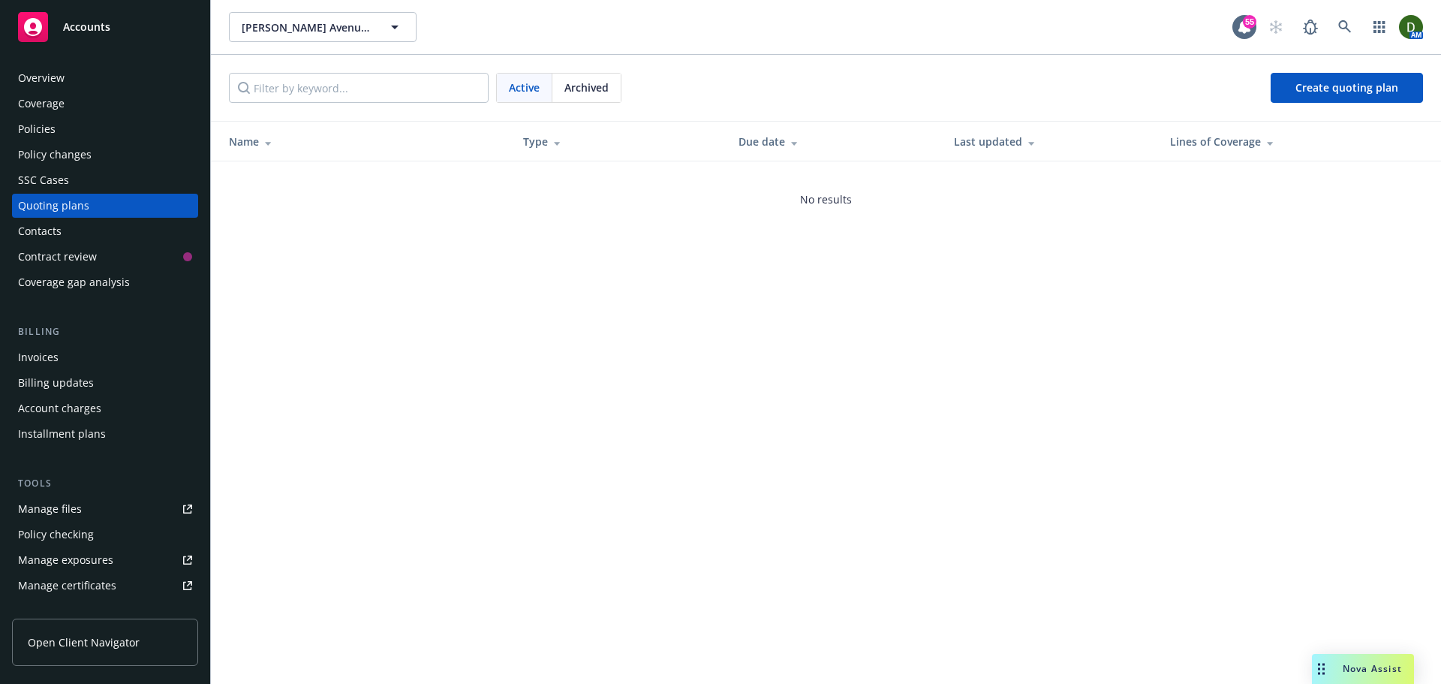
click at [577, 78] on div "Archived" at bounding box center [586, 88] width 68 height 29
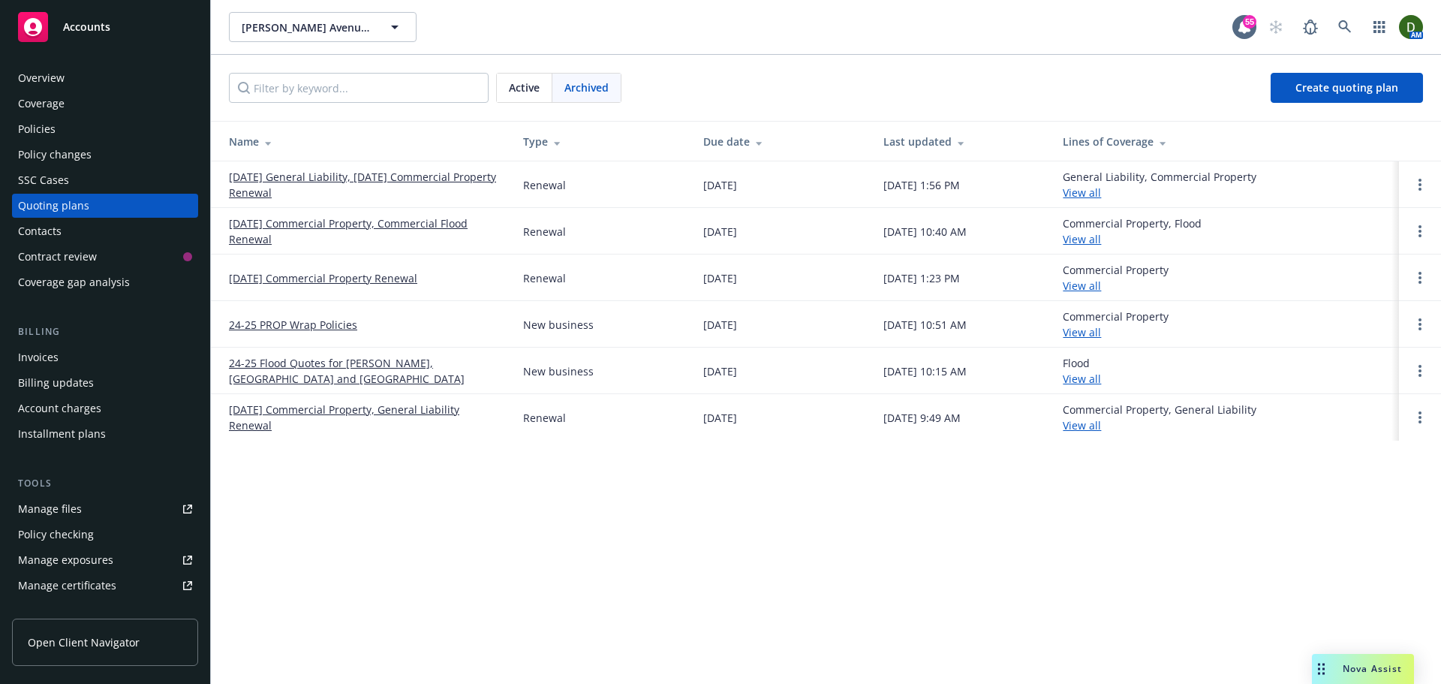
click at [318, 319] on link "24-25 PROP Wrap Policies" at bounding box center [293, 325] width 128 height 16
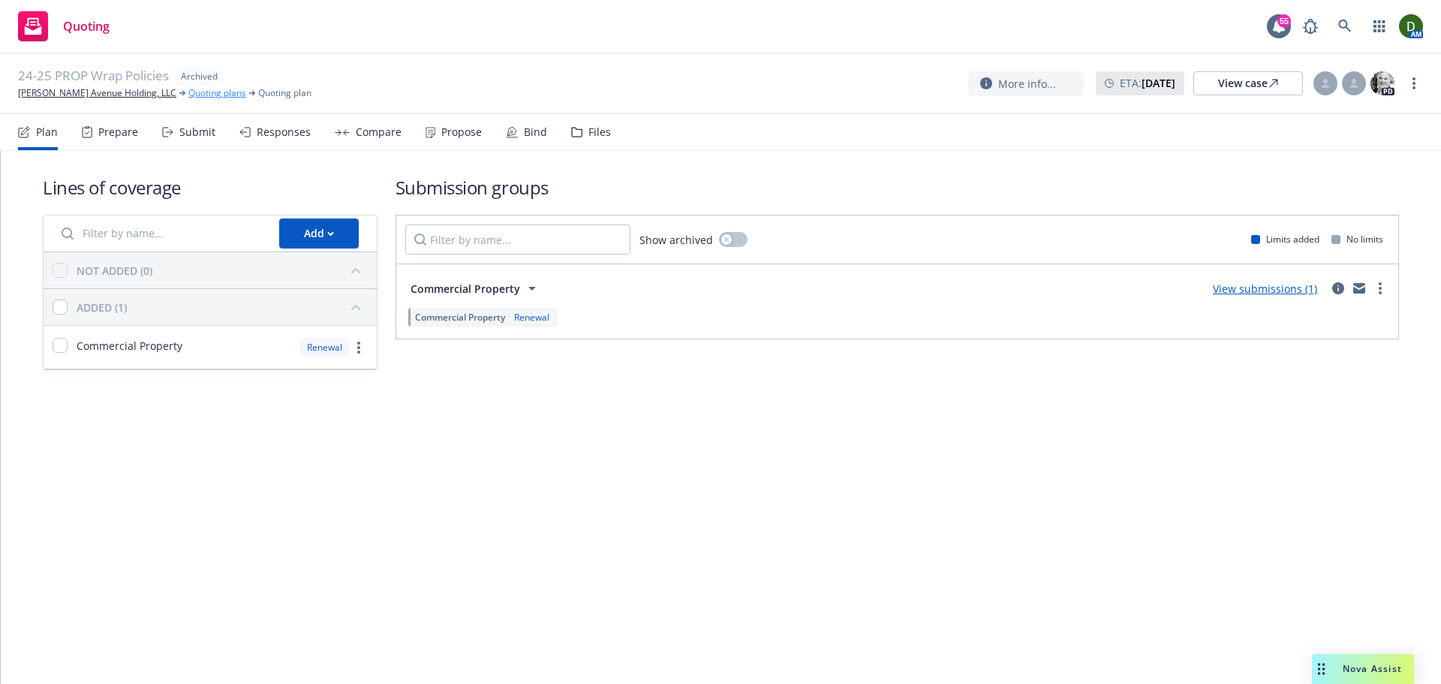
click at [175, 88] on div "24-25 PROP Wrap Policies Archived [PERSON_NAME] Avenue Holding, LLC Quoting pla…" at bounding box center [164, 83] width 293 height 33
click at [188, 88] on link "Quoting plans" at bounding box center [217, 93] width 58 height 14
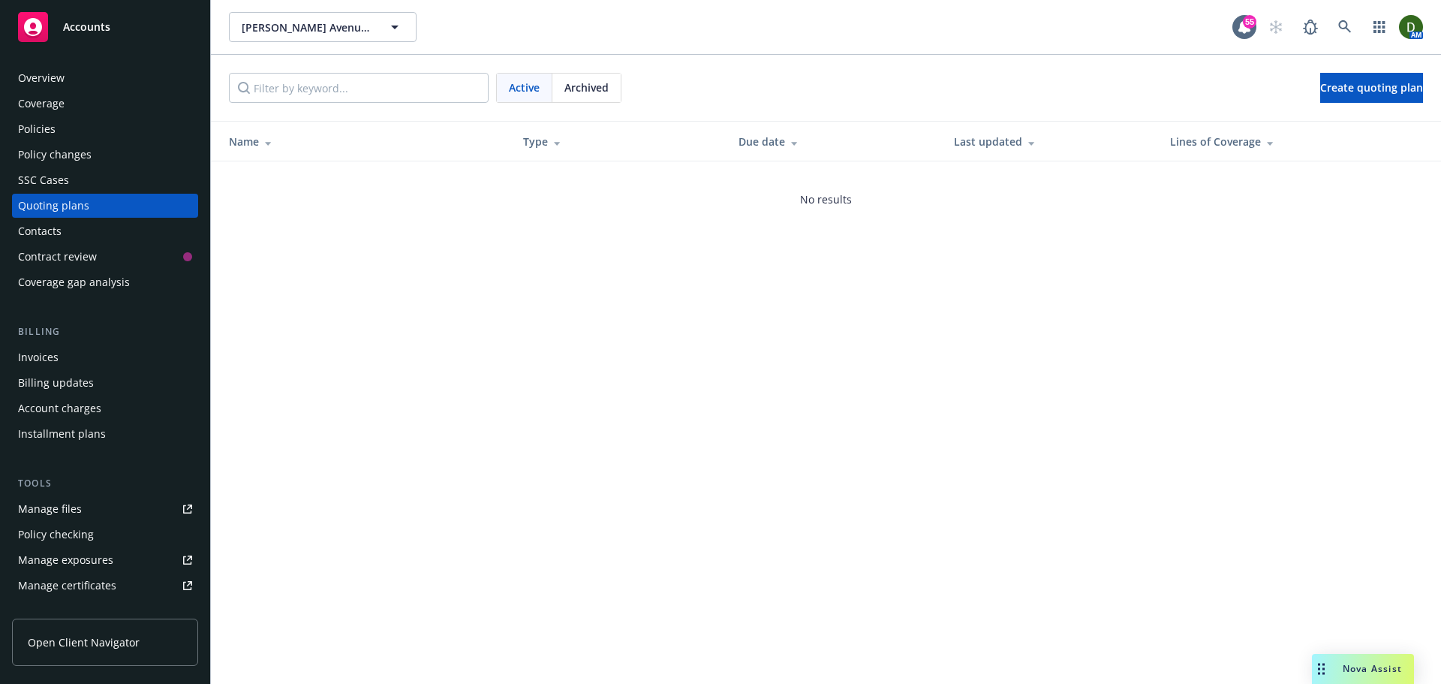
click at [569, 97] on div "Archived" at bounding box center [586, 88] width 68 height 29
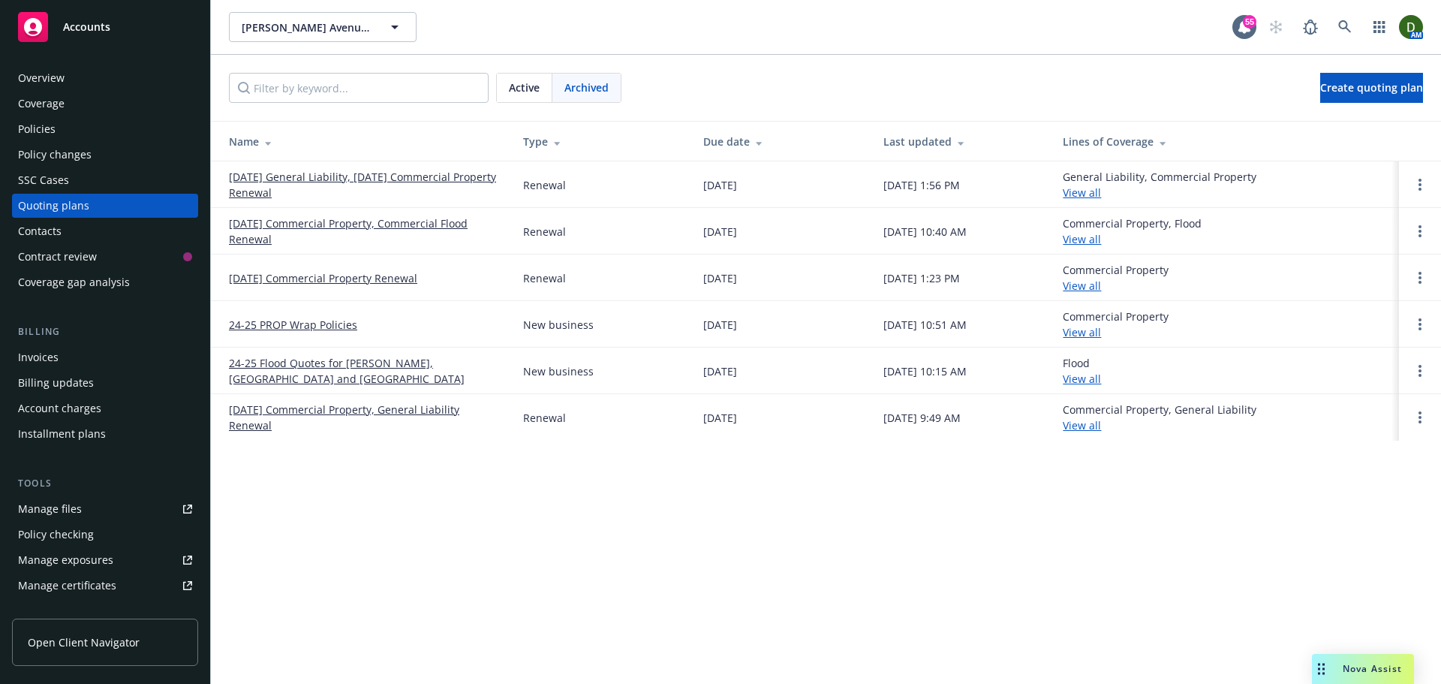
click at [378, 225] on link "[DATE] Commercial Property, Commercial Flood Renewal" at bounding box center [364, 231] width 270 height 32
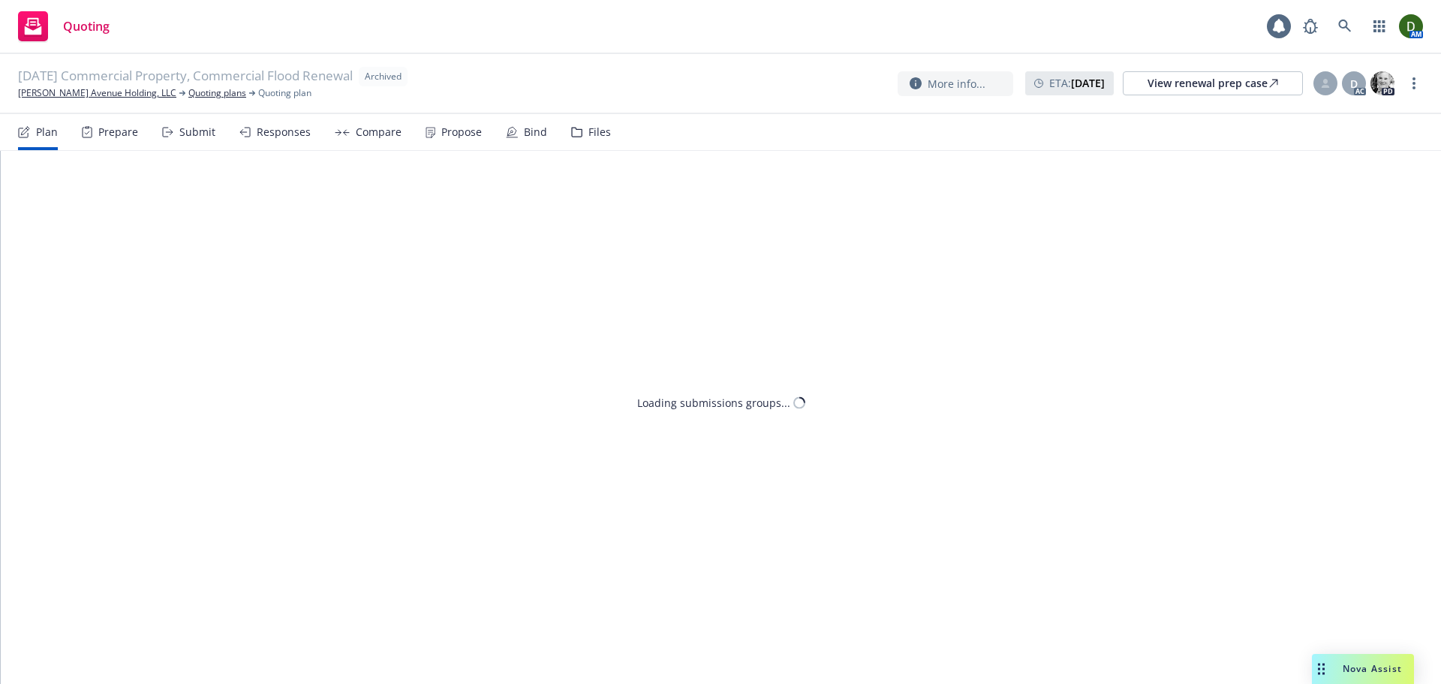
click at [587, 140] on div "Files" at bounding box center [591, 132] width 40 height 36
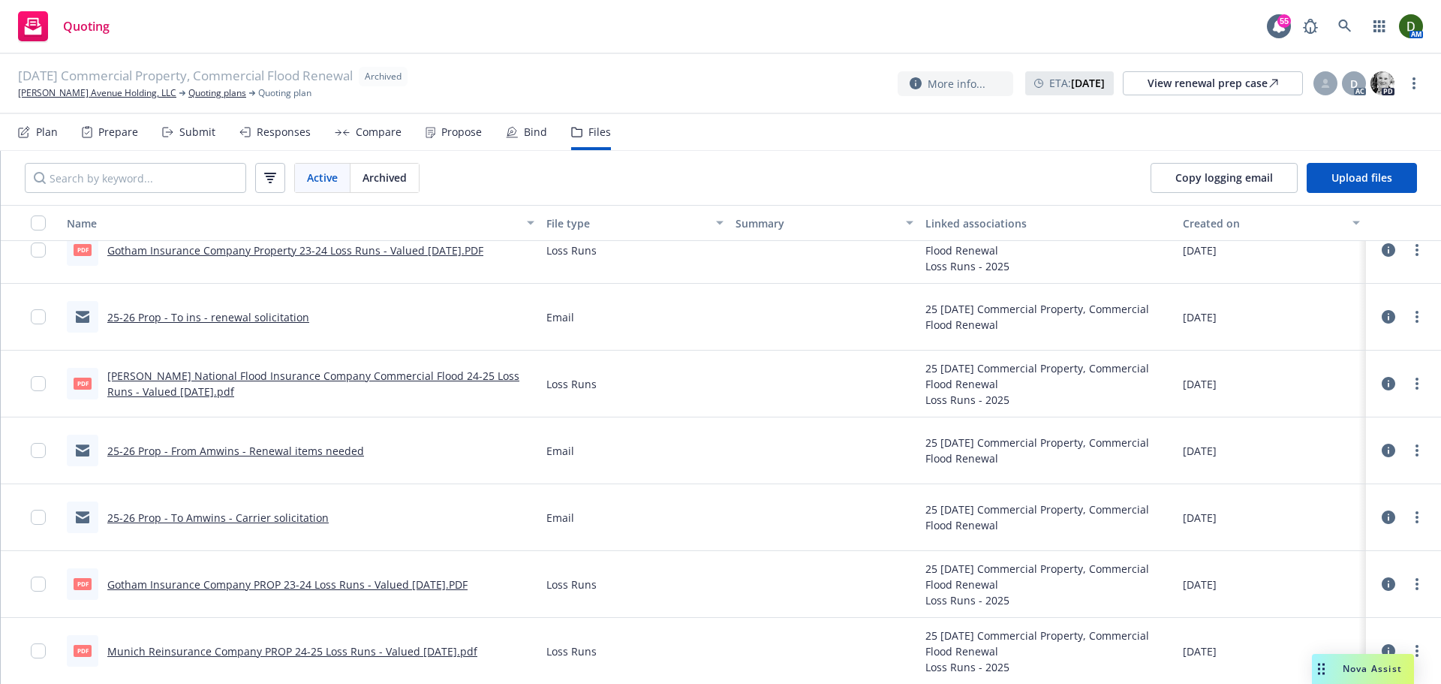
scroll to position [1610, 0]
click at [323, 449] on link "25-26 Prop - From Amwins - Renewal items needed" at bounding box center [235, 450] width 257 height 14
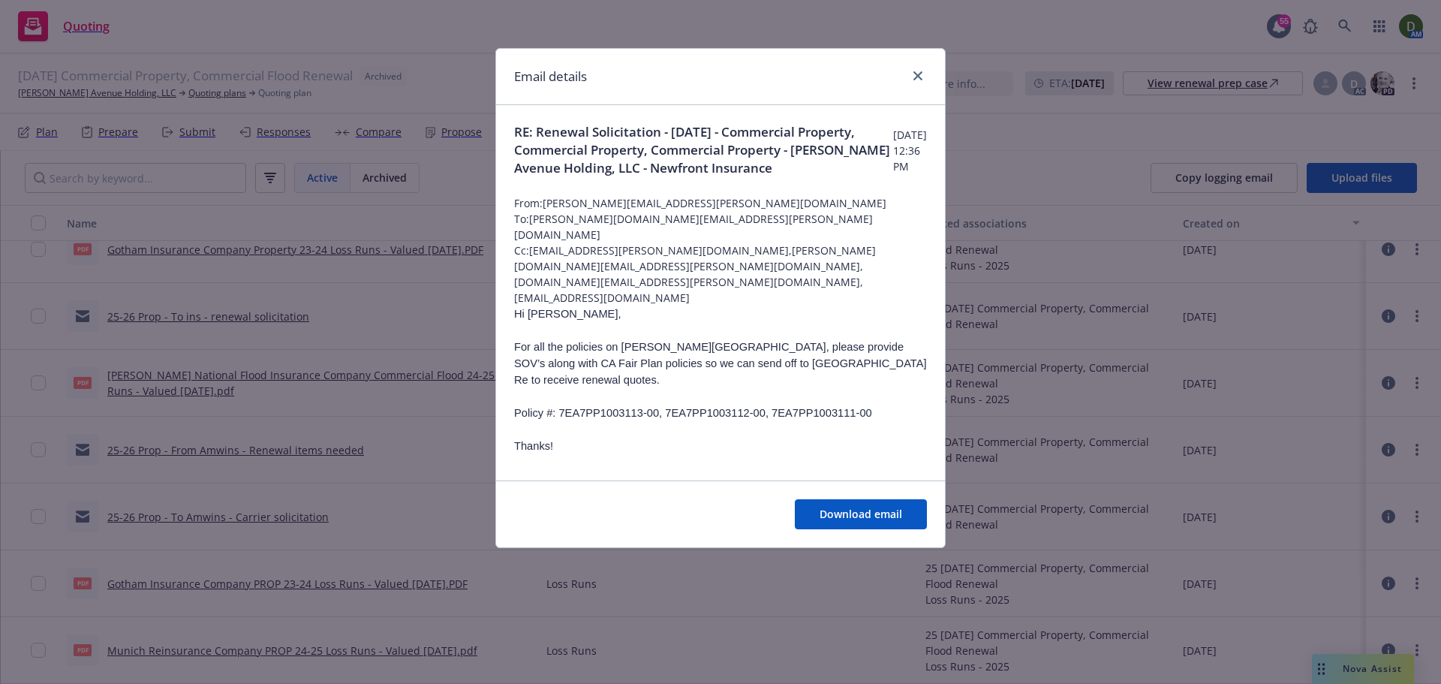
click at [327, 421] on div "Email details RE: Renewal Solicitation - [DATE] - Commercial Property, Commerci…" at bounding box center [720, 342] width 1441 height 684
click at [918, 82] on link "close" at bounding box center [918, 76] width 18 height 18
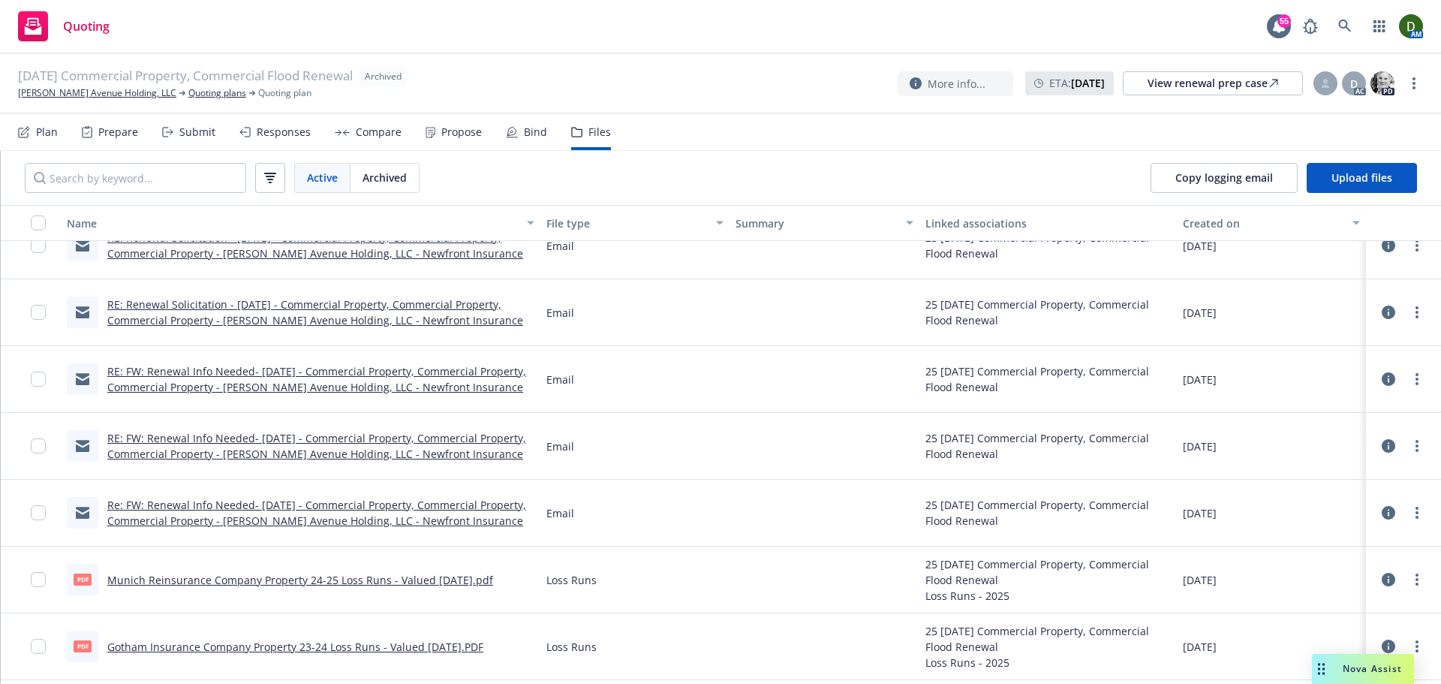
scroll to position [1235, 0]
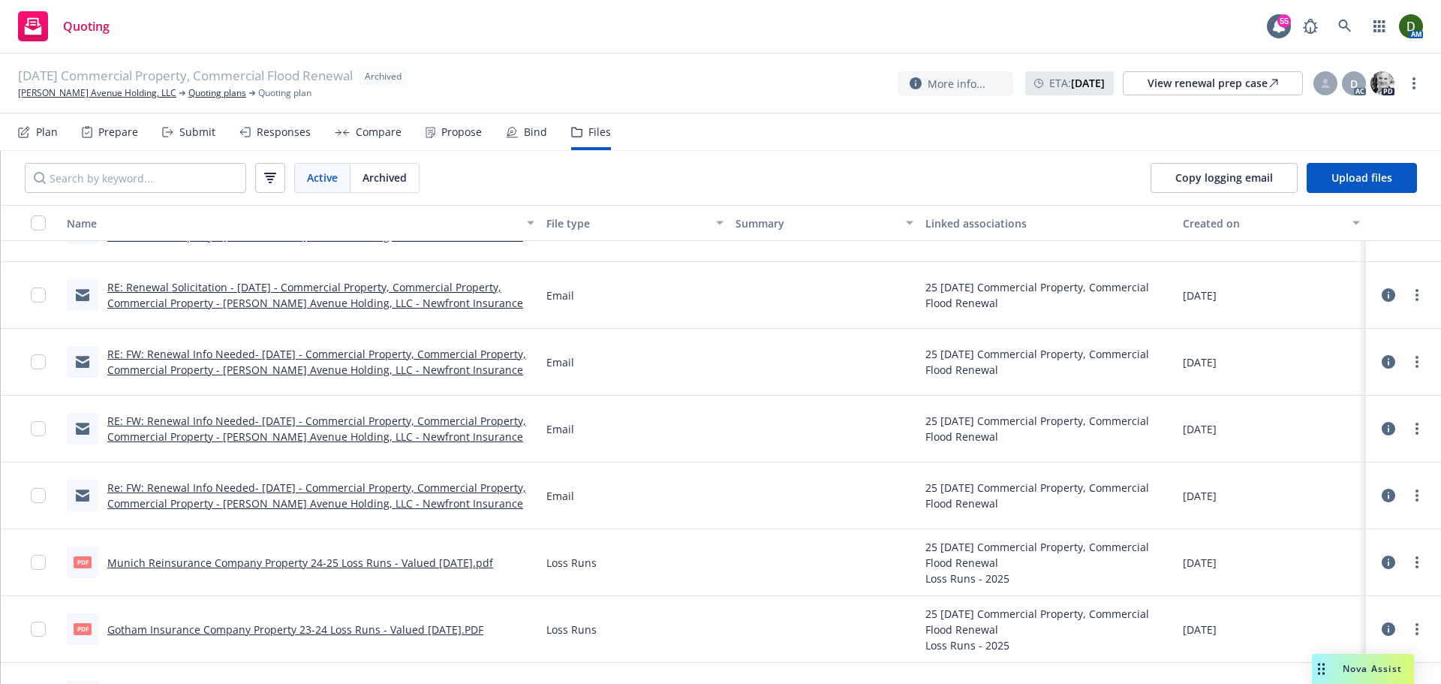
click at [287, 486] on link "Re: FW: Renewal Info Needed- [DATE] - Commercial Property, Commercial Property,…" at bounding box center [316, 495] width 419 height 30
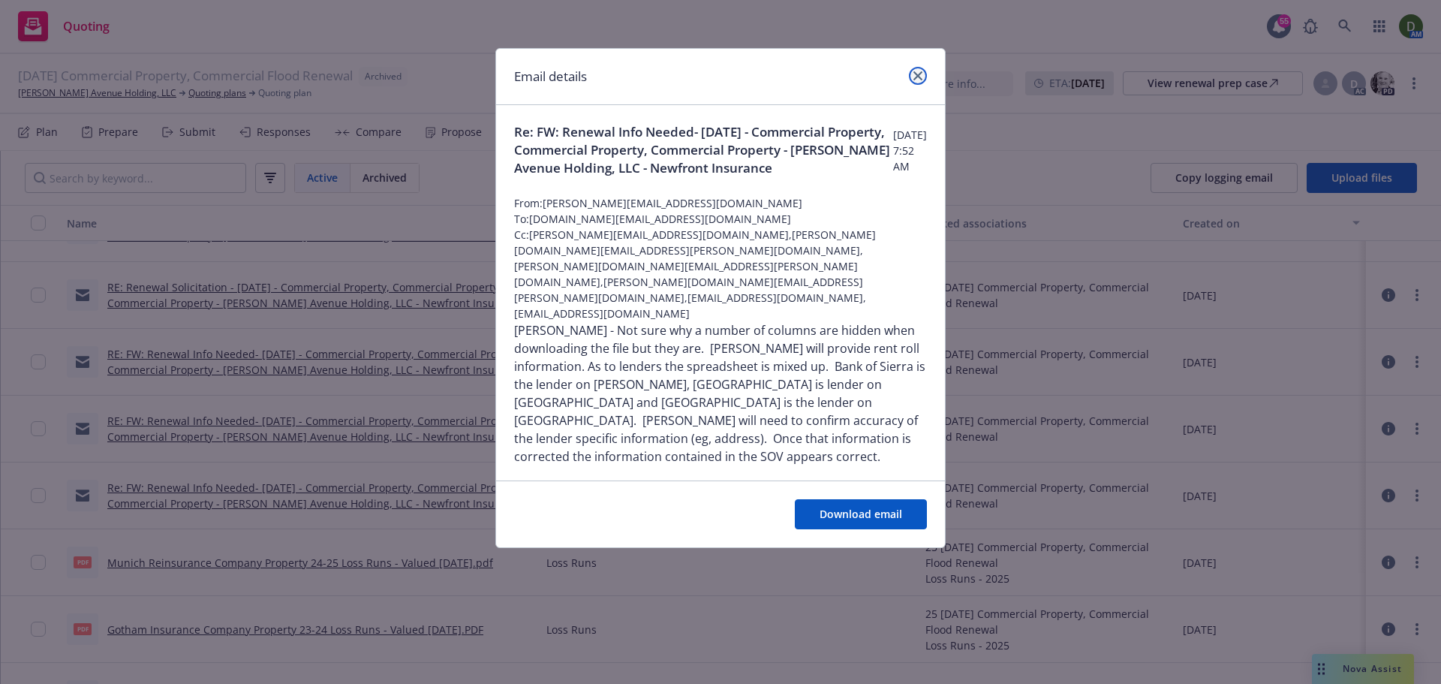
click at [921, 71] on link "close" at bounding box center [918, 76] width 18 height 18
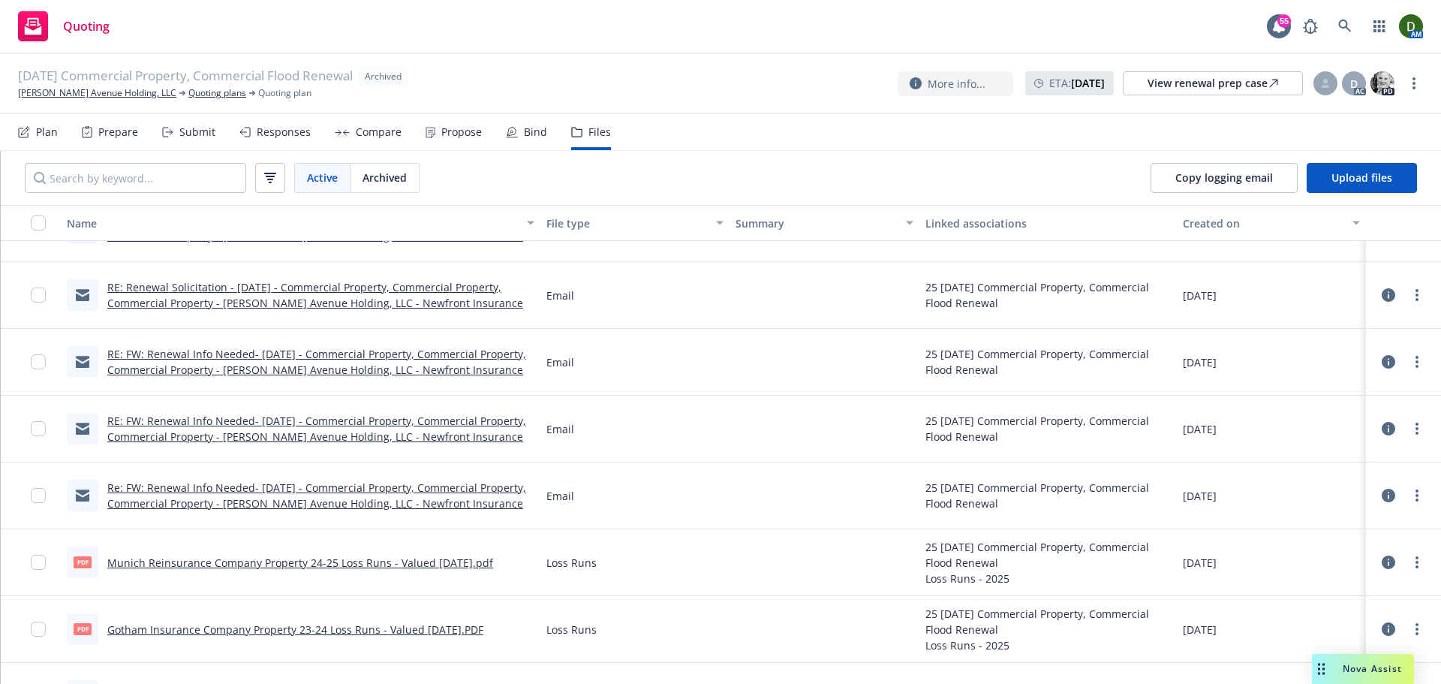
click at [378, 416] on link "RE: FW: Renewal Info Needed- [DATE] - Commercial Property, Commercial Property,…" at bounding box center [316, 428] width 419 height 30
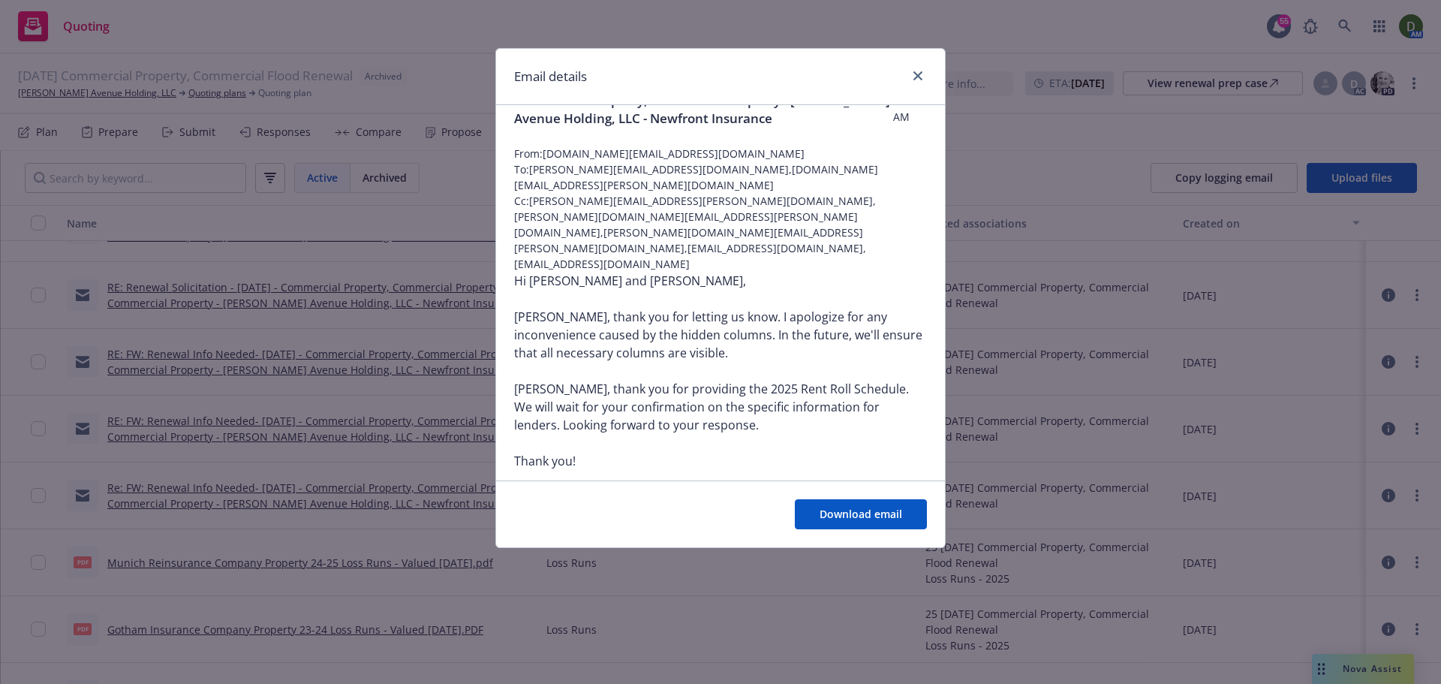
scroll to position [75, 0]
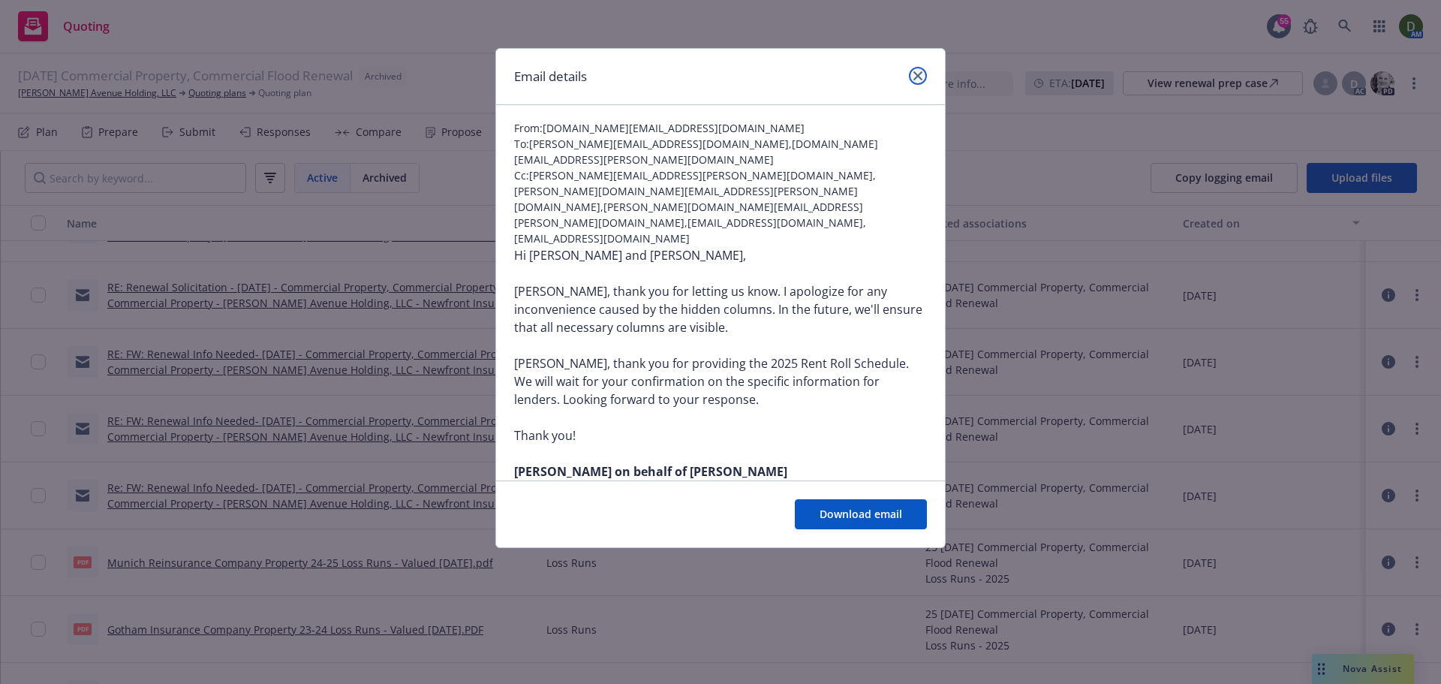
click at [920, 74] on icon "close" at bounding box center [917, 75] width 9 height 9
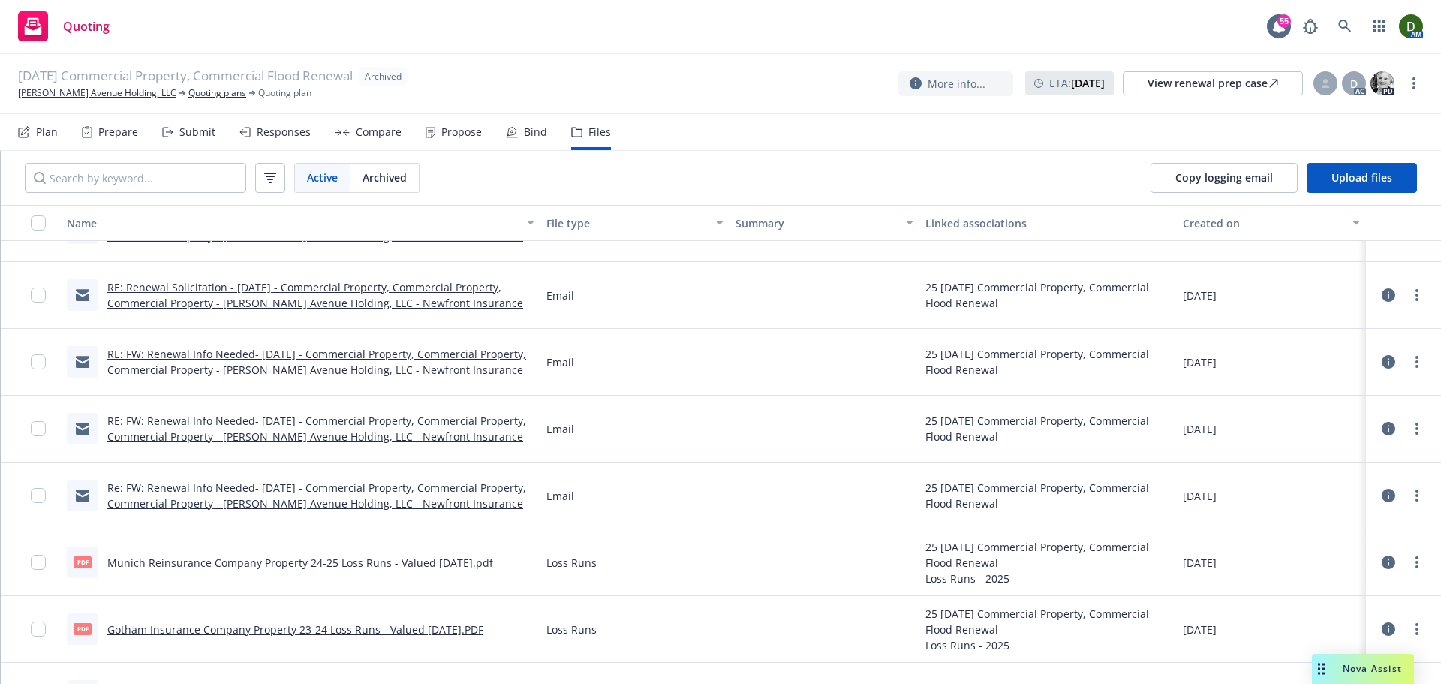
click at [314, 380] on div "RE: FW: Renewal Info Needed- [DATE] - Commercial Property, Commercial Property,…" at bounding box center [300, 362] width 479 height 67
click at [336, 374] on link "RE: FW: Renewal Info Needed- [DATE] - Commercial Property, Commercial Property,…" at bounding box center [316, 362] width 419 height 30
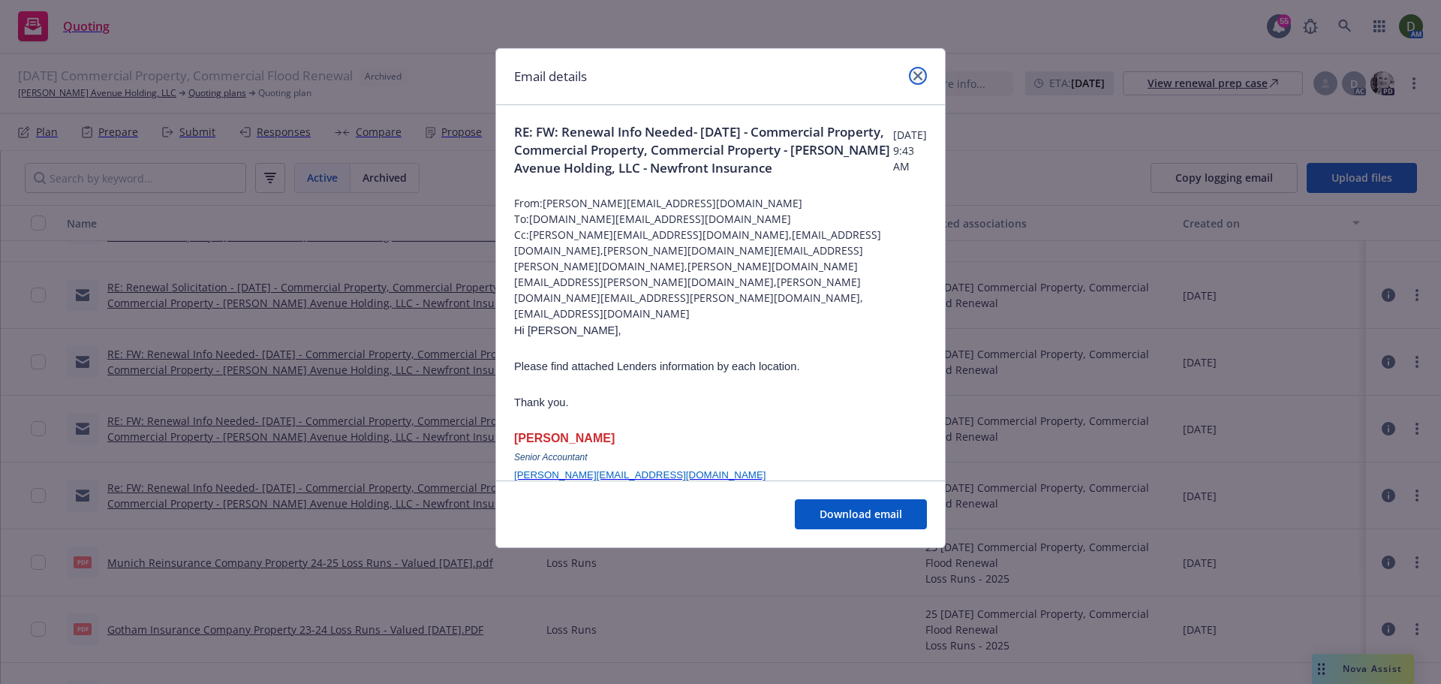
click at [915, 75] on icon "close" at bounding box center [917, 75] width 9 height 9
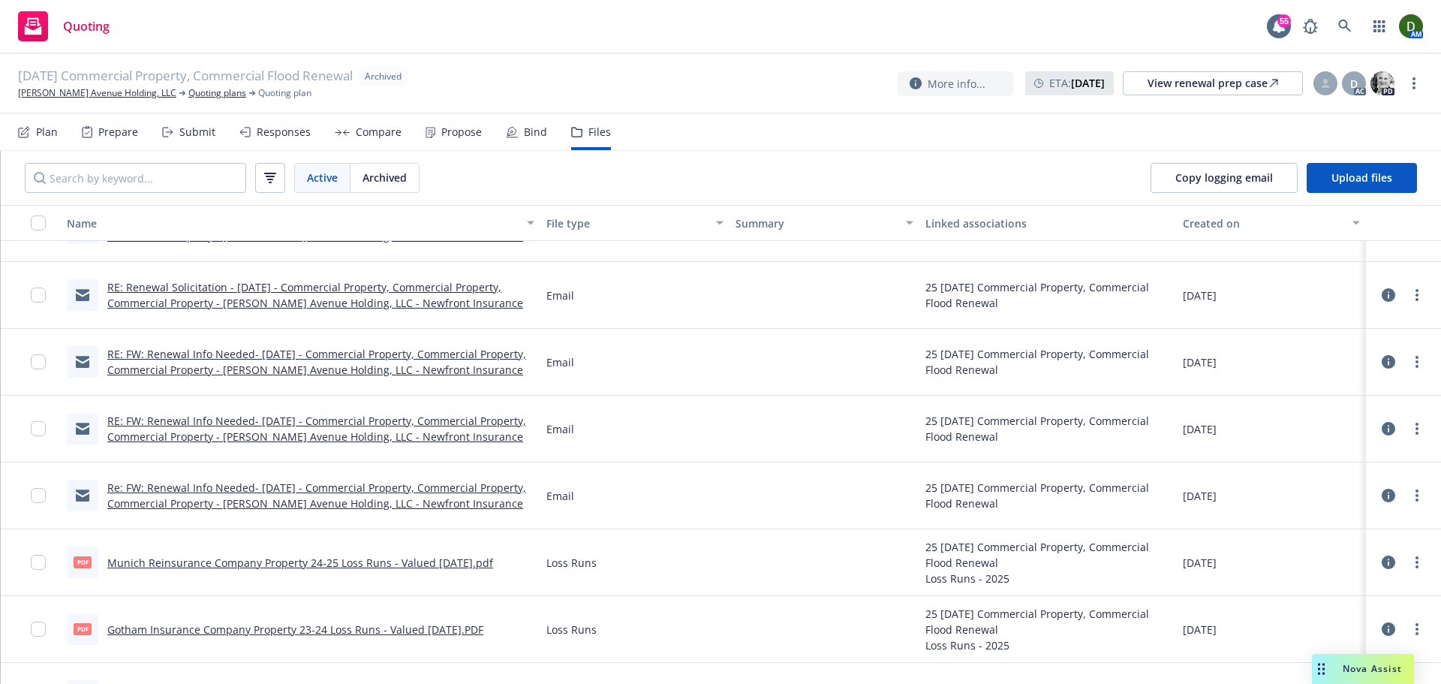
click at [374, 299] on link "RE: Renewal Solicitation - [DATE] - Commercial Property, Commercial Property, C…" at bounding box center [315, 295] width 416 height 30
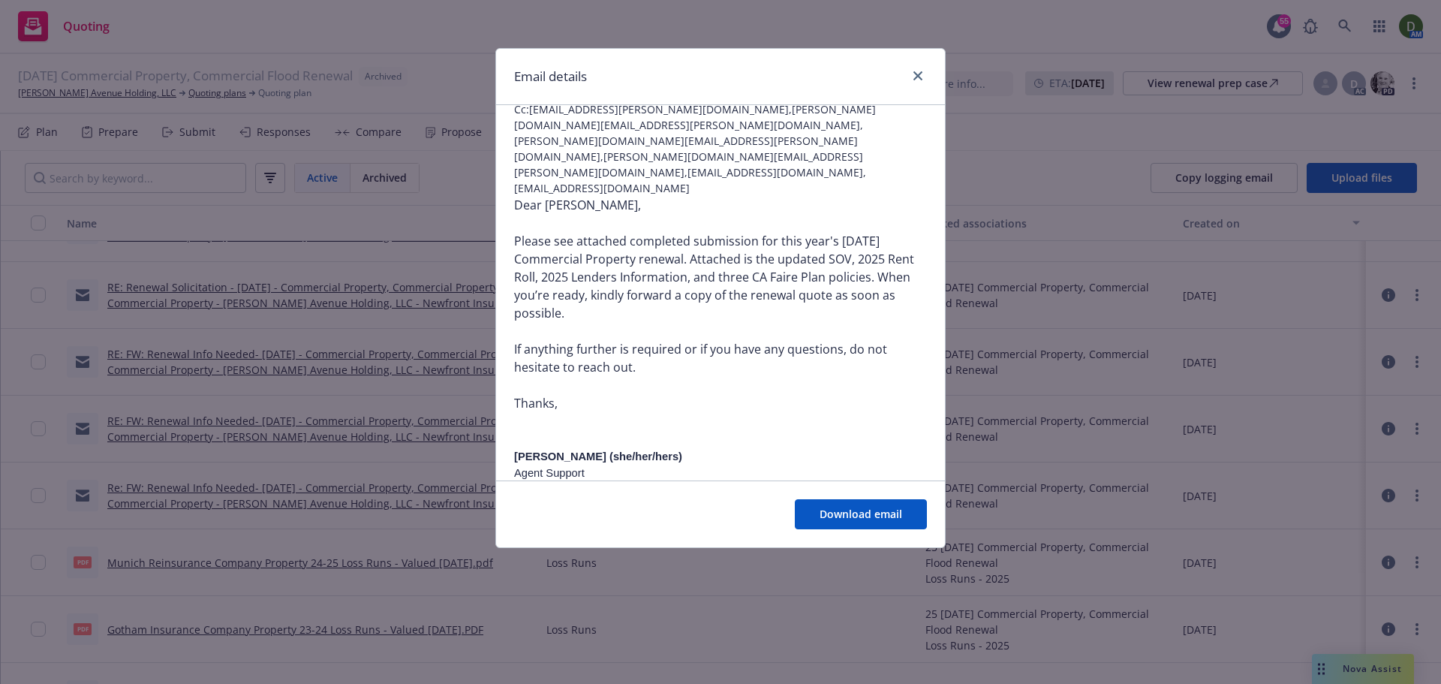
scroll to position [150, 0]
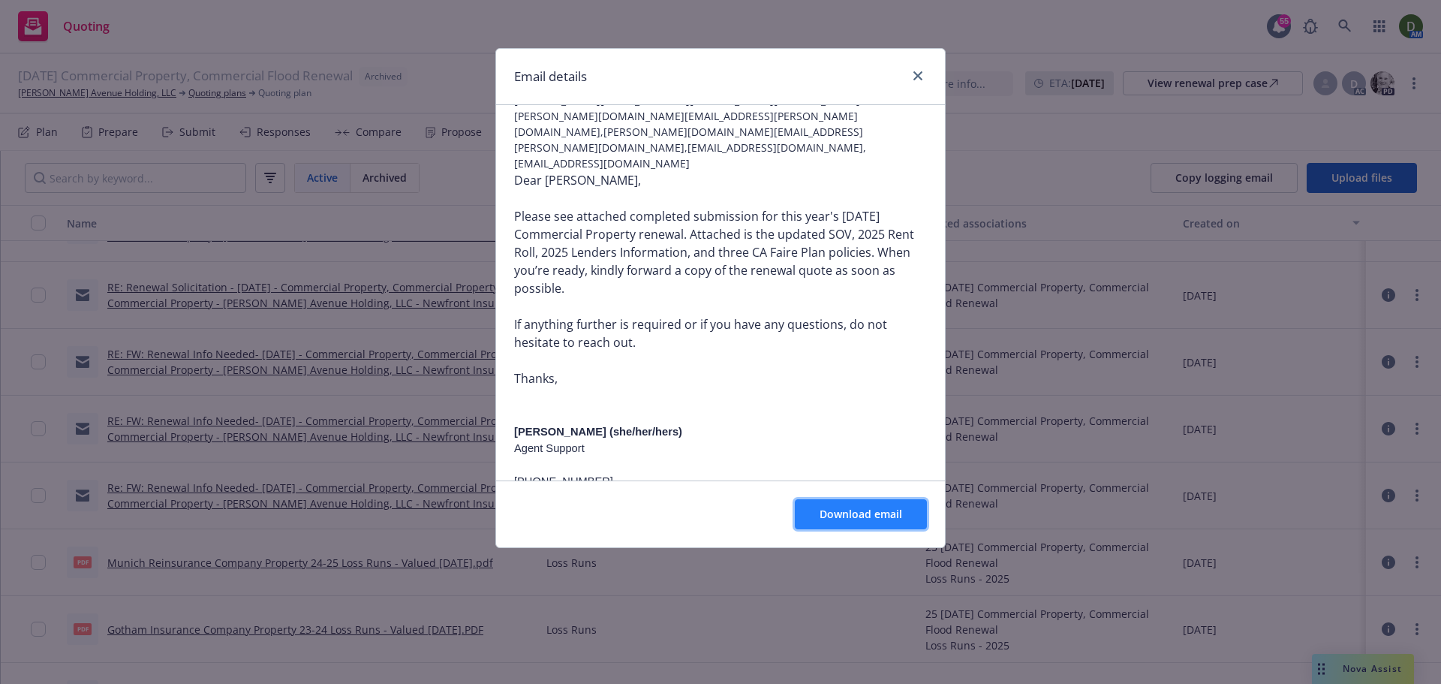
click at [837, 508] on span "Download email" at bounding box center [860, 514] width 83 height 14
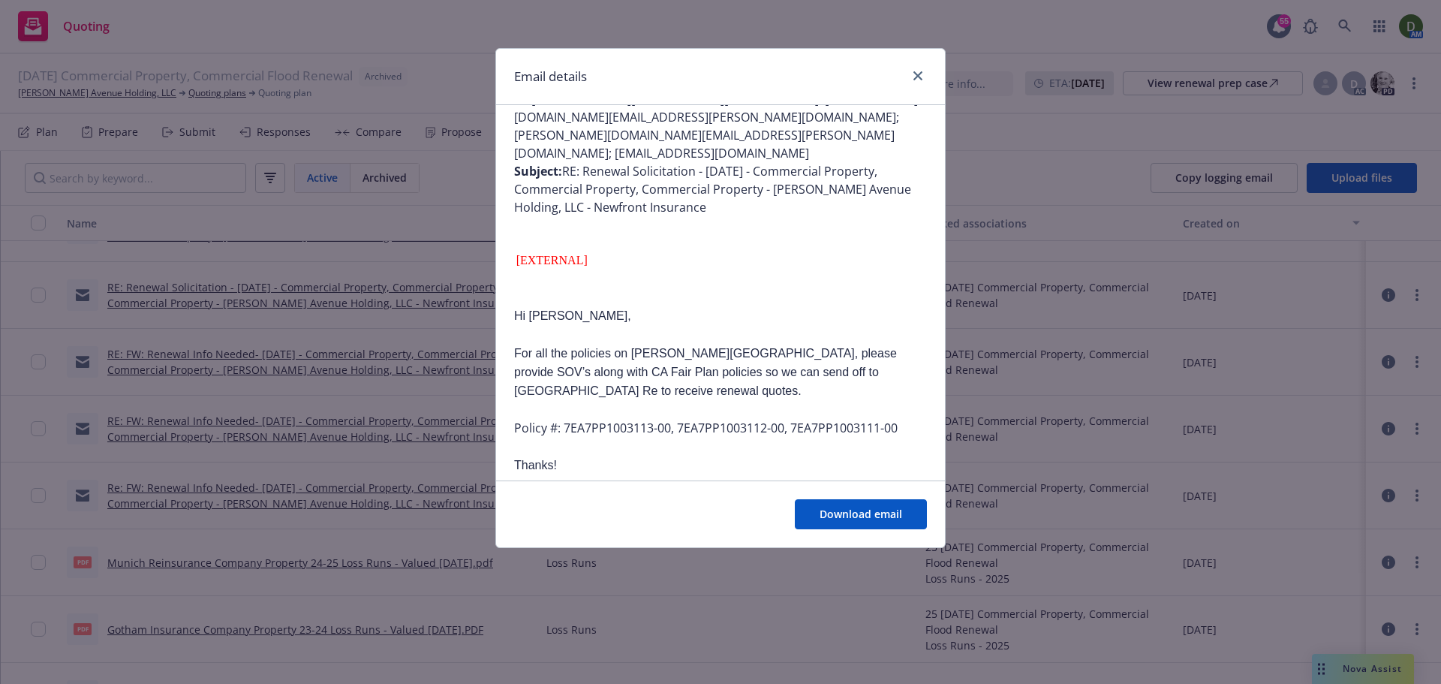
scroll to position [750, 0]
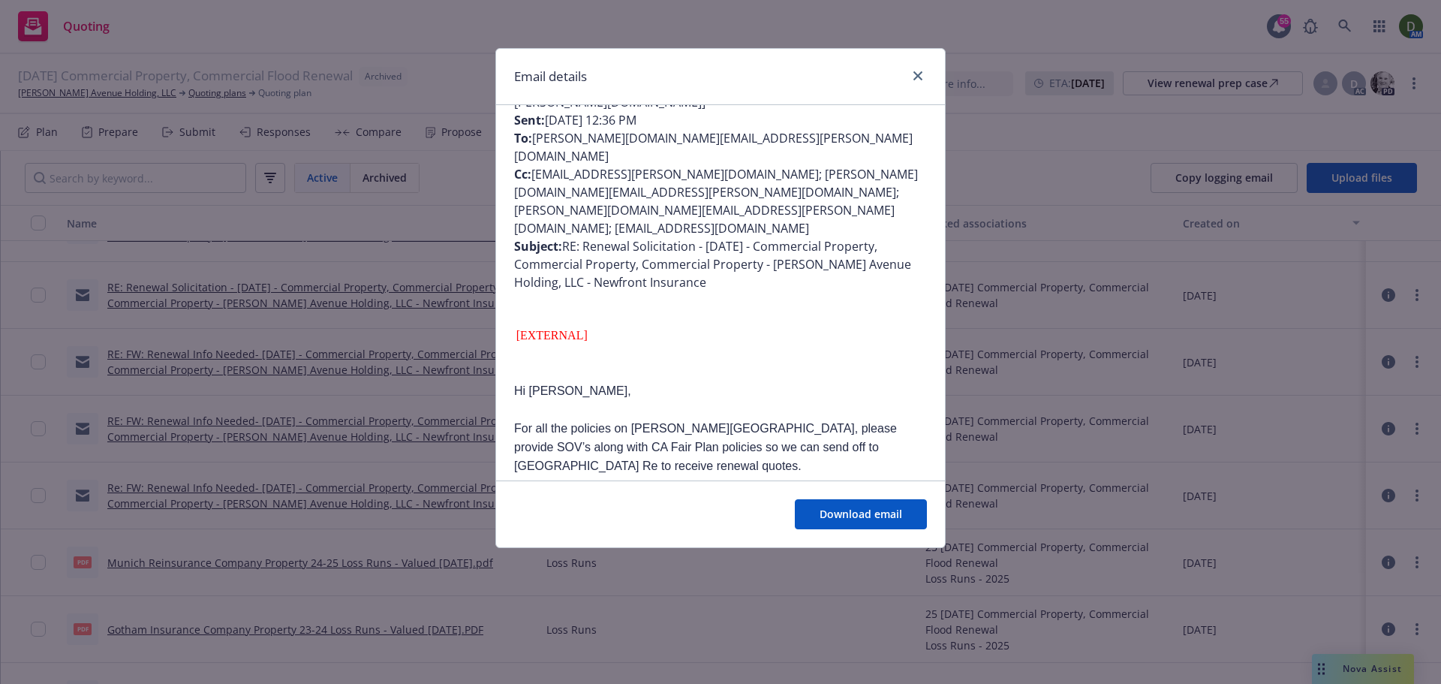
drag, startPoint x: 994, startPoint y: 338, endPoint x: 934, endPoint y: 335, distance: 60.1
click at [994, 338] on div "Email details RE: Renewal Solicitation - [DATE] - Commercial Property, Commerci…" at bounding box center [720, 342] width 1441 height 684
click at [345, 300] on div "Email details RE: Renewal Solicitation - [DATE] - Commercial Property, Commerci…" at bounding box center [720, 342] width 1441 height 684
click at [918, 72] on icon "close" at bounding box center [917, 75] width 9 height 9
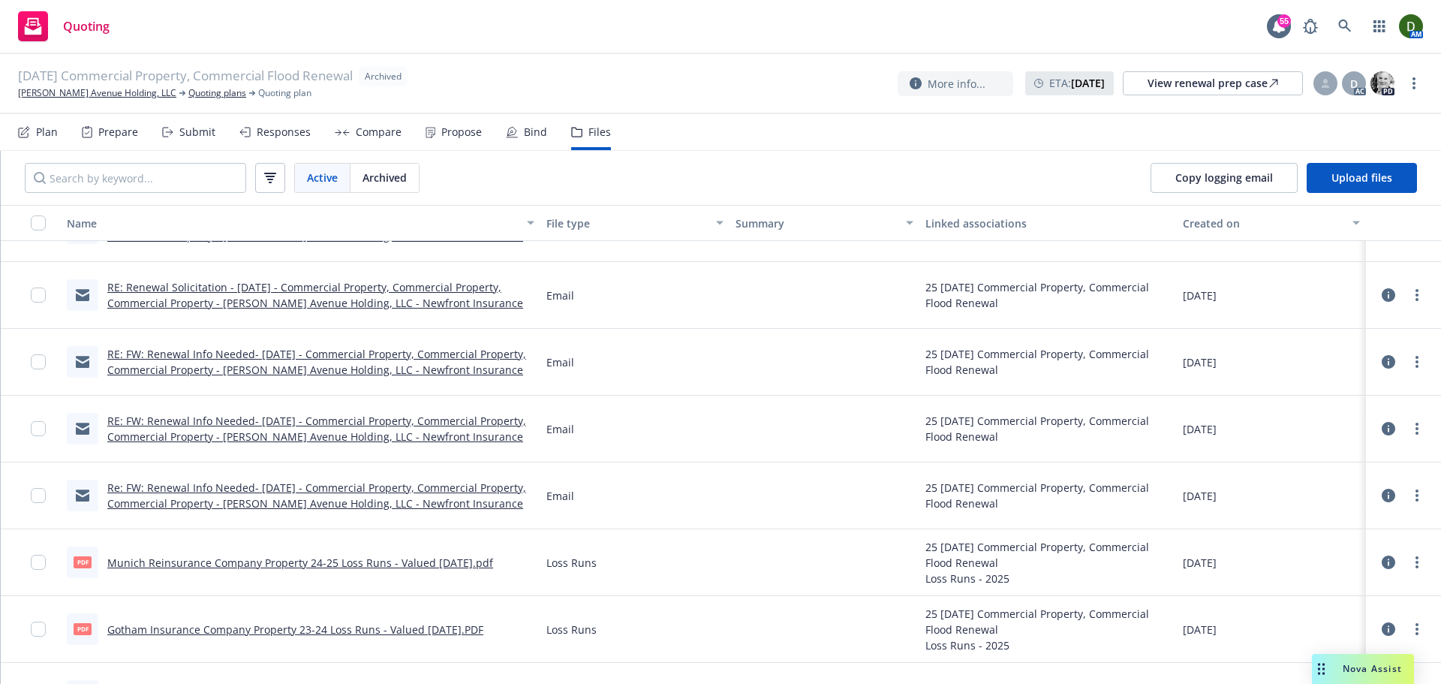
click at [347, 299] on link "RE: Renewal Solicitation - [DATE] - Commercial Property, Commercial Property, C…" at bounding box center [315, 295] width 416 height 30
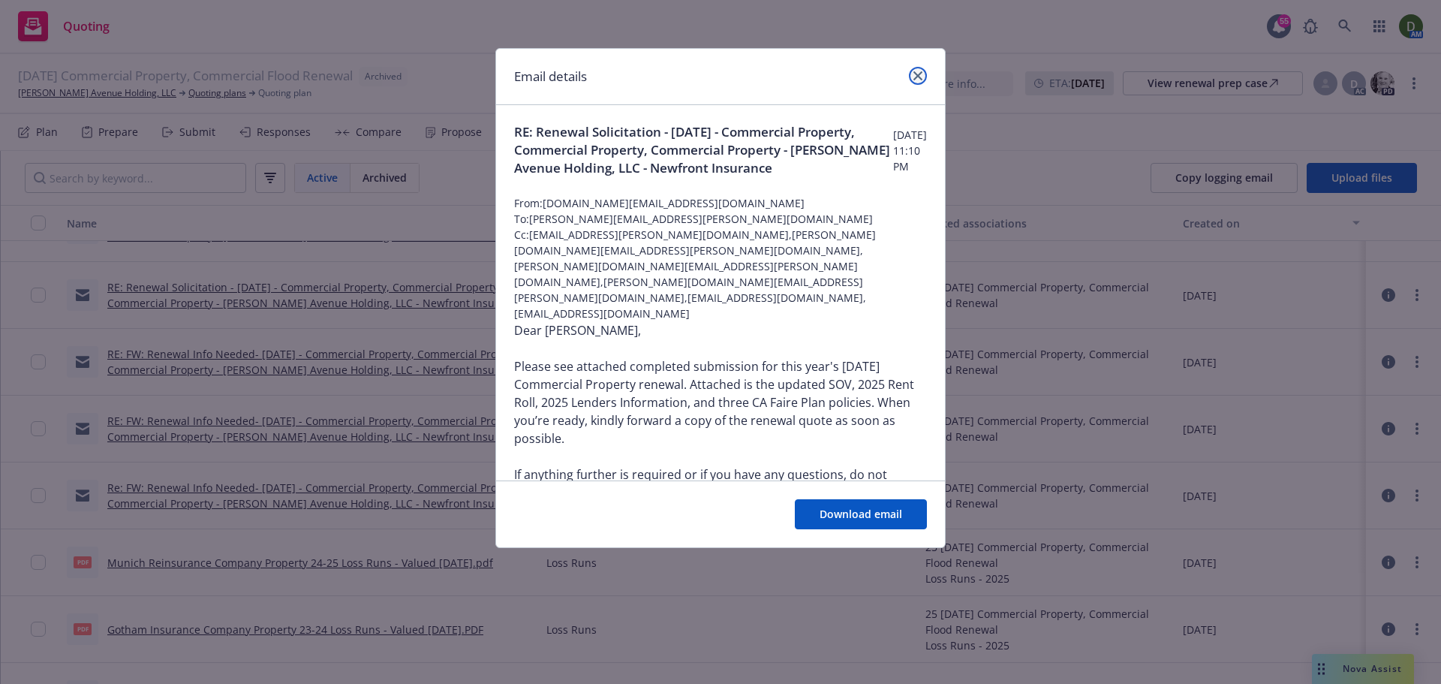
click at [918, 70] on link "close" at bounding box center [918, 76] width 18 height 18
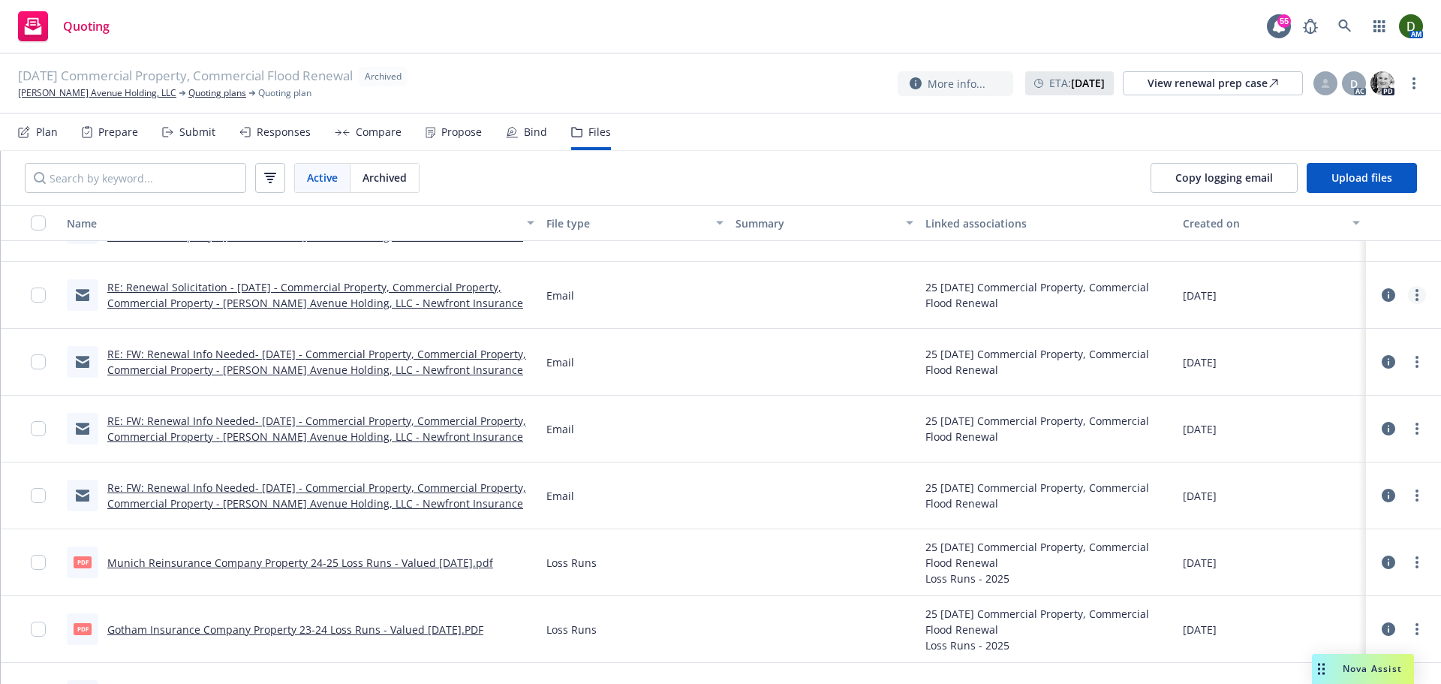
click at [1415, 296] on icon "more" at bounding box center [1416, 295] width 3 height 12
click at [1307, 383] on link "Edit" at bounding box center [1338, 386] width 149 height 30
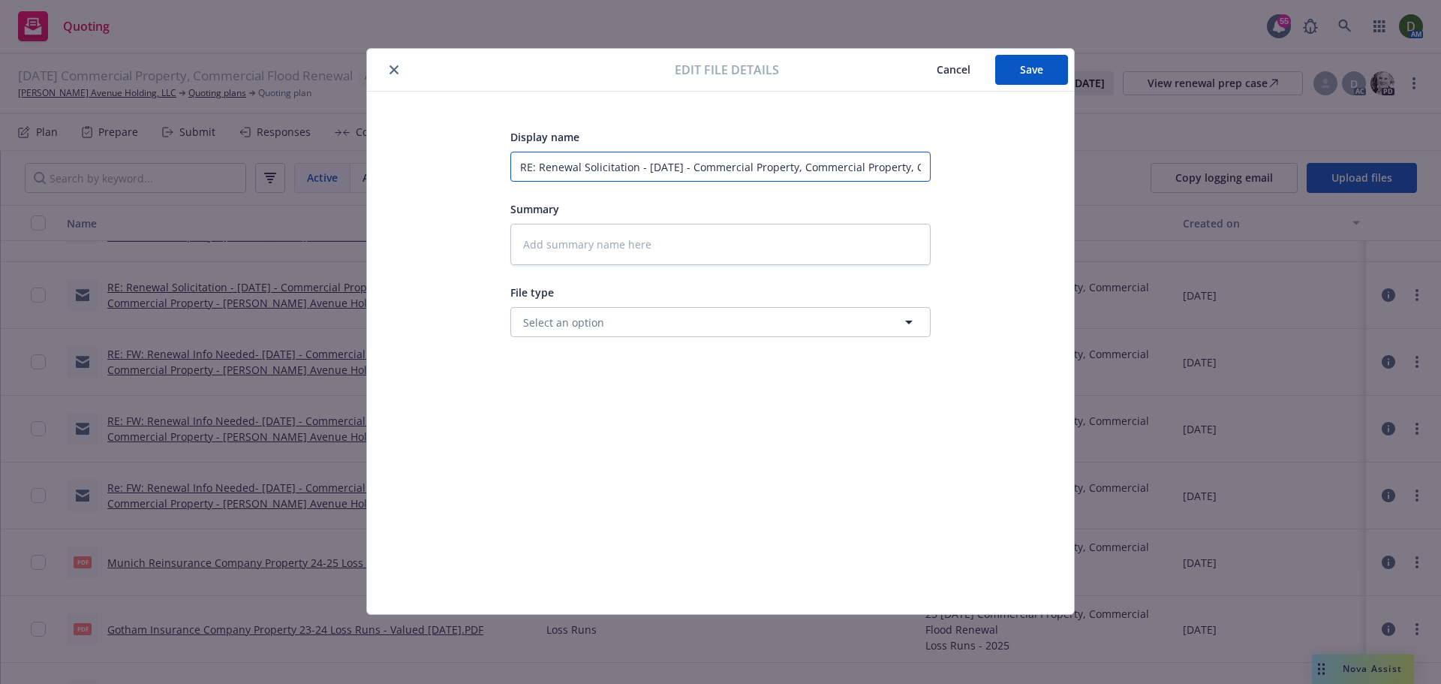
click at [687, 157] on input "RE: Renewal Solicitation - [DATE] - Commercial Property, Commercial Property, C…" at bounding box center [720, 167] width 420 height 30
type textarea "x"
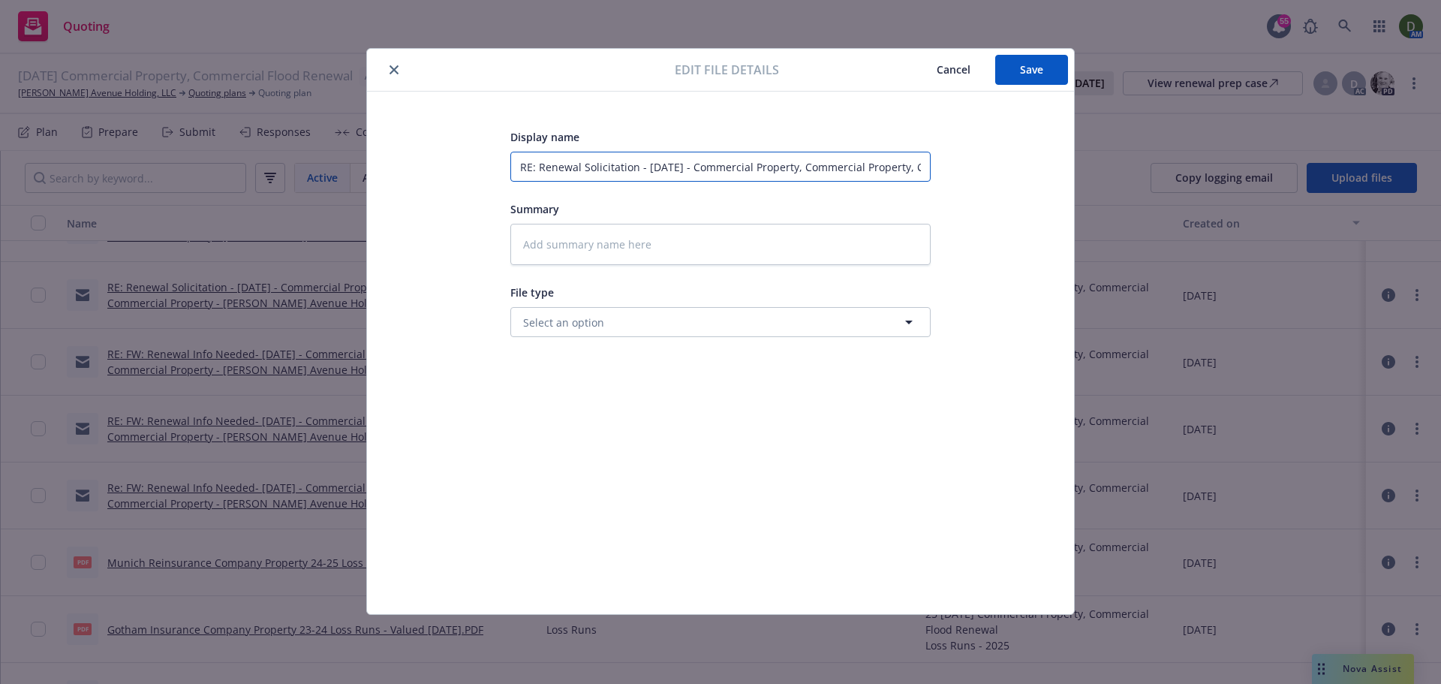
type input "2"
type textarea "x"
type input "25"
type textarea "x"
type input "25-"
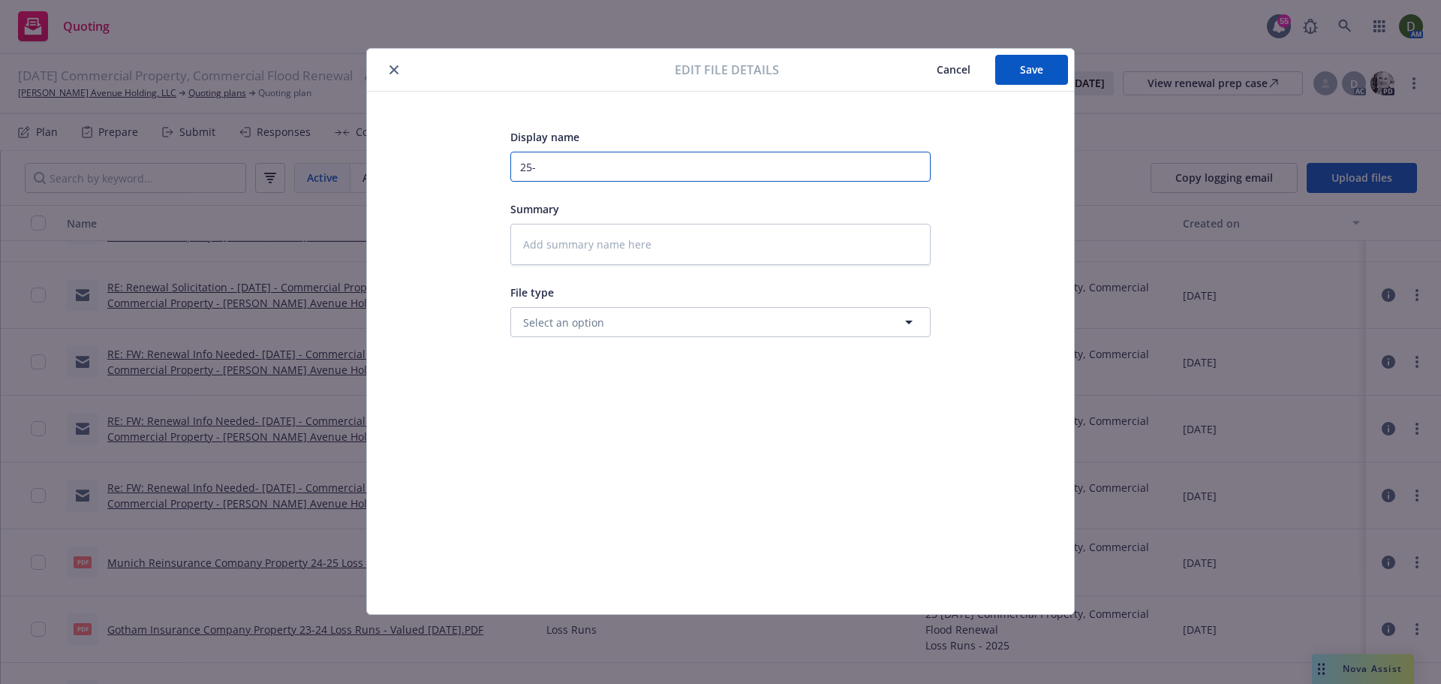
type textarea "x"
type input "25-2"
type textarea "x"
type input "25-26"
type textarea "x"
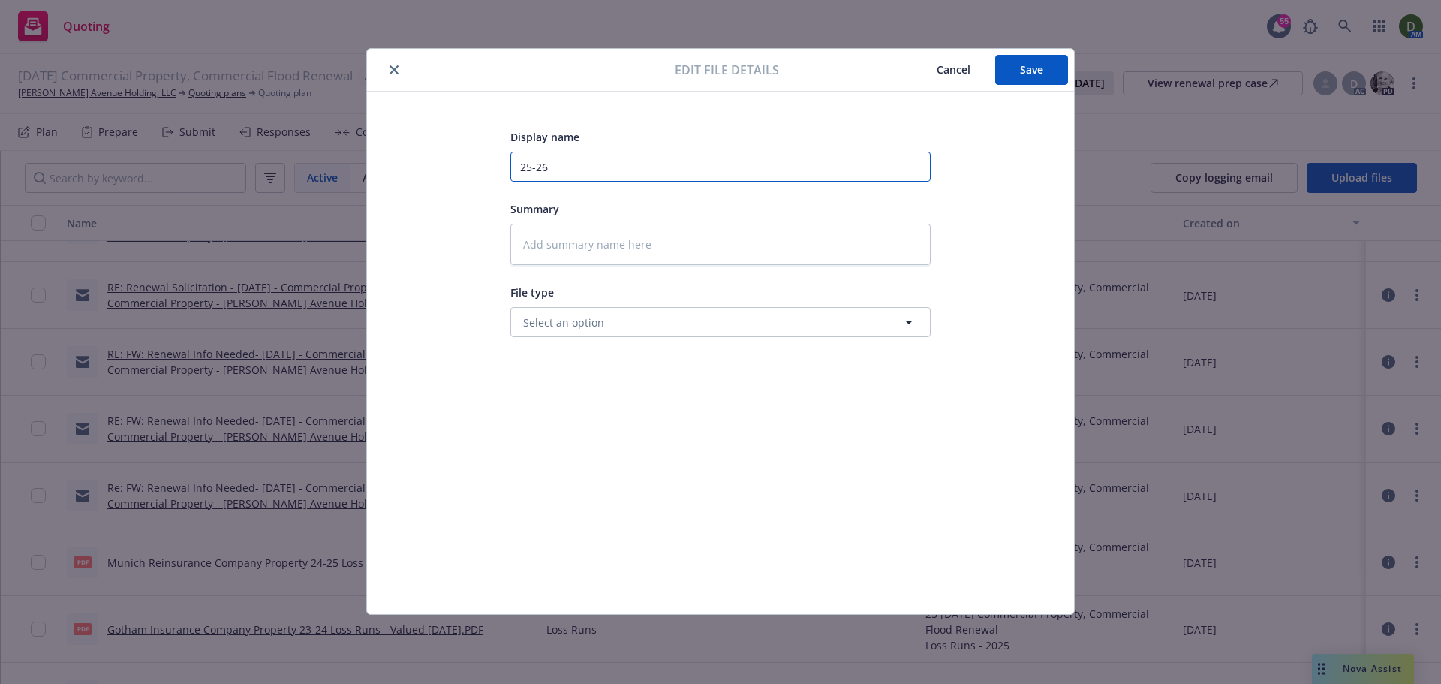
type input "25-263"
type textarea "x"
type input "25-263"
type textarea "x"
type input "25-263"
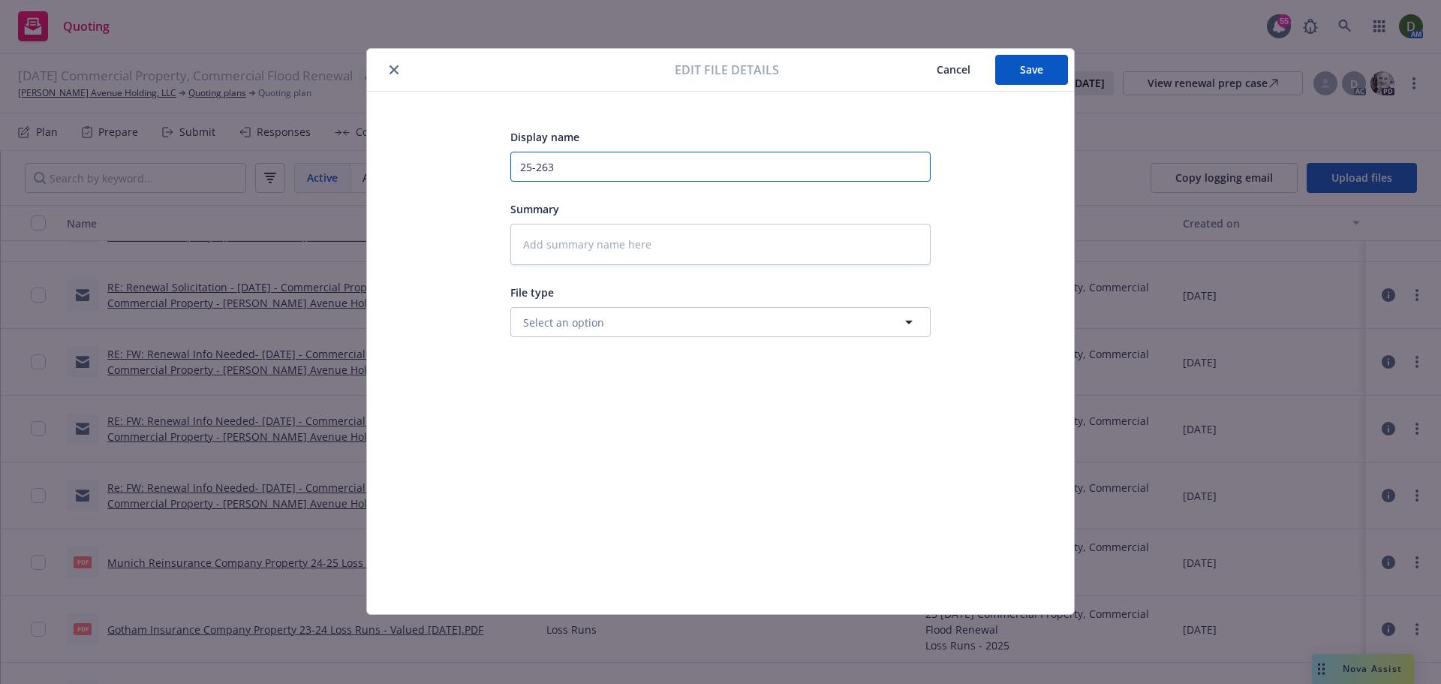
type textarea "x"
type input "25-26"
type textarea "x"
type input "25-26"
type textarea "x"
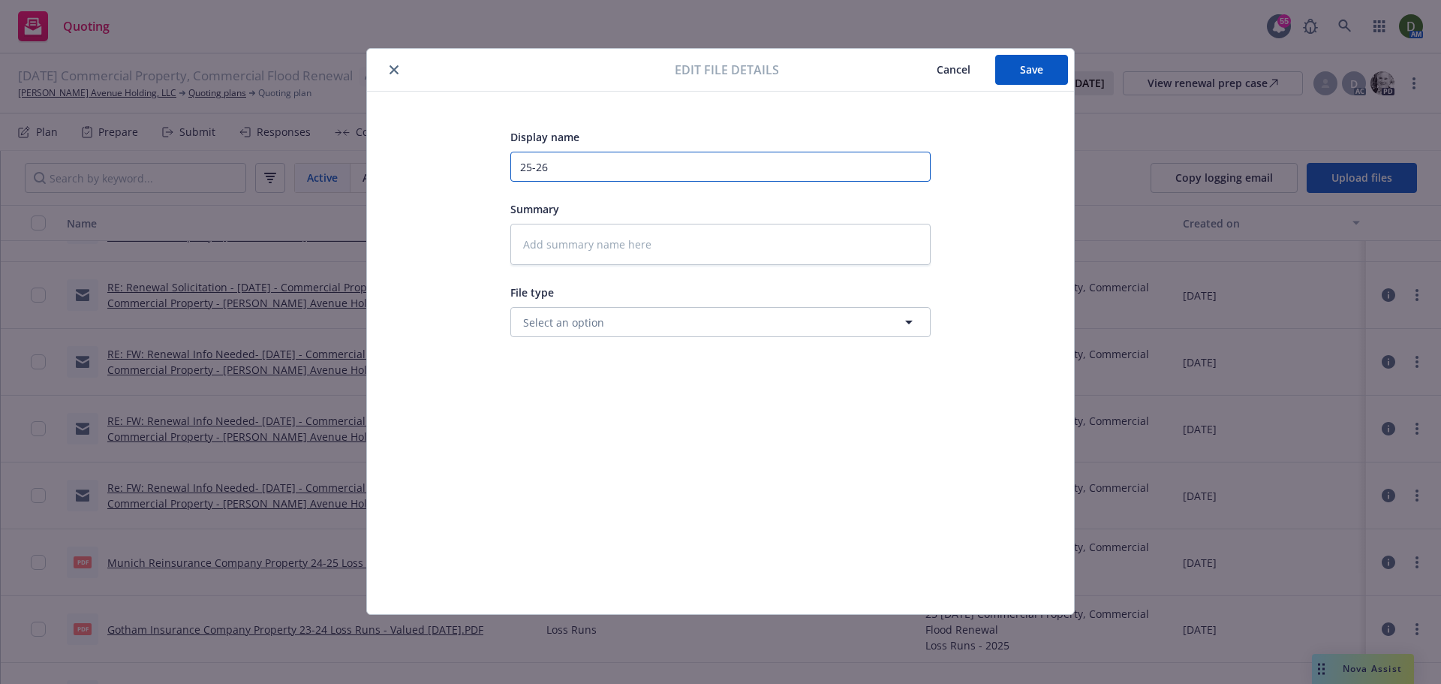
type input "25-26 W"
type textarea "x"
type input "25-26 WR"
type textarea "x"
type input "25-26 WRA"
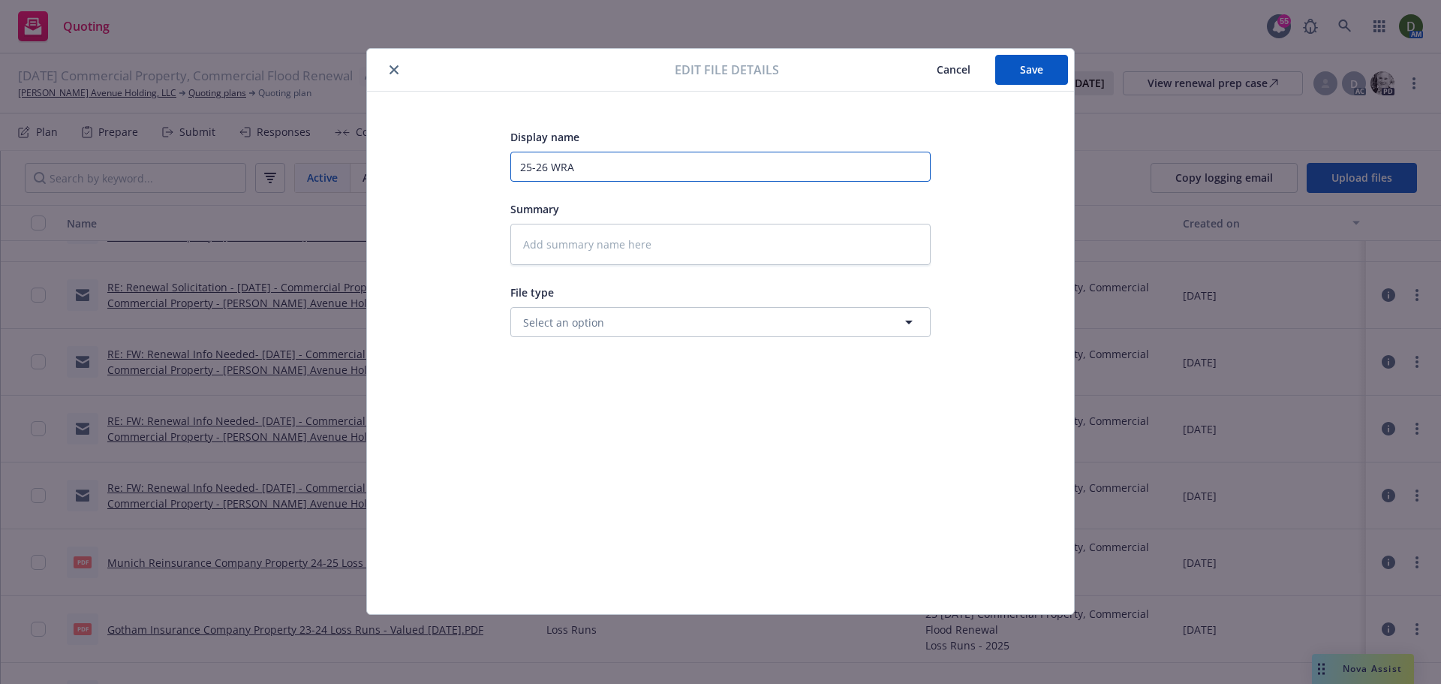
type textarea "x"
type input "25-26 WRAO"
type textarea "x"
type input "25-26 WRAO"
type textarea "x"
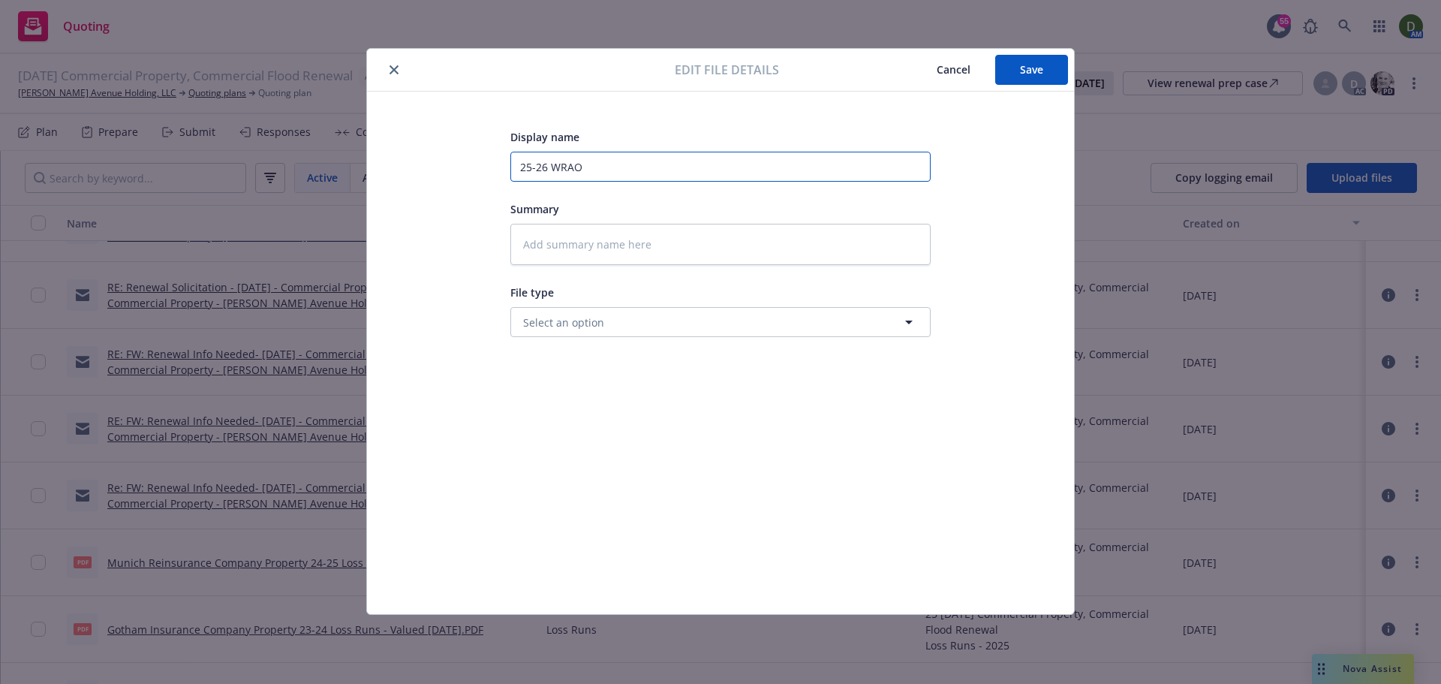
type input "25-26 WRAO"
type textarea "x"
type input "25-26 WRA"
type textarea "x"
type input "25-26 WRAP"
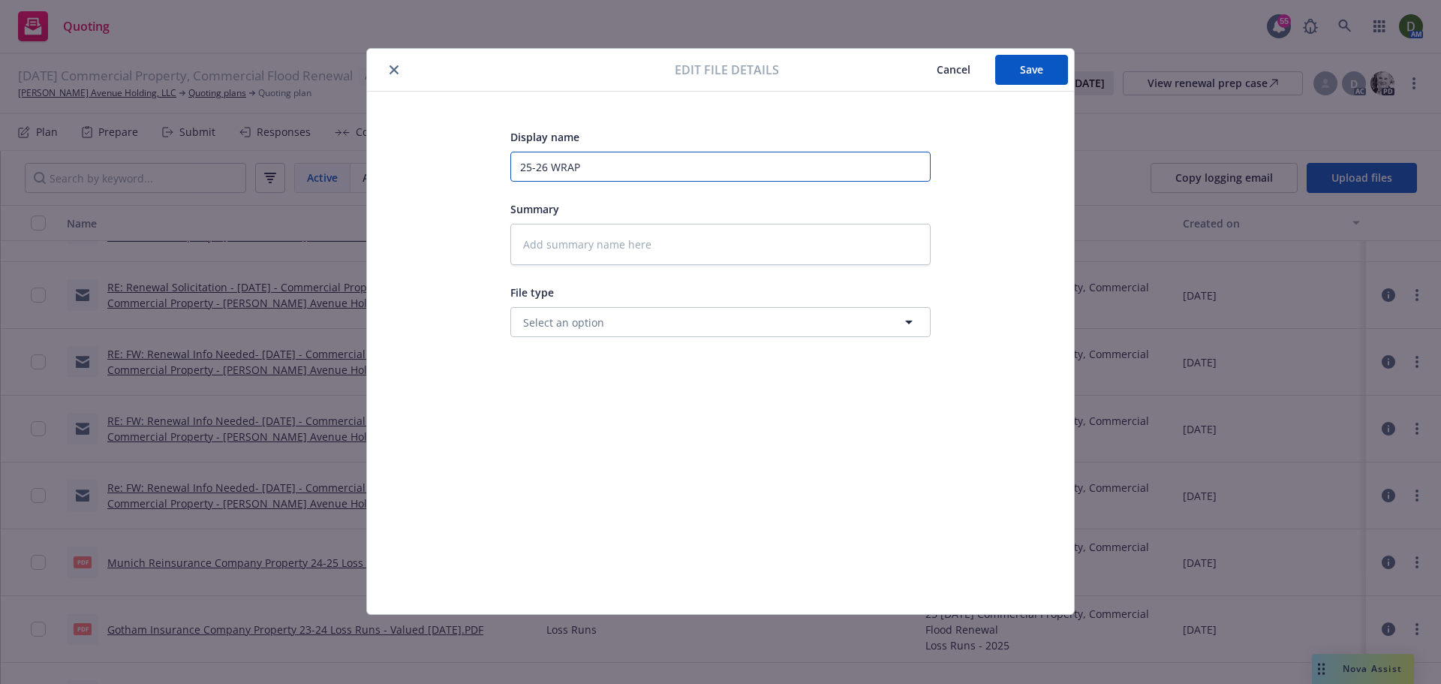
type textarea "x"
type input "25-26 WRAP"
type textarea "x"
type input "25-26 WRAP P"
type textarea "x"
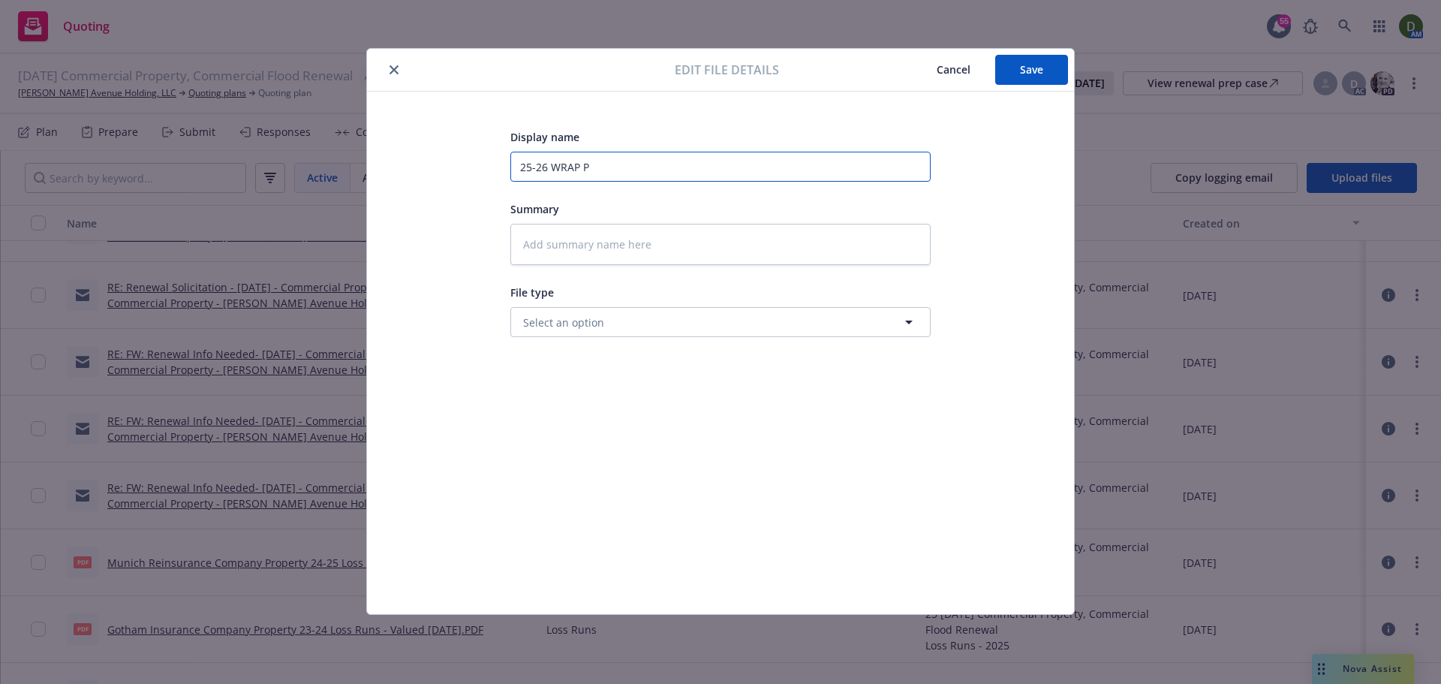
type input "25-26 WRAP Po"
type textarea "x"
type input "25-26 WRAP Pol"
type textarea "x"
type input "25-26 WRAP Poli"
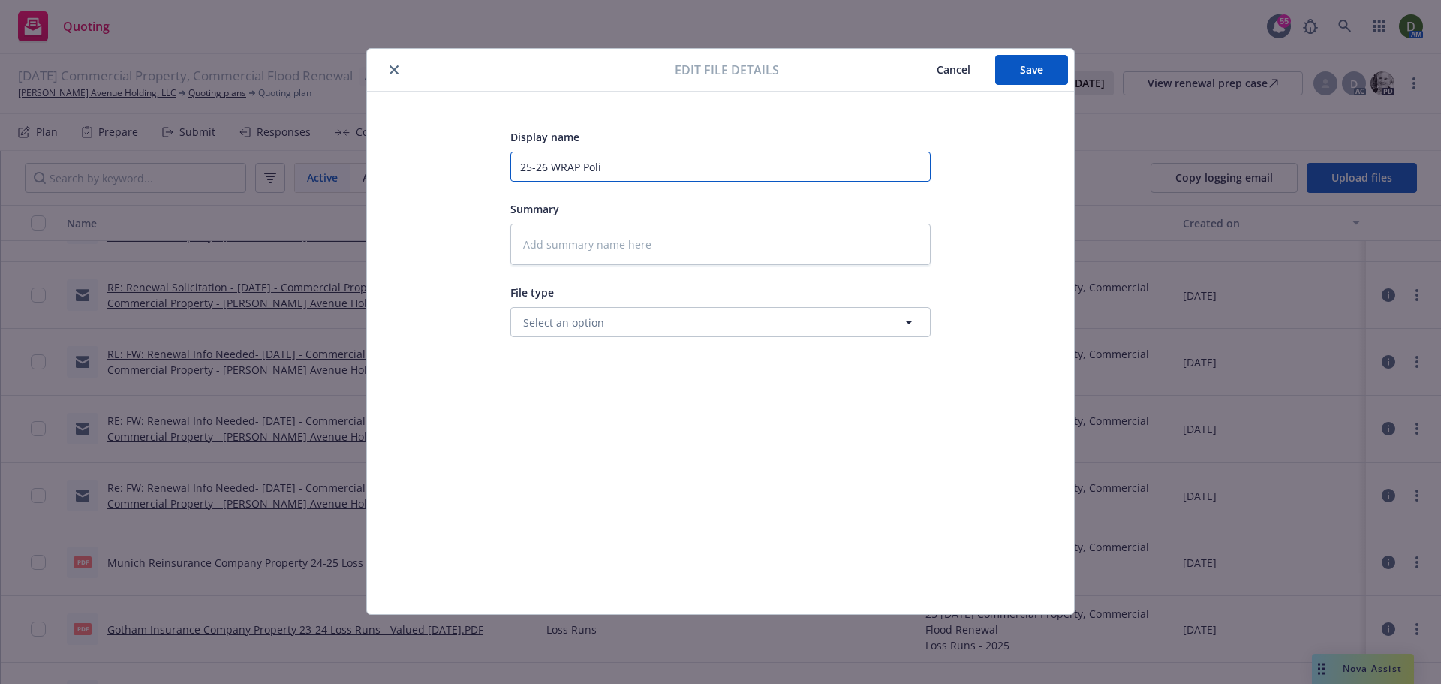
type textarea "x"
type input "25-26 WRAP Polic"
type textarea "x"
type input "25-26 WRAP Policie"
type textarea "x"
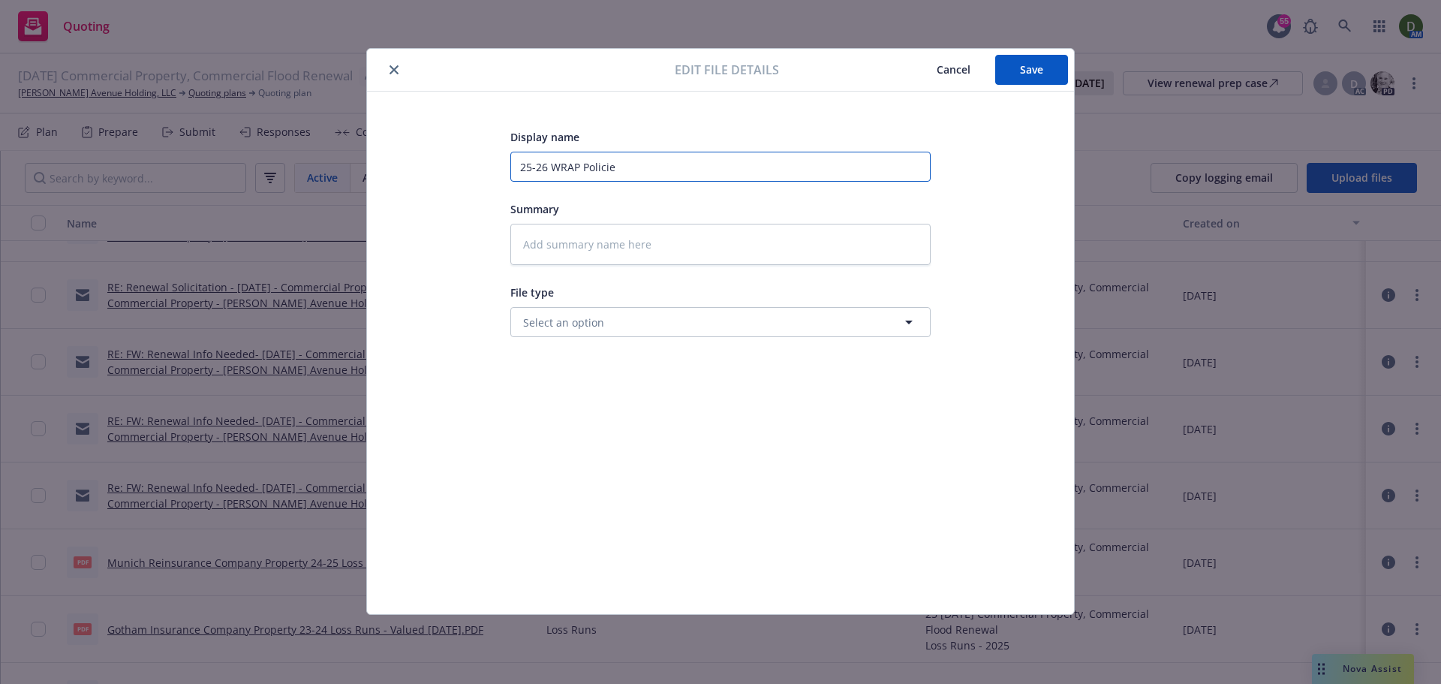
type input "25-26 WRAP Policies"
type textarea "x"
type input "25-26 WRAP Policies"
type textarea "x"
type input "25-26 WRAP Policies 0"
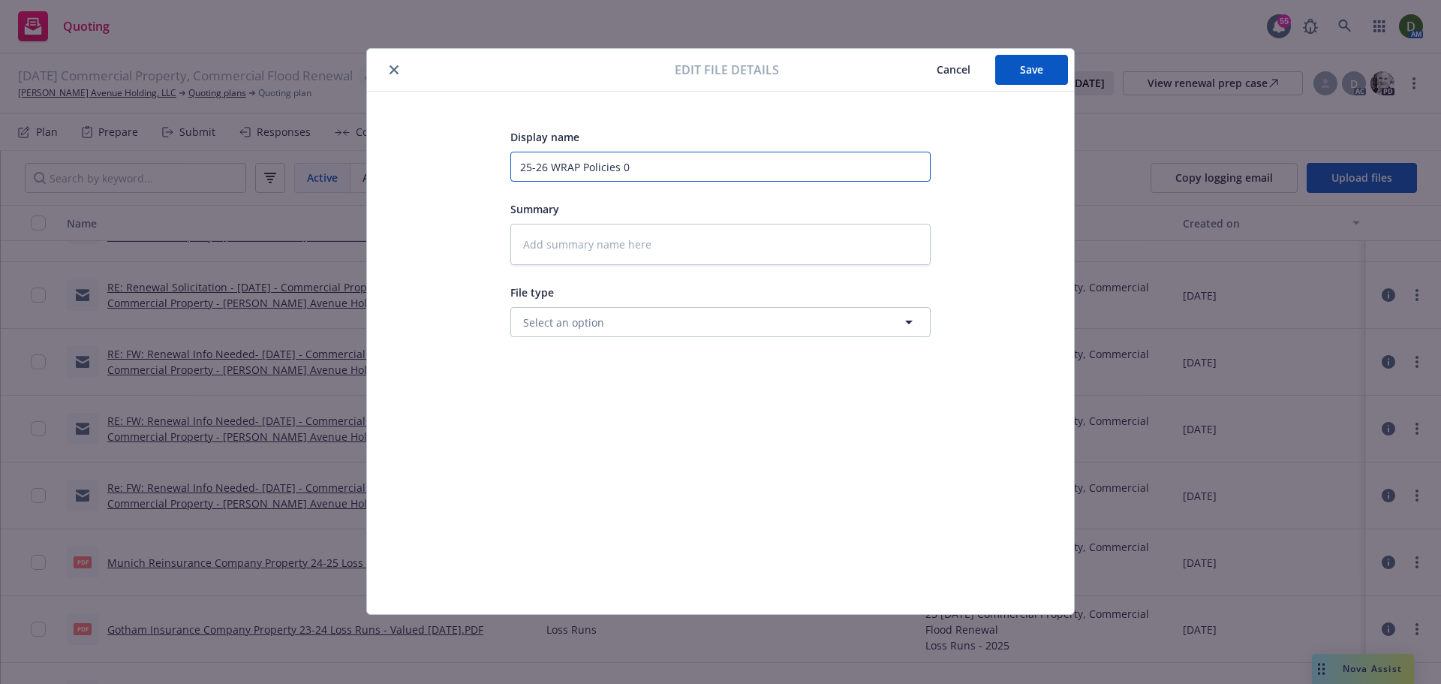
type textarea "x"
type input "25-26 WRAP Policies 0"
type textarea "x"
type input "25-26 WRAP Policies 0"
type textarea "x"
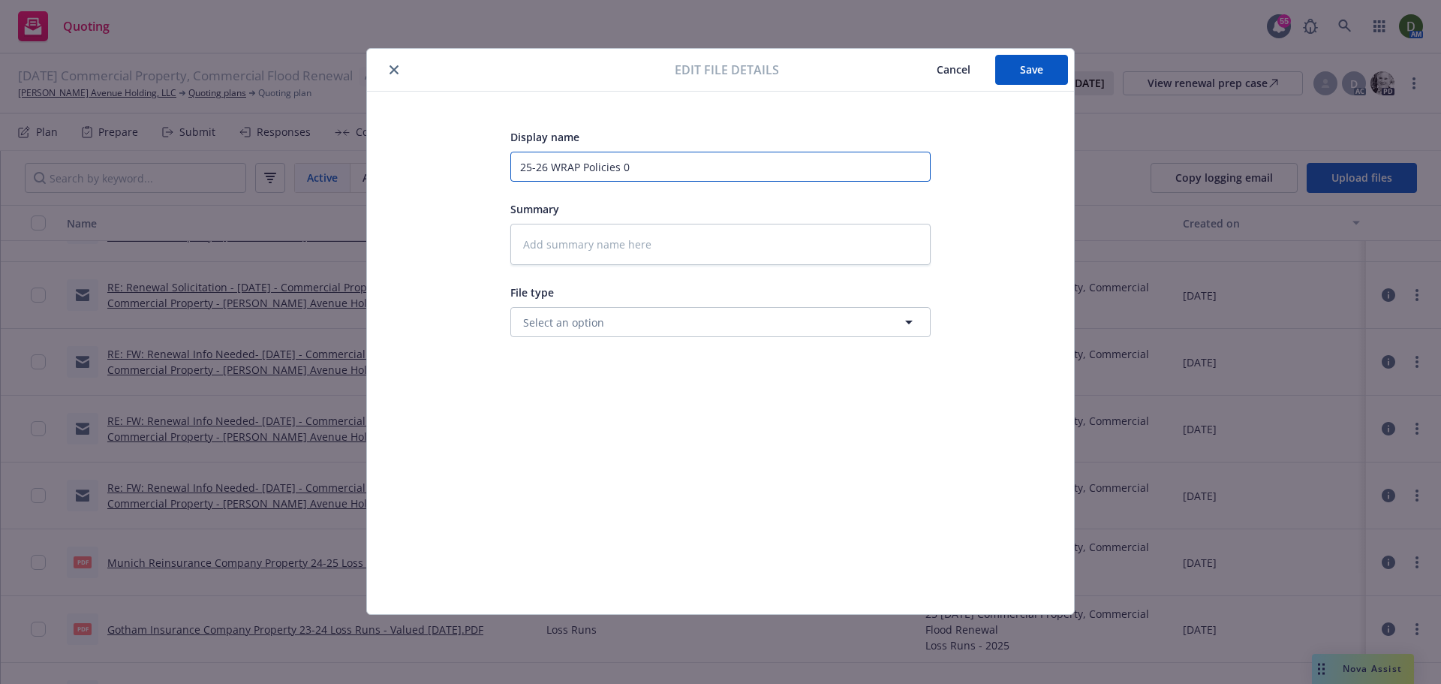
type input "25-26 WRAP Policies"
type textarea "x"
type input "25-26 WRAP Policies -"
type textarea "x"
type input "25-26 WRAP Policies -"
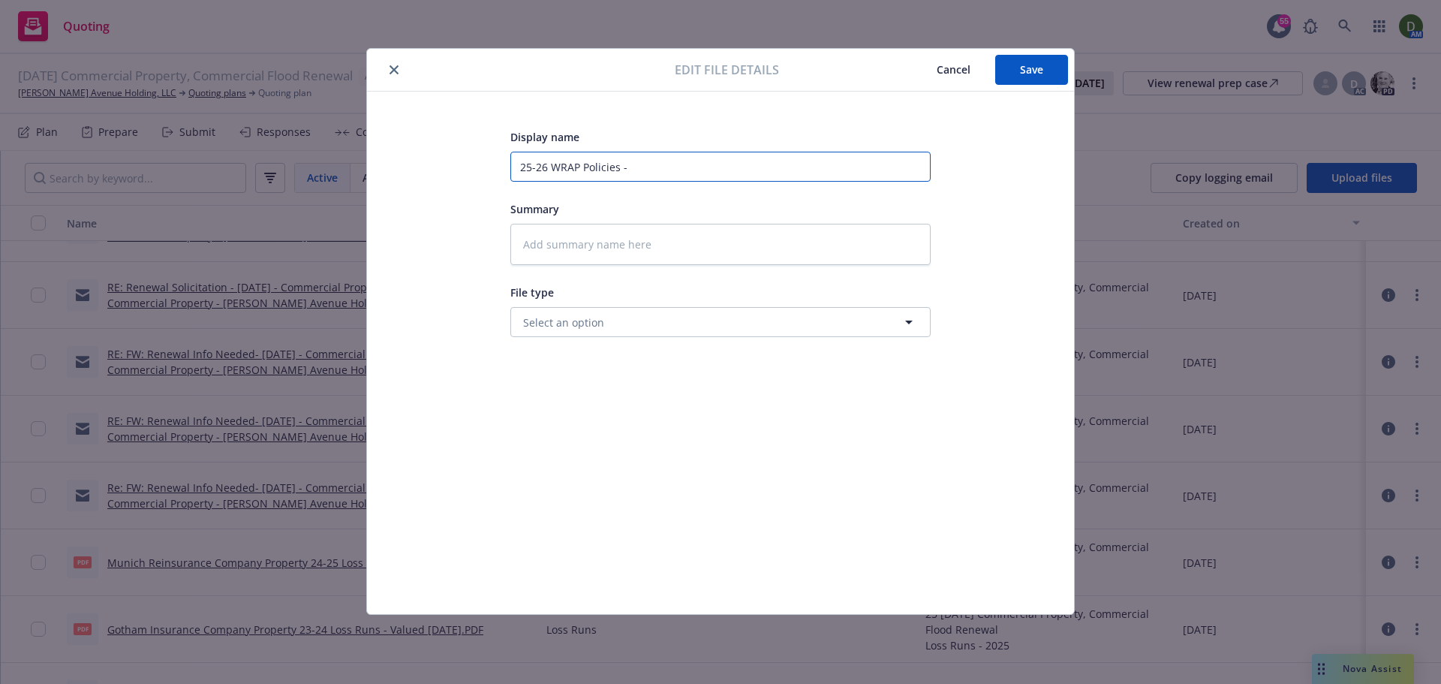
type textarea "x"
type input "25-26 WRAP Policies - t"
type textarea "x"
type input "25-26 WRAP Policies - to"
type textarea "x"
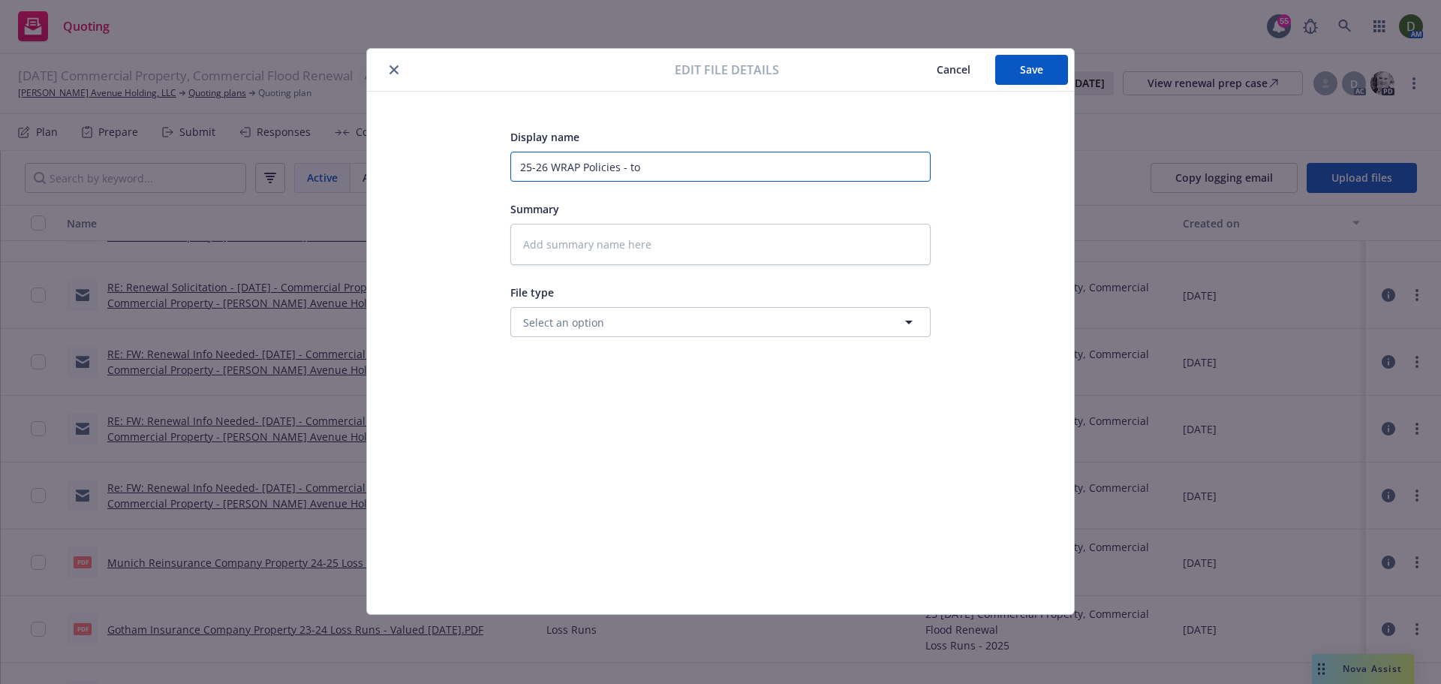
type input "25-26 WRAP Policies - to"
click at [690, 156] on input "25-26 WRAP Policies - to" at bounding box center [720, 167] width 420 height 30
type textarea "x"
type input "25-26 WRAP Policies - to A"
type textarea "x"
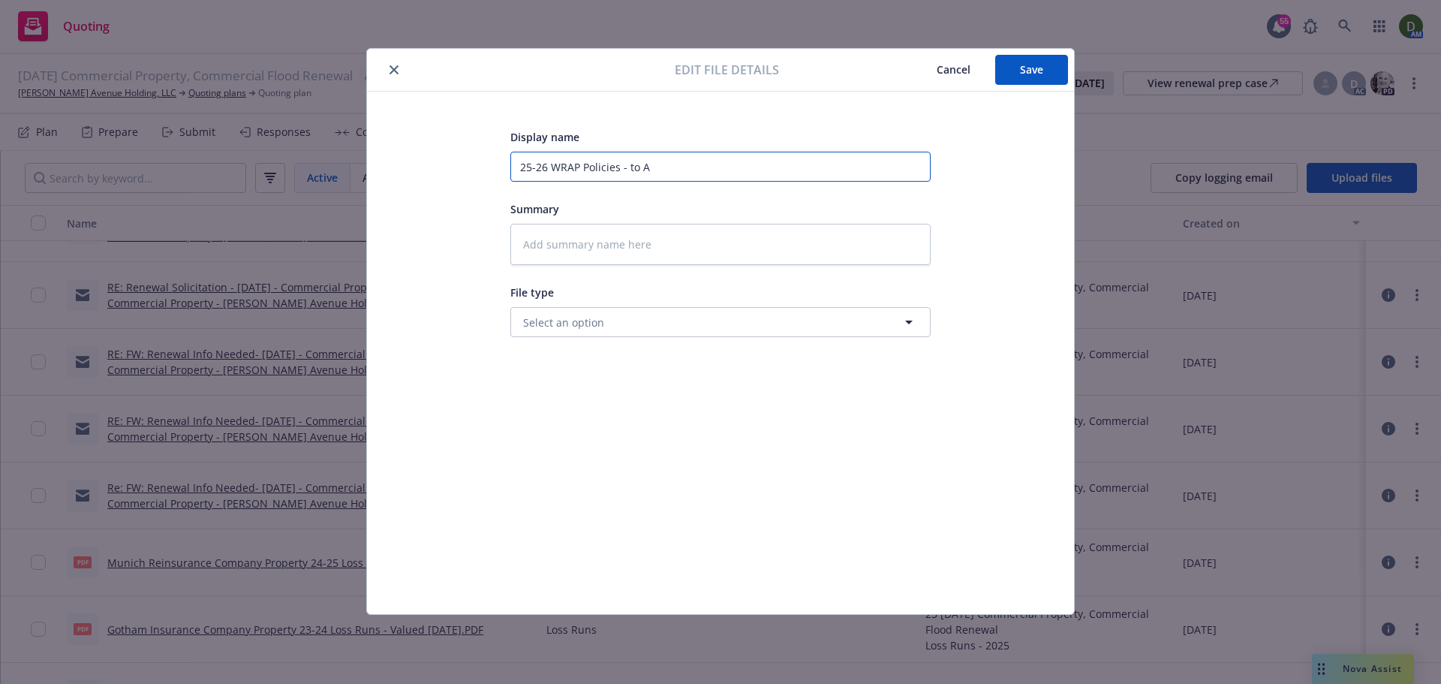
type input "25-26 WRAP Policies - to Am"
type textarea "x"
type input "25-26 WRAP Policies - to Amw"
type textarea "x"
type input "25-26 WRAP Policies - to Amwi"
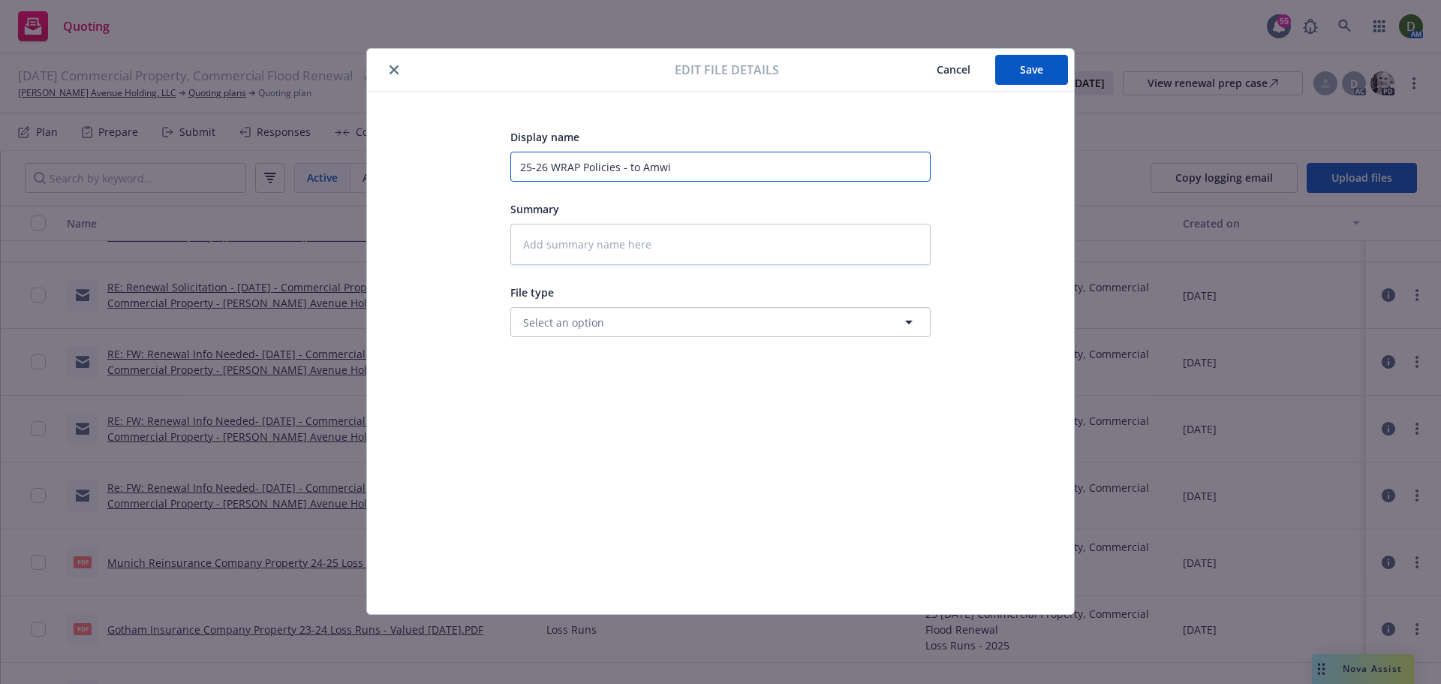
type textarea "x"
type input "25-26 WRAP Policies - to Amwin"
type textarea "x"
type input "25-26 WRAP Policies - to Amwins"
type textarea "x"
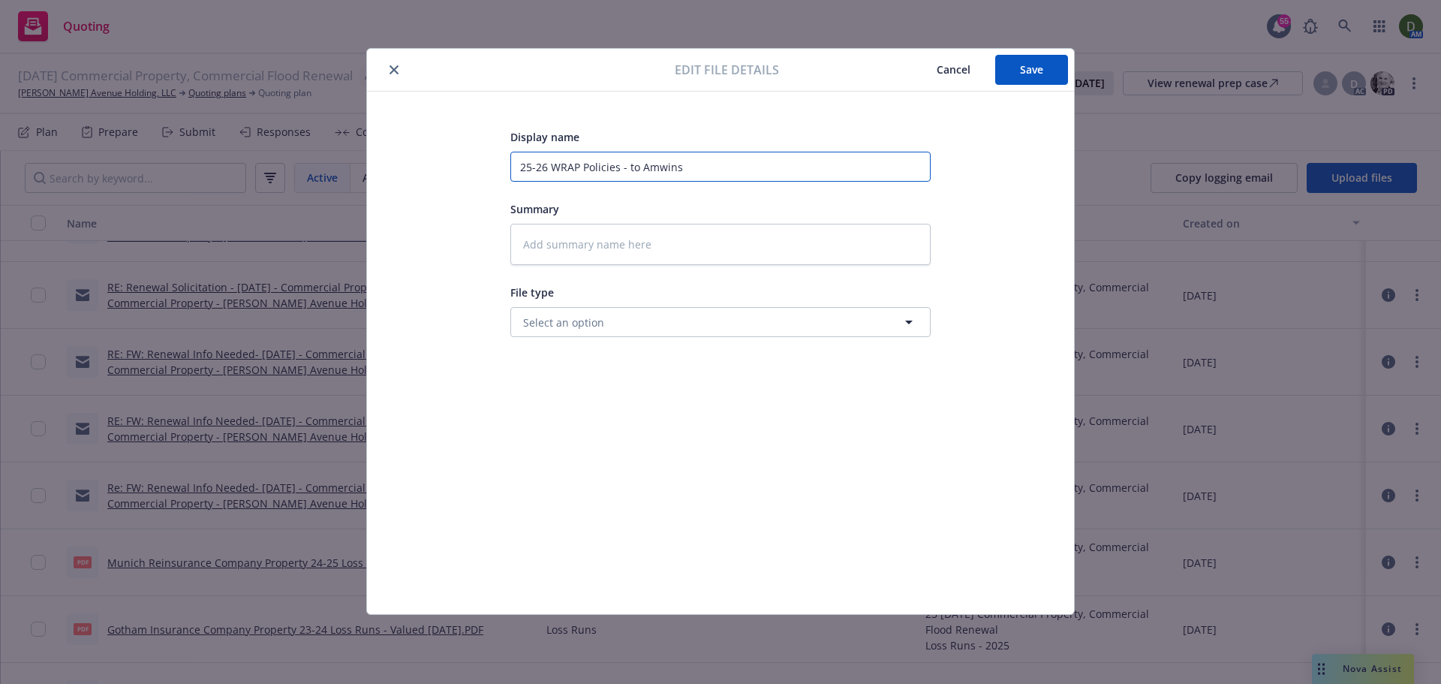
type input "25-26 WRAP Policies - to Amwins"
type textarea "x"
type input "25-26 WRAP Policies - to Amwins -"
type textarea "x"
type input "25-26 WRAP Policies - to Amwins -"
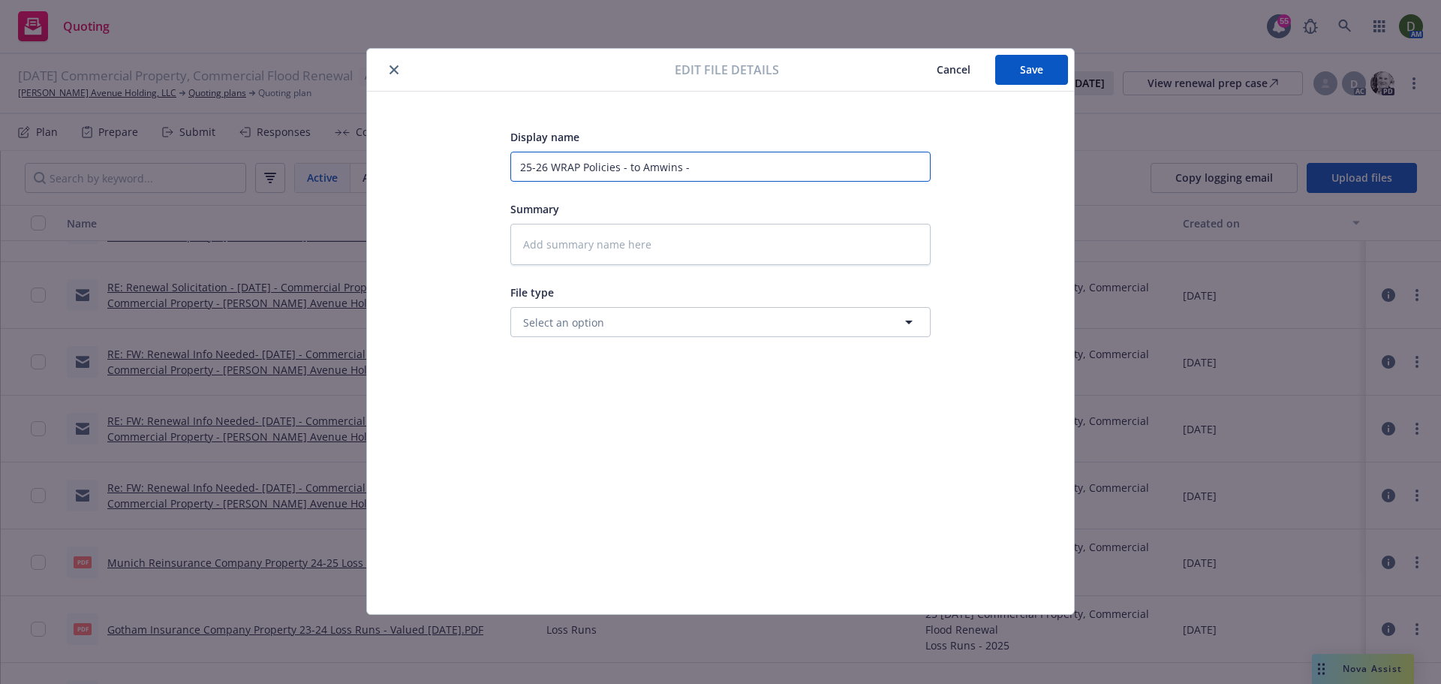
type textarea "x"
type input "25-26 WRAP Policies - to Amwins - R"
type textarea "x"
type input "25-26 WRAP Policies - to Amwins - Re"
type textarea "x"
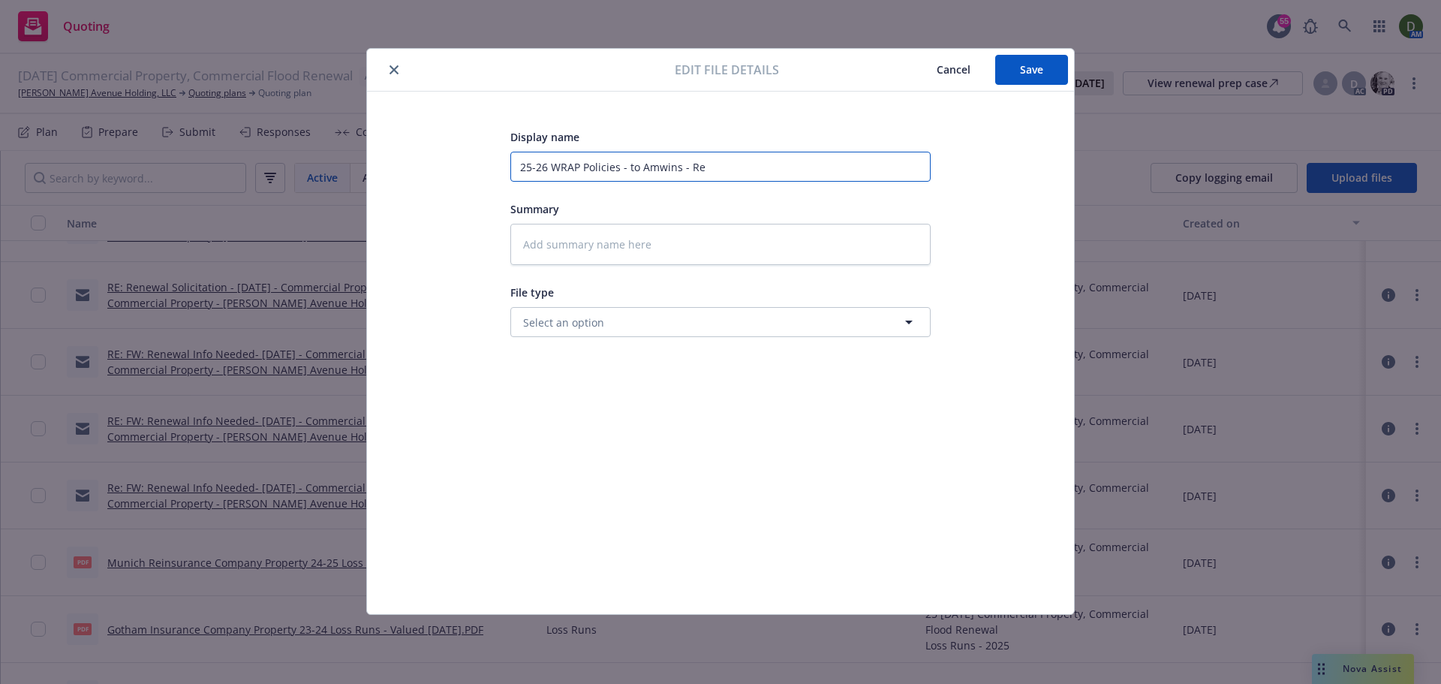
type input "25-26 WRAP Policies - to Amwins - Ren"
type textarea "x"
type input "25-26 WRAP Policies - to Amwins - [PERSON_NAME]"
type textarea "x"
type input "25-26 WRAP Policies - to Amwins - Renew"
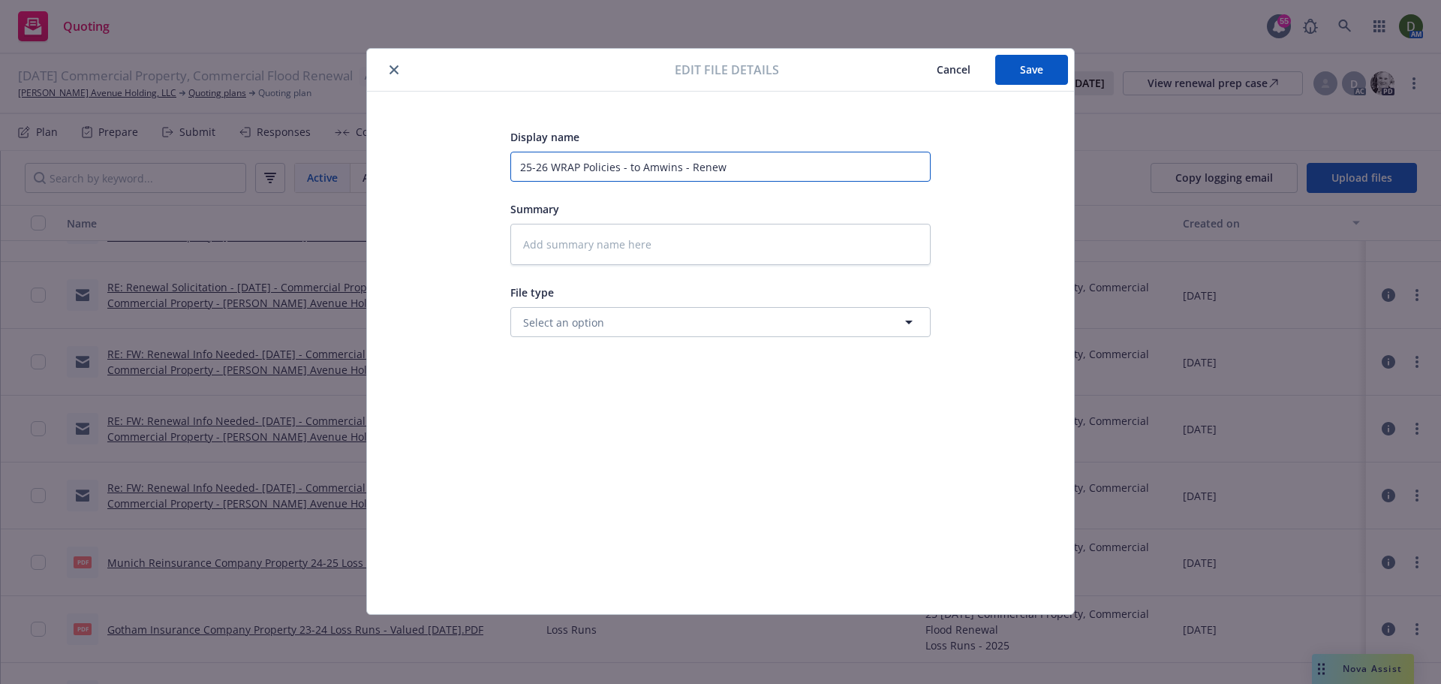
type textarea "x"
type input "25-26 WRAP Policies - to Amwins - Renewal"
type textarea "x"
type input "25-26 WRAP Policies - to Amwins - Renewal"
type textarea "x"
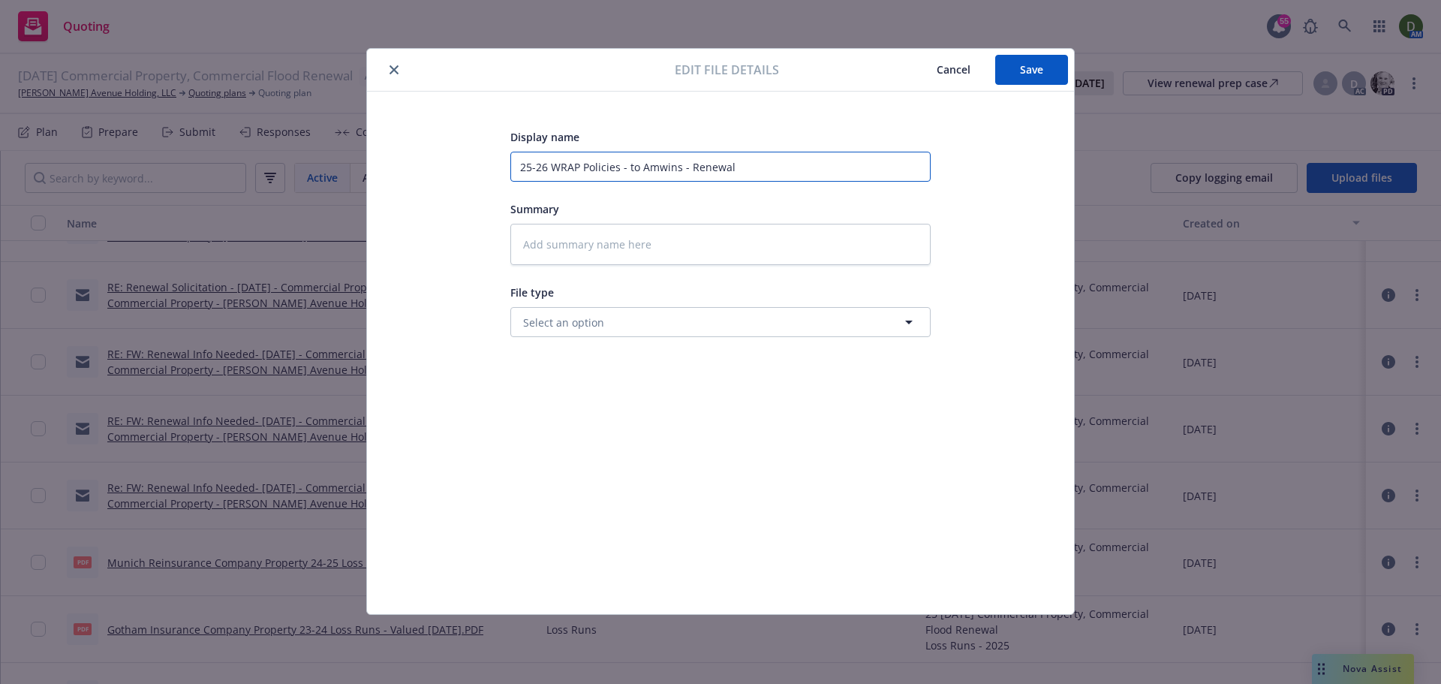
type input "25-26 WRAP Policies - to Amwins - Renewal s"
type textarea "x"
type input "25-26 WRAP Policies - to Amwins - Renewal su"
type textarea "x"
type input "25-26 WRAP Policies - to Amwins - Renewal sub"
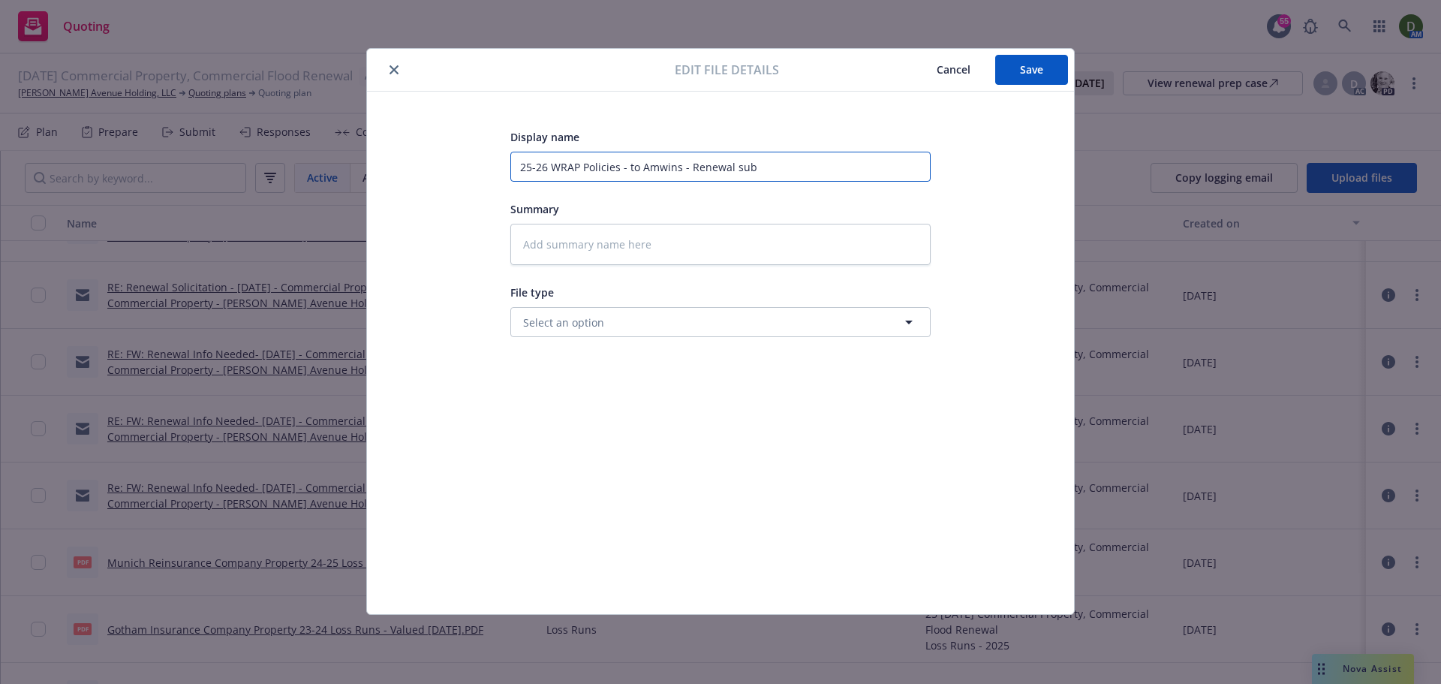
type textarea "x"
type input "25-26 WRAP Policies - to Amwins - Renewal subm"
type textarea "x"
type input "25-26 WRAP Policies - to Amwins - Renewal submi"
type textarea "x"
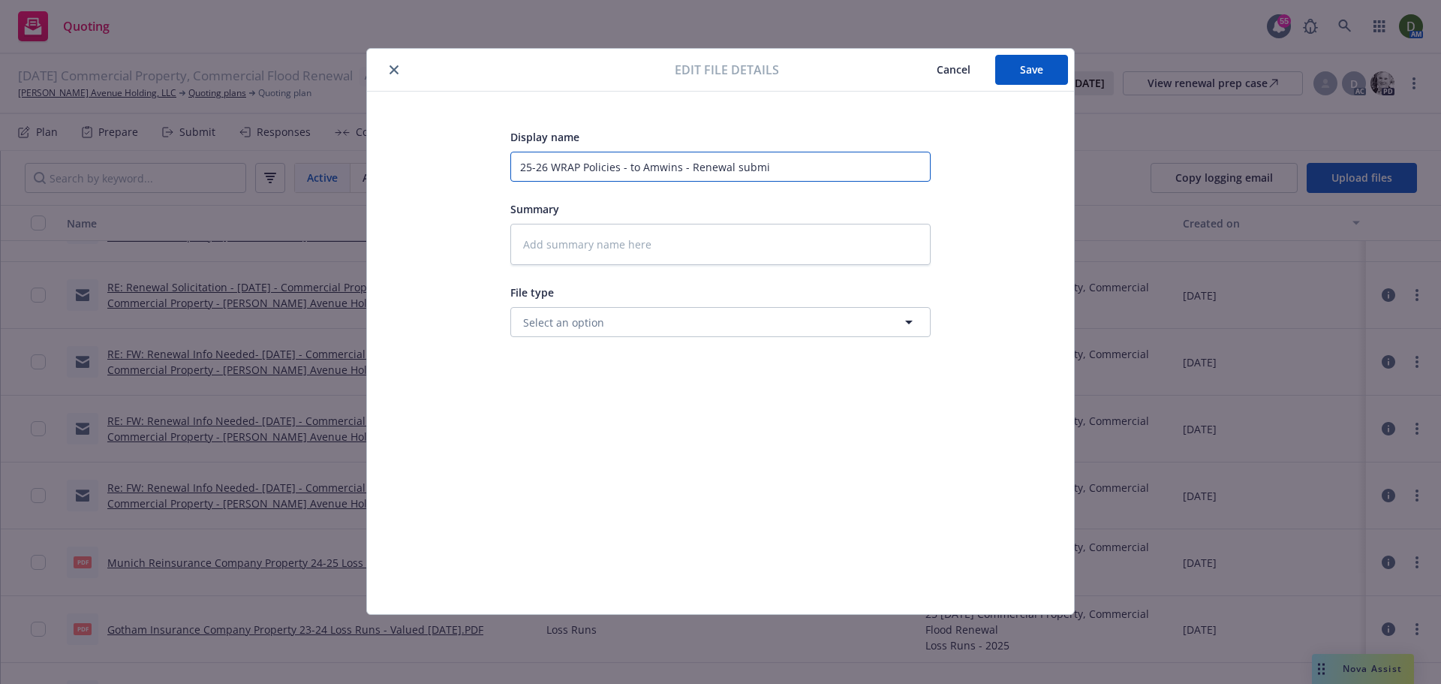
type input "25-26 WRAP Policies - to Amwins - Renewal submis"
type textarea "x"
type input "25-26 WRAP Policies - to Amwins - Renewal submissi"
type textarea "x"
type input "25-26 WRAP Policies - to Amwins - Renewal submissio"
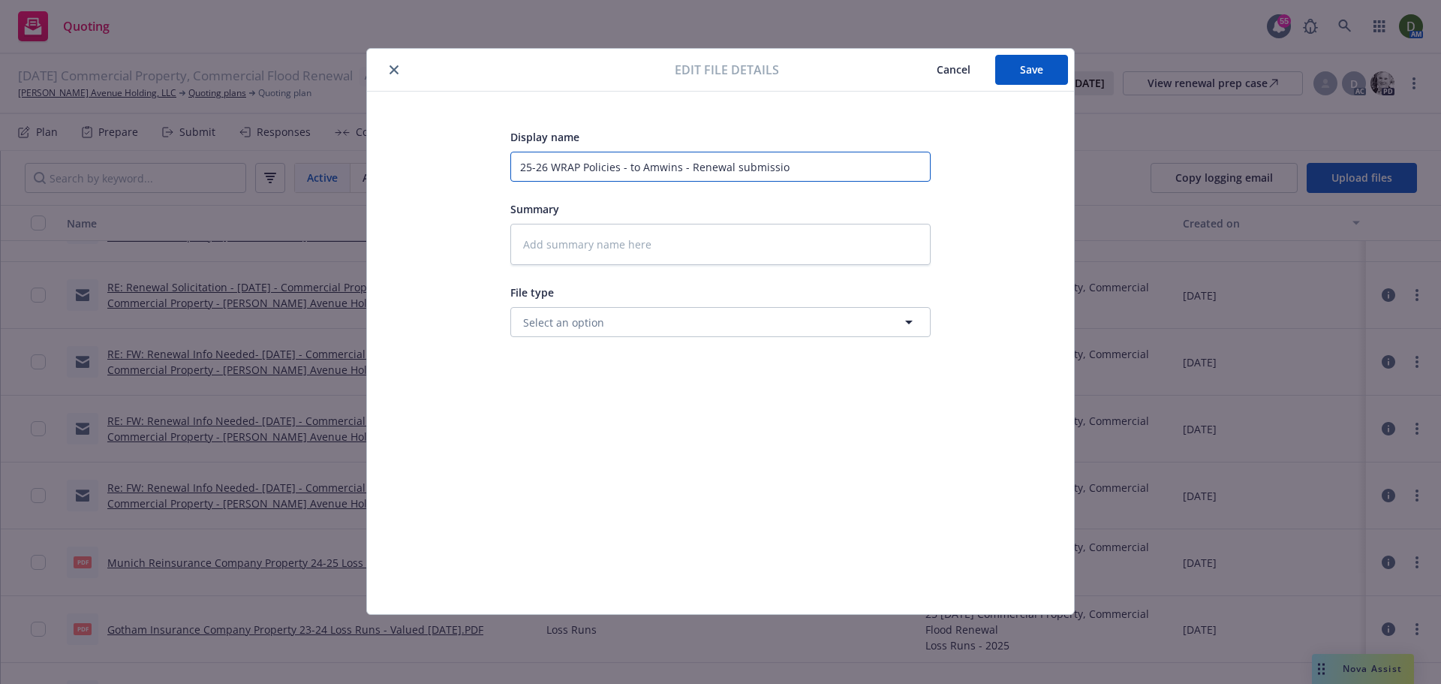
type textarea "x"
type input "25-26 WRAP Policies - to Amwins - Renewal submission"
click at [1036, 59] on button "Save" at bounding box center [1031, 70] width 73 height 30
type textarea "x"
